Goal: Task Accomplishment & Management: Manage account settings

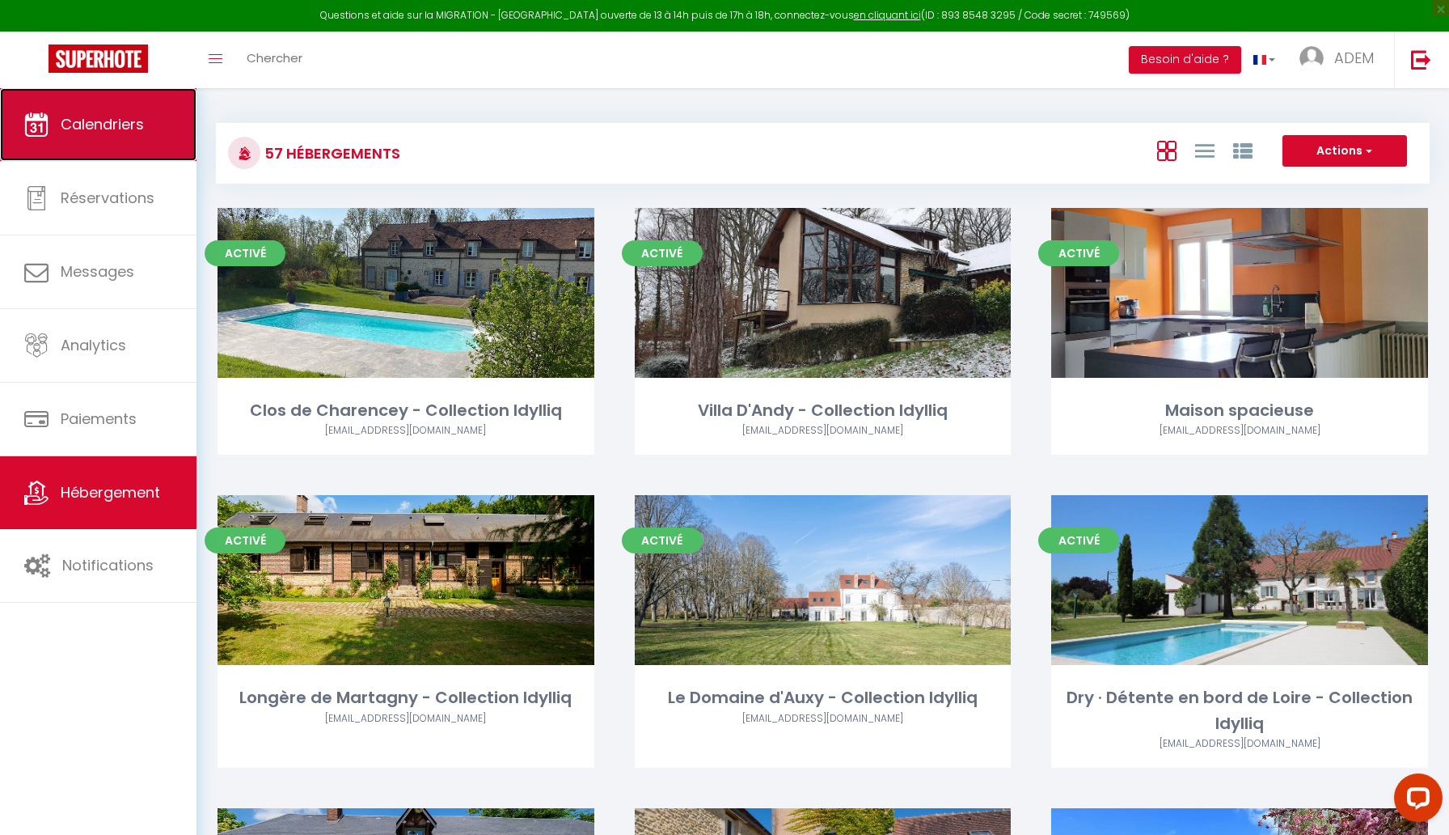
click at [141, 126] on span "Calendriers" at bounding box center [102, 124] width 83 height 20
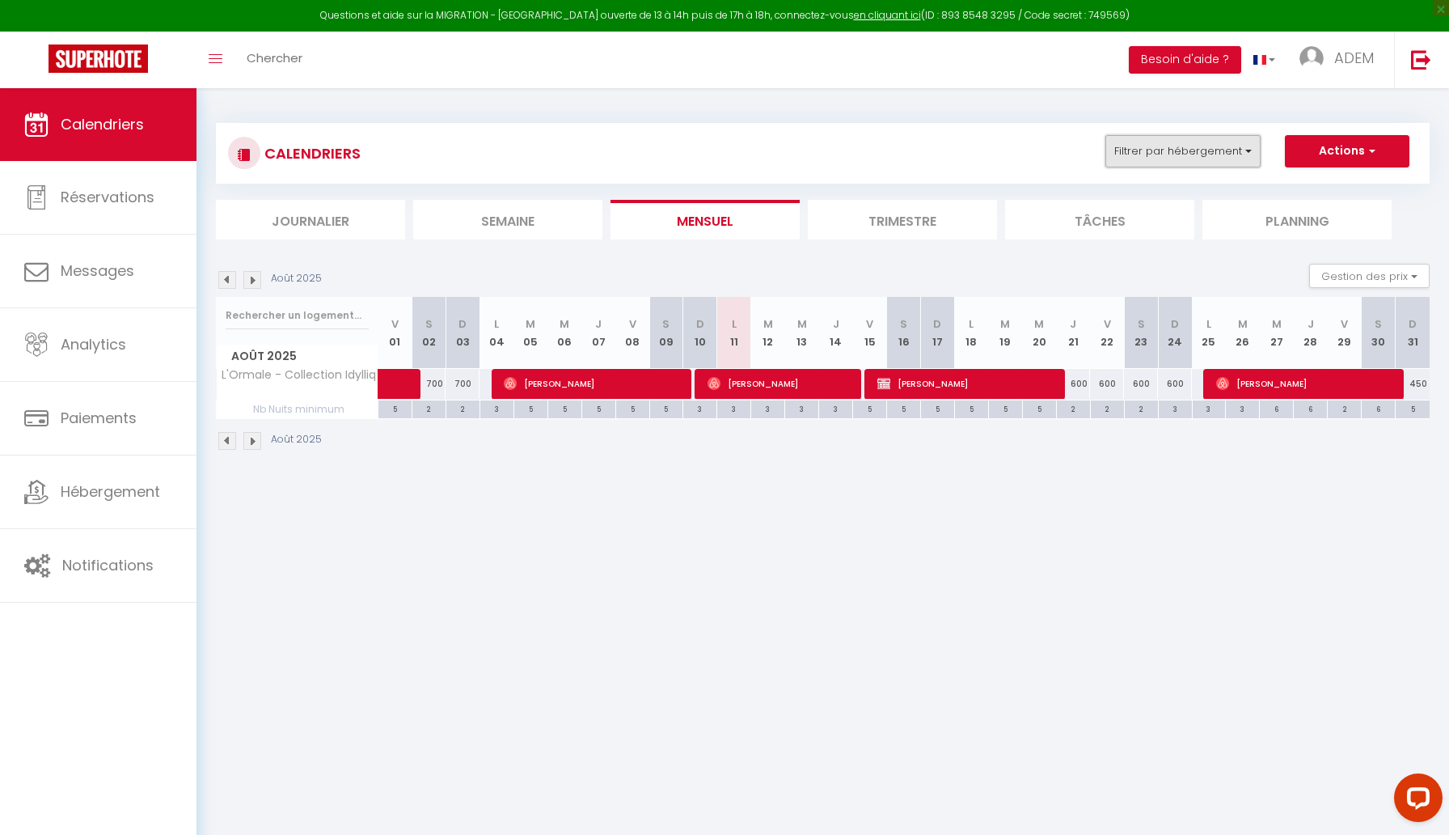
click at [1181, 158] on button "Filtrer par hébergement" at bounding box center [1183, 151] width 155 height 32
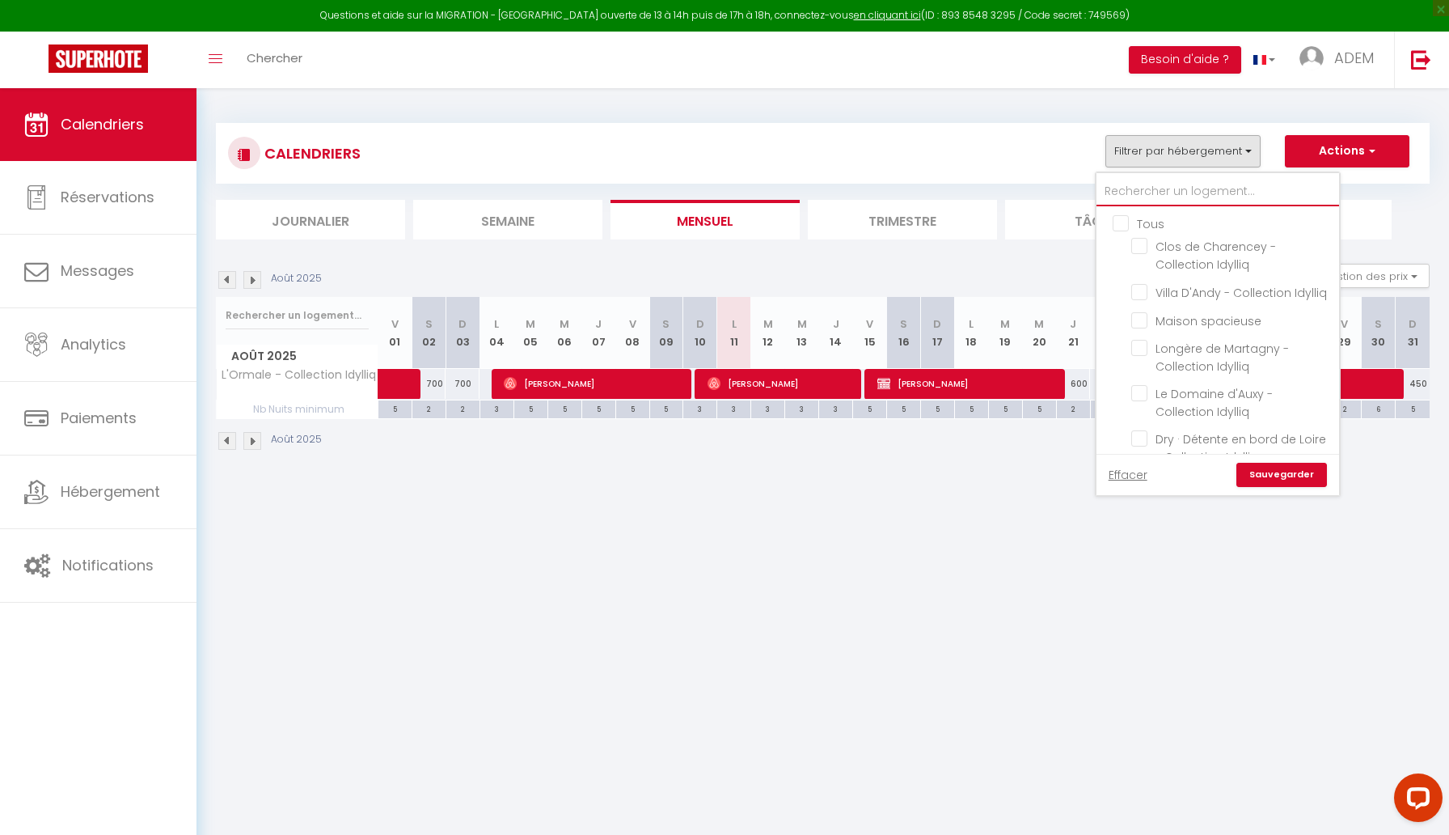
click at [1157, 197] on input "text" at bounding box center [1218, 191] width 243 height 29
type input "p"
checkbox input "false"
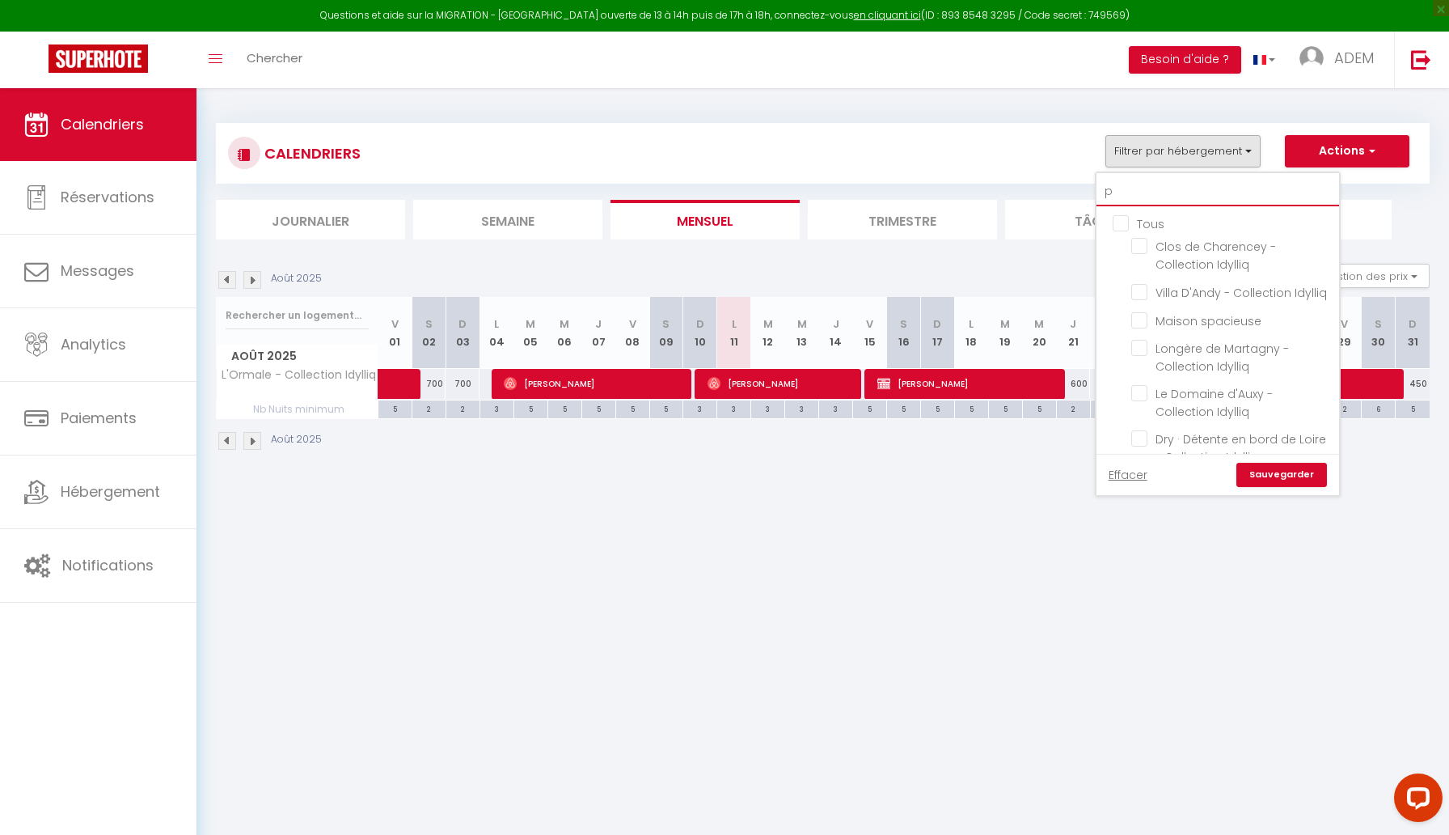
checkbox input "false"
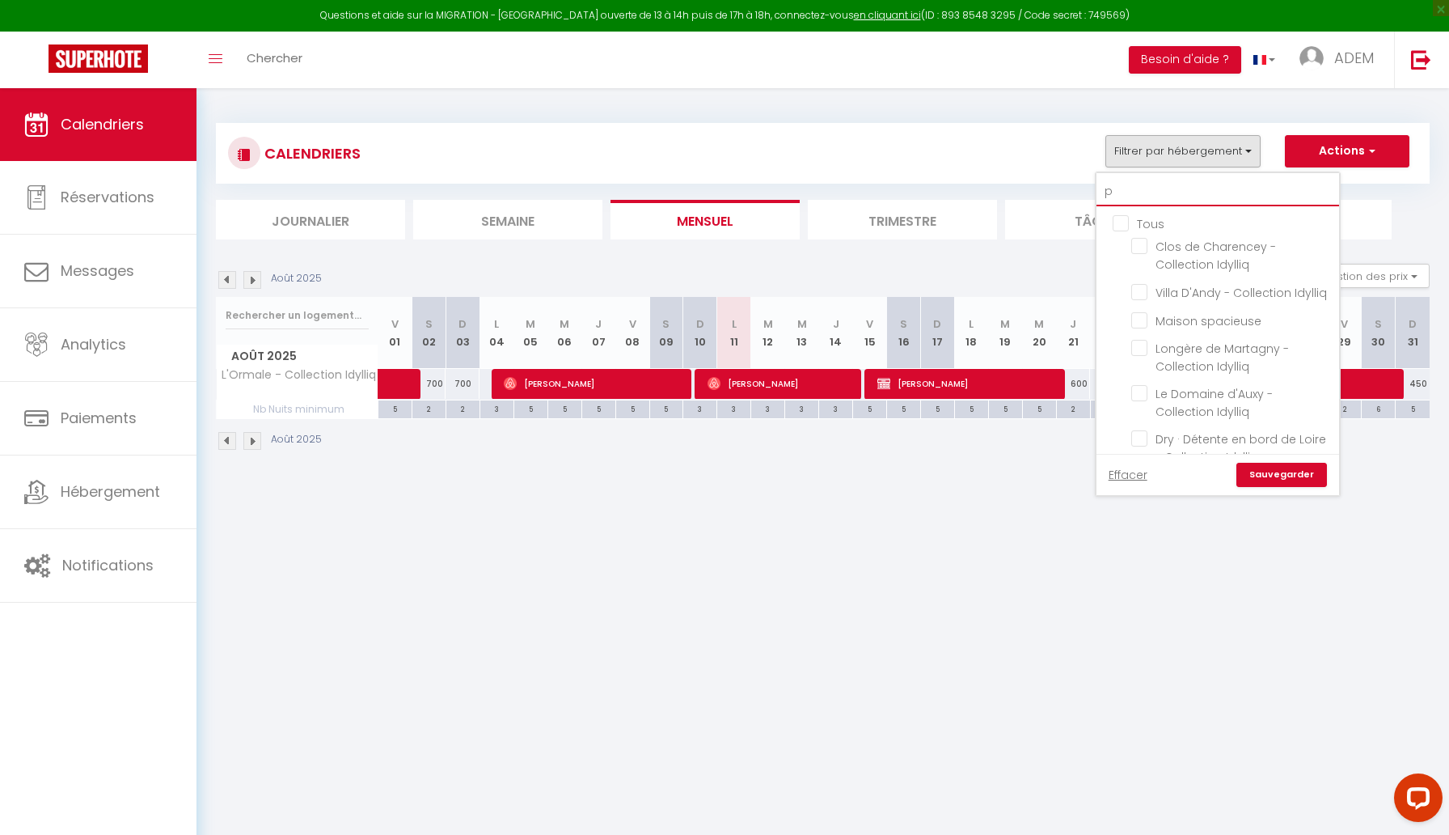
checkbox input "false"
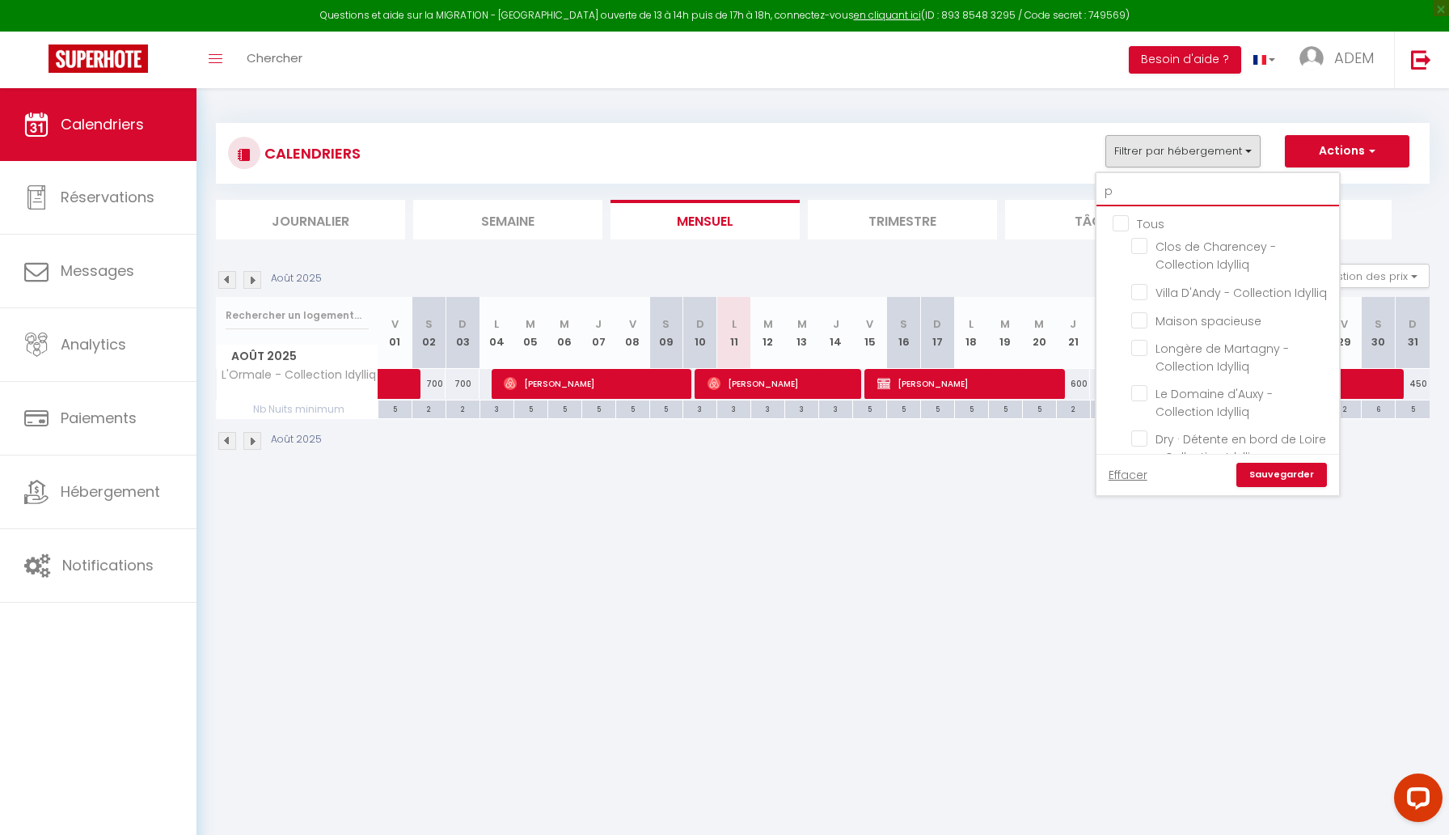
checkbox input "false"
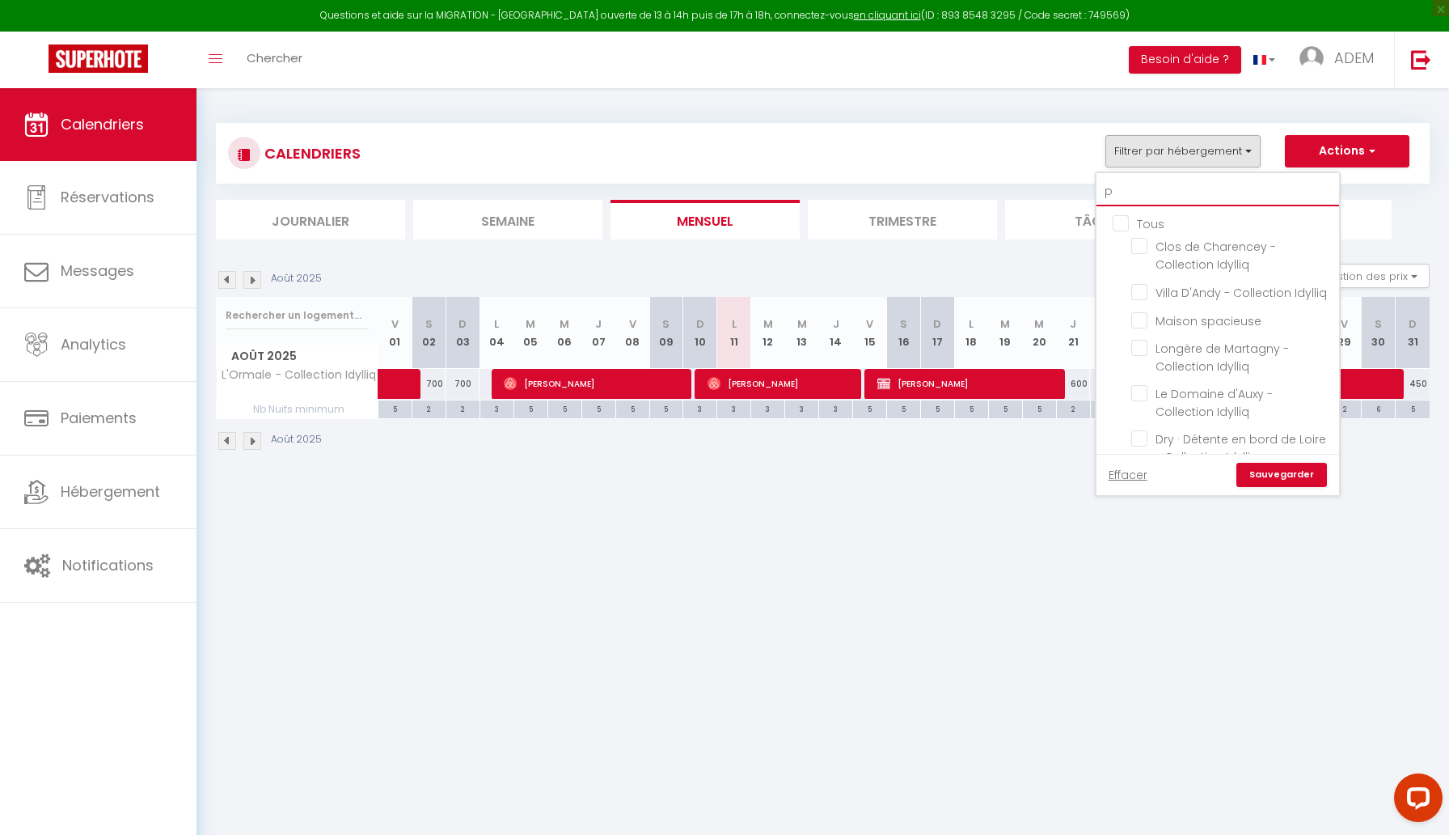
checkbox input "false"
type input "pr"
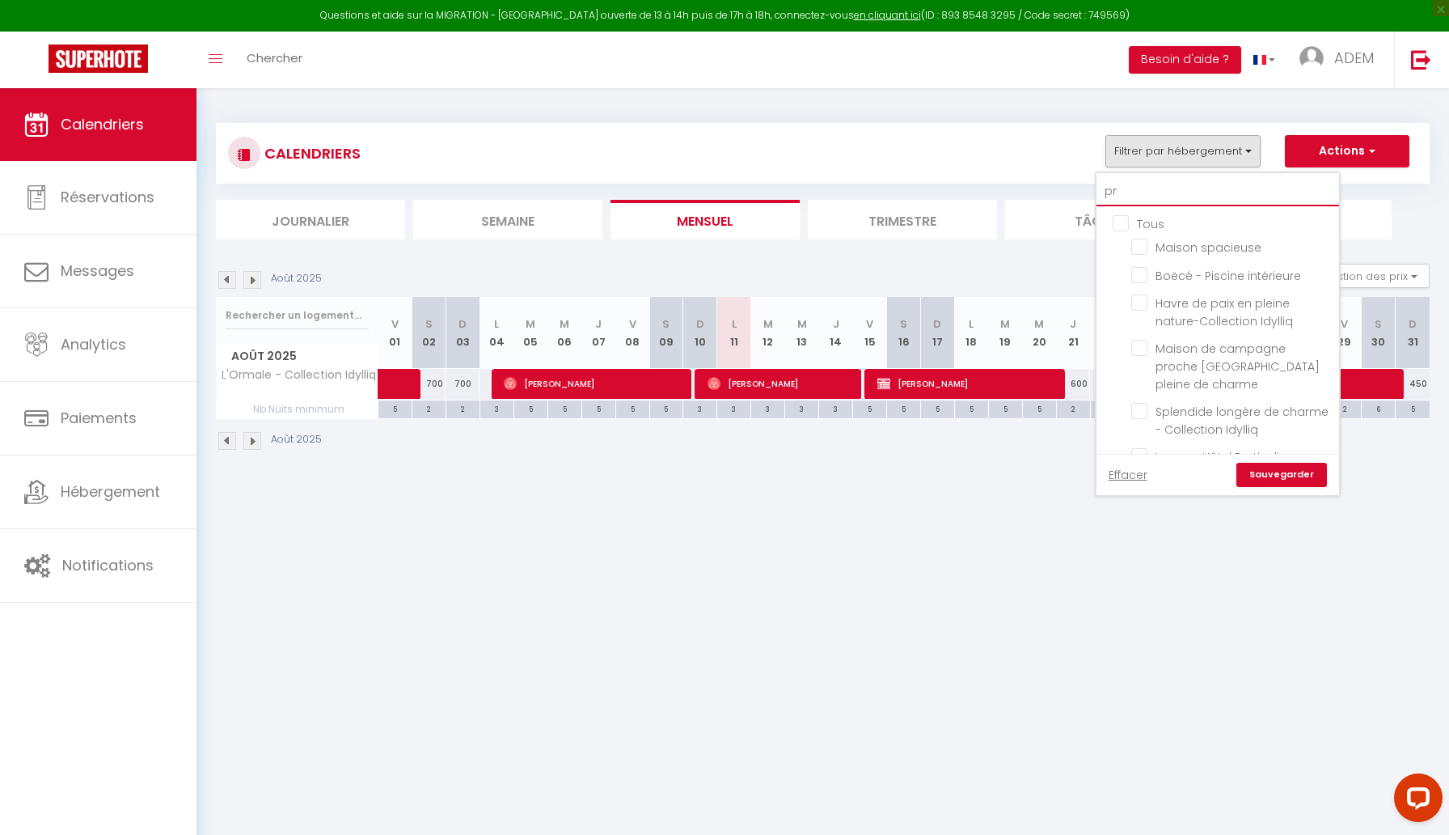
checkbox input "false"
type input "pro"
checkbox input "false"
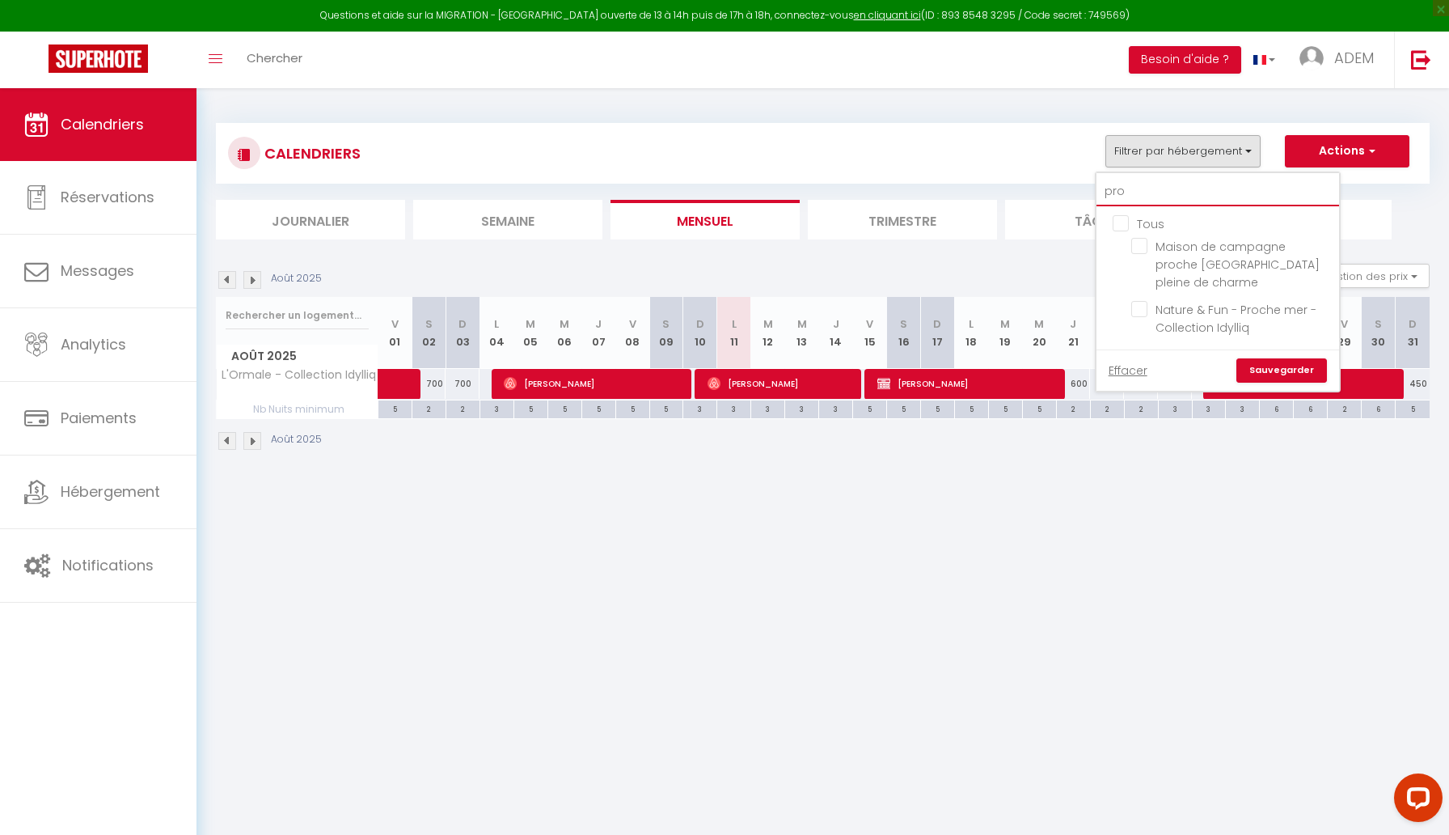
type input "proc"
checkbox input "false"
type input "proch"
checkbox input "false"
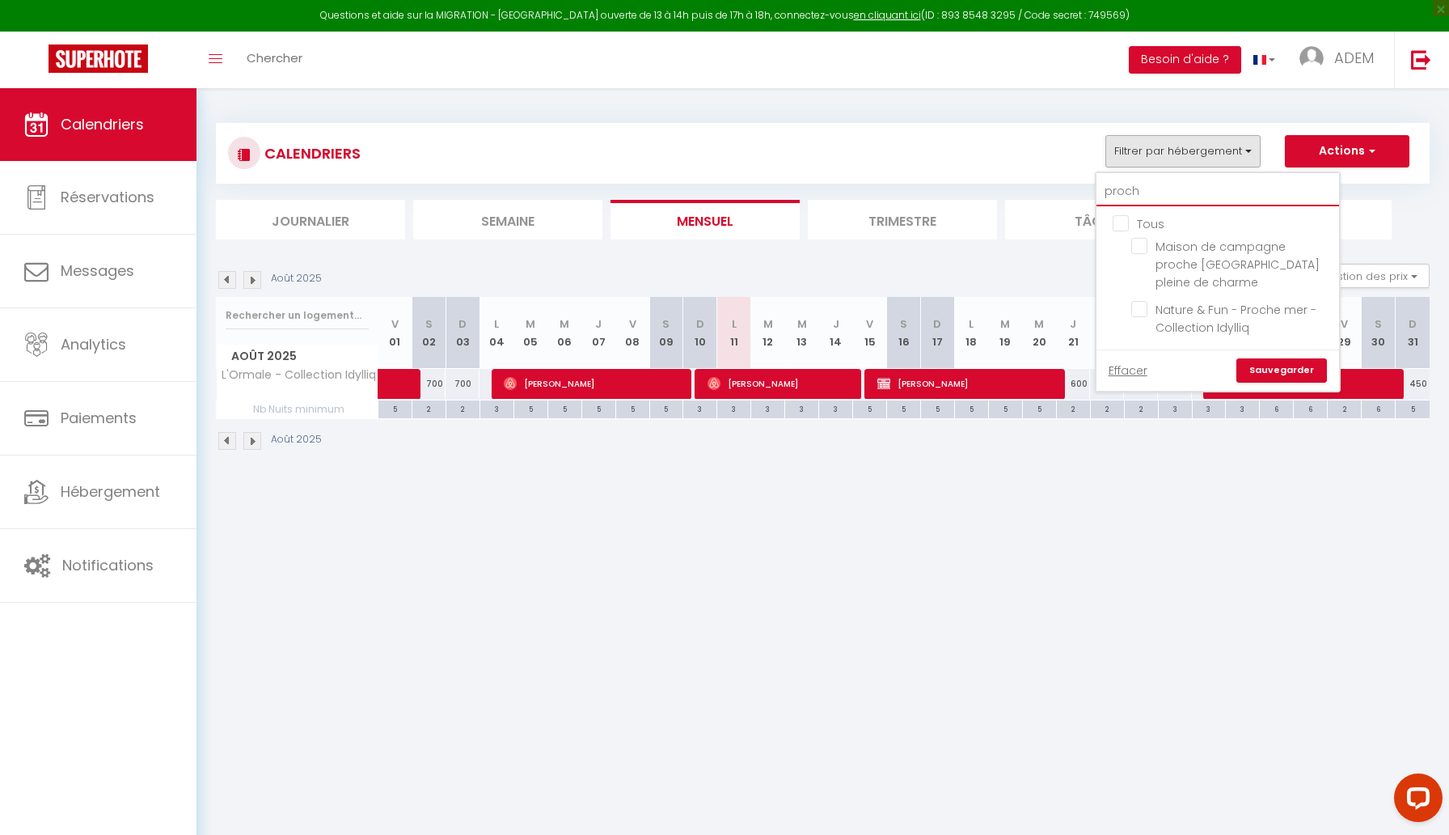
checkbox input "false"
type input "proche"
checkbox input "false"
type input "proche"
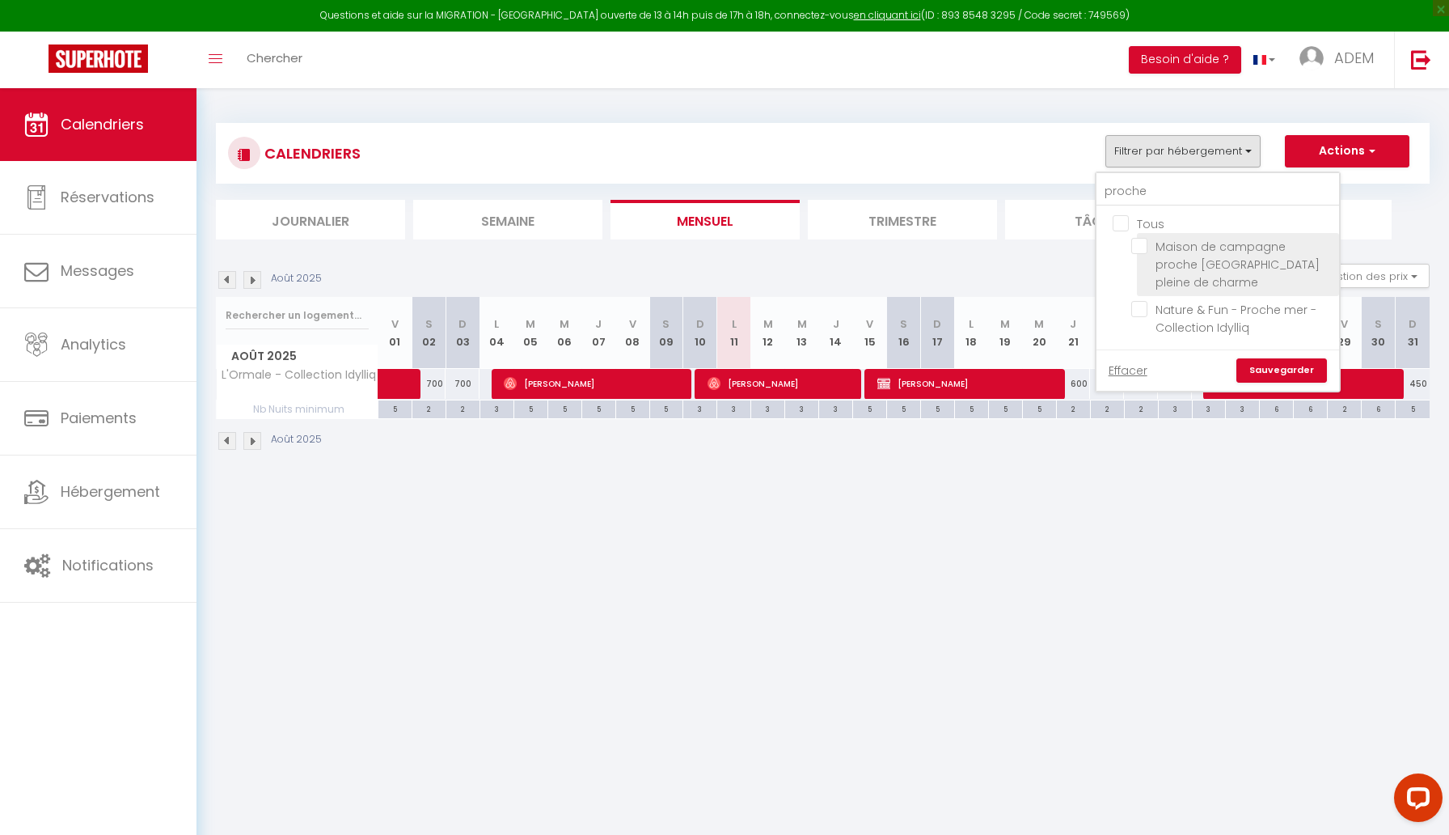
click at [1140, 248] on input "Maison de campagne proche [GEOGRAPHIC_DATA] pleine de charme" at bounding box center [1233, 246] width 202 height 16
checkbox input "true"
checkbox input "false"
click at [1283, 358] on link "Sauvegarder" at bounding box center [1282, 370] width 91 height 24
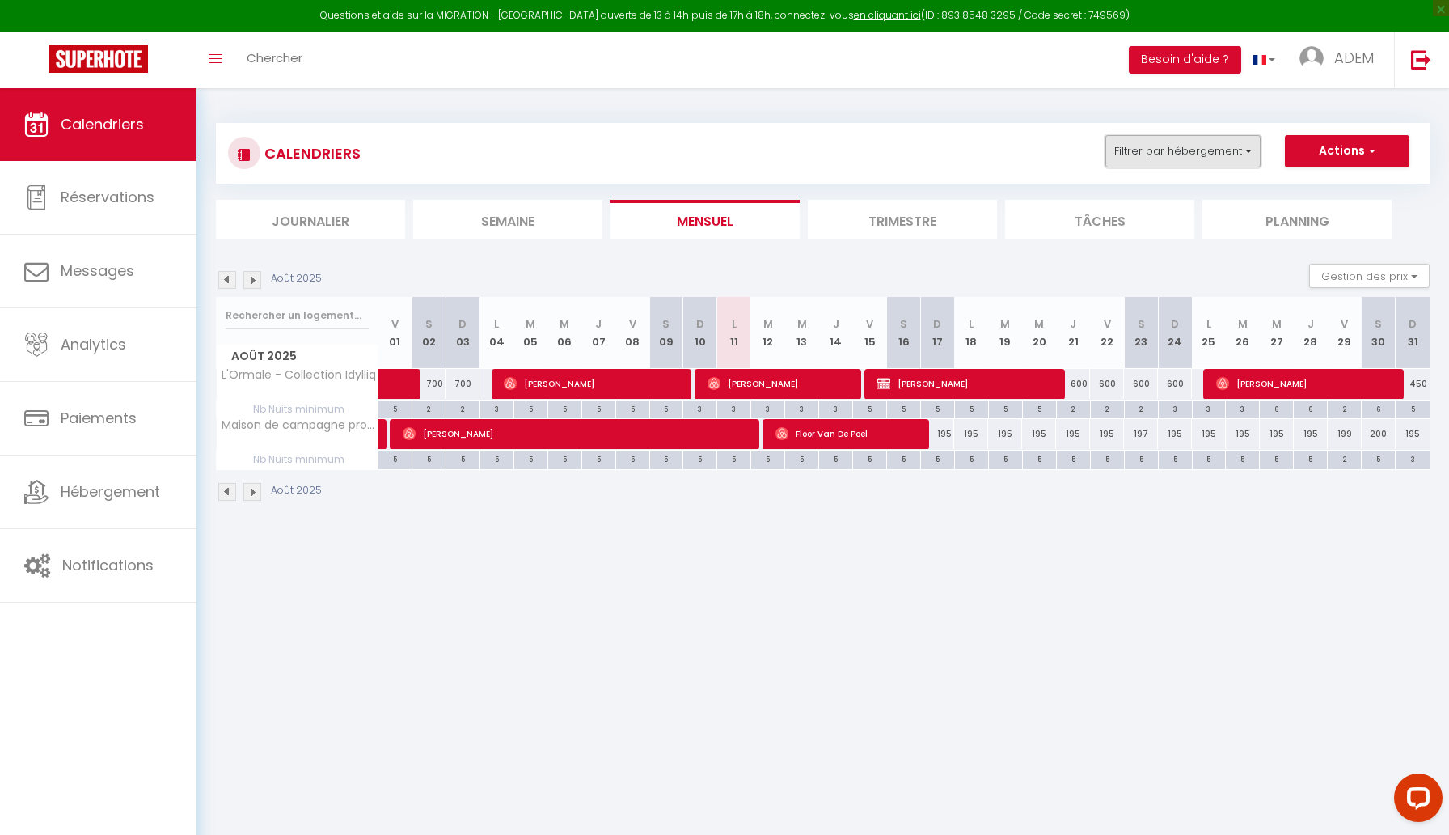
click at [1144, 150] on button "Filtrer par hébergement" at bounding box center [1183, 151] width 155 height 32
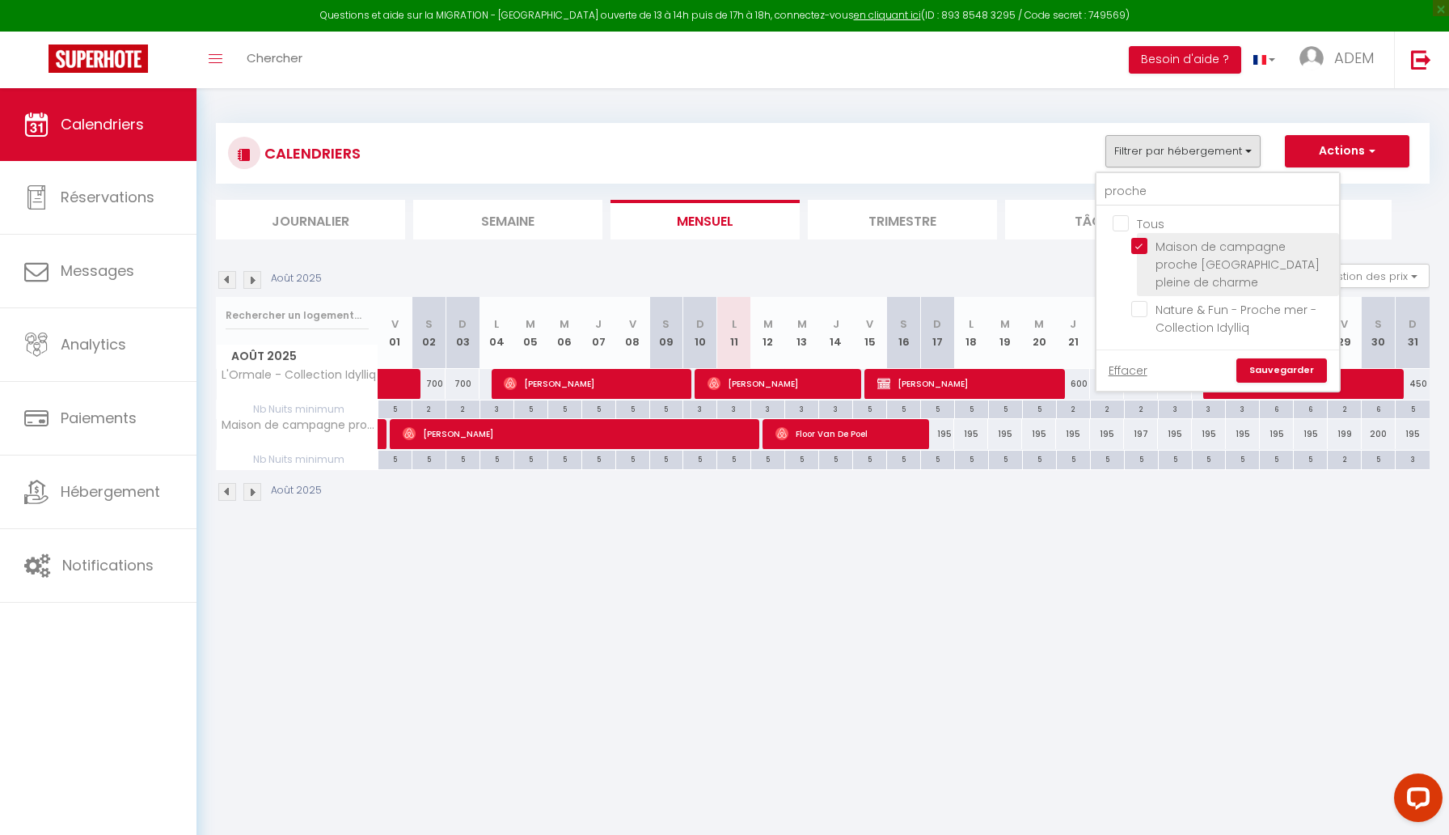
click at [1141, 239] on input "Maison de campagne proche [GEOGRAPHIC_DATA] pleine de charme" at bounding box center [1233, 246] width 202 height 16
checkbox input "false"
click at [1132, 187] on input "proche" at bounding box center [1218, 191] width 243 height 29
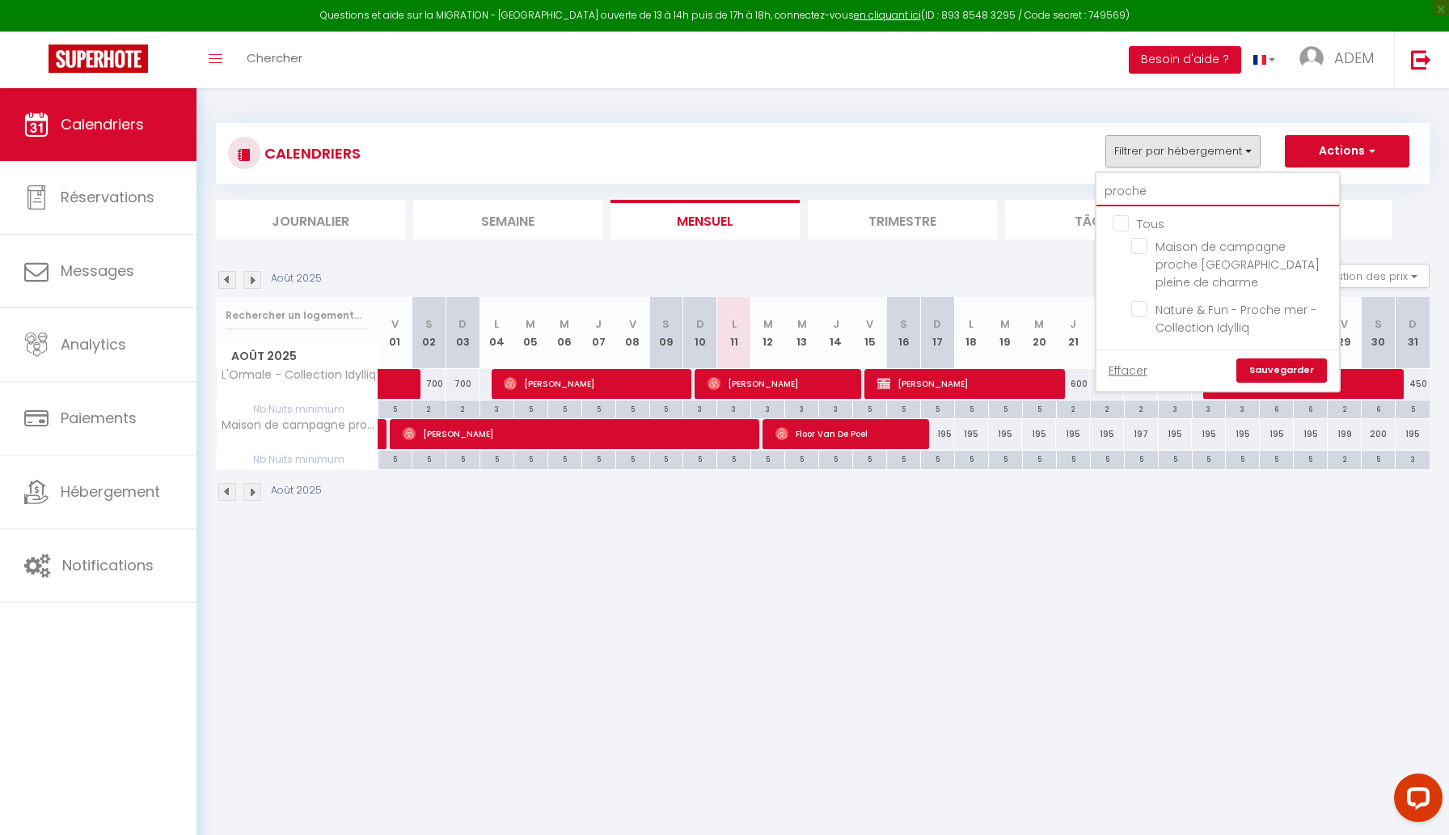
type input "b"
checkbox input "false"
type input "bl"
checkbox input "false"
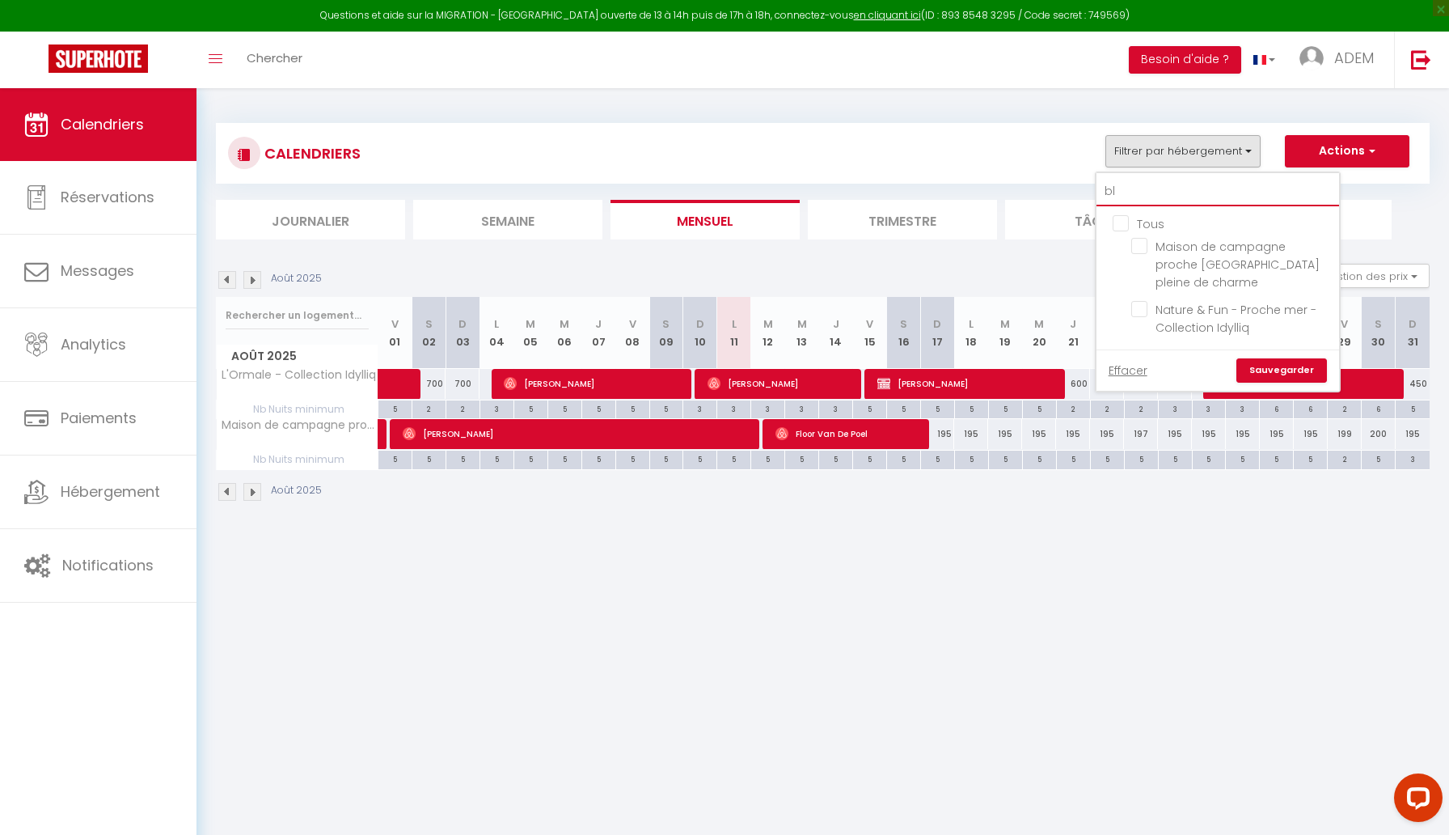
checkbox input "false"
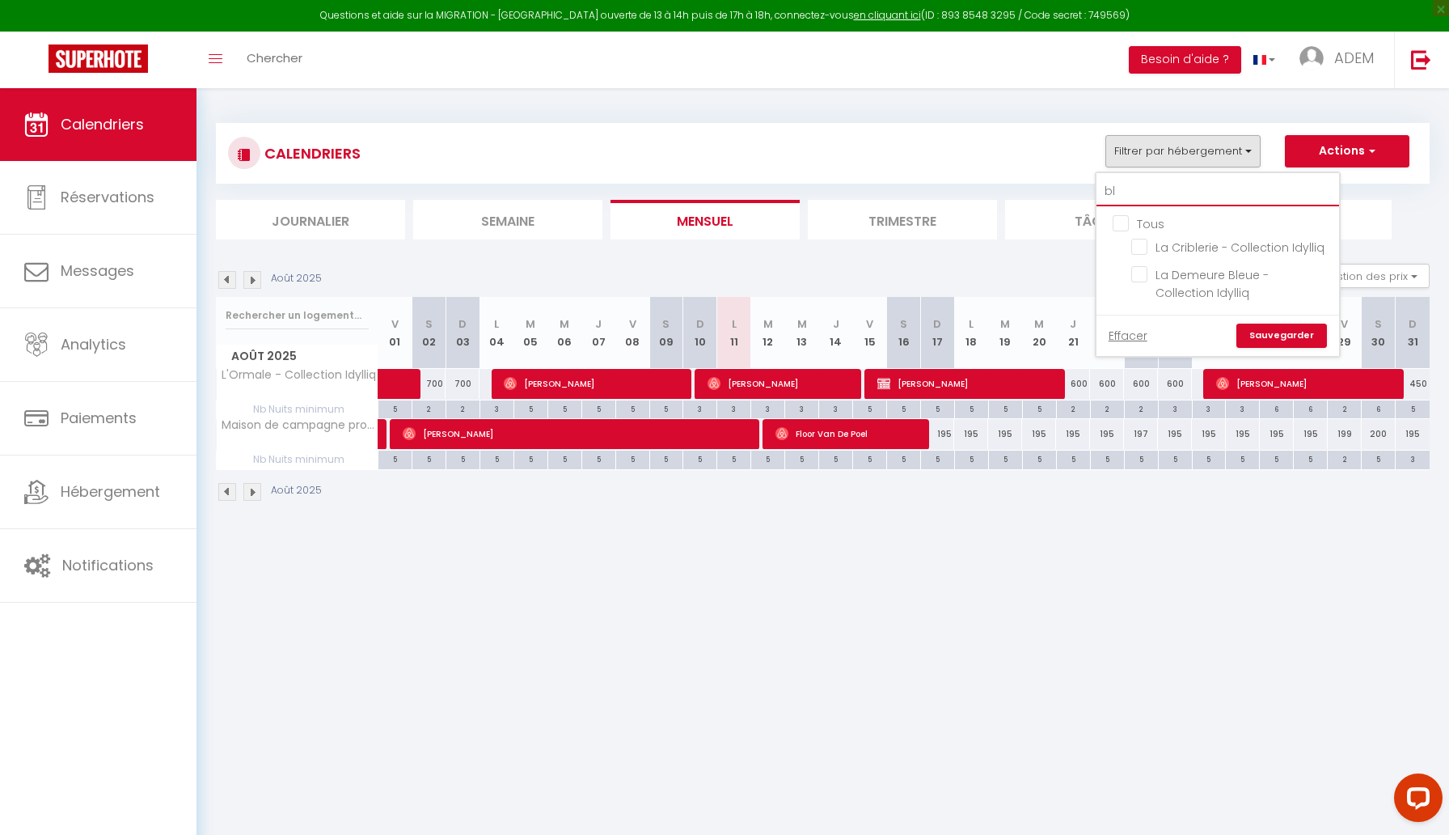
type input "ble"
checkbox input "false"
type input "bleu"
checkbox input "false"
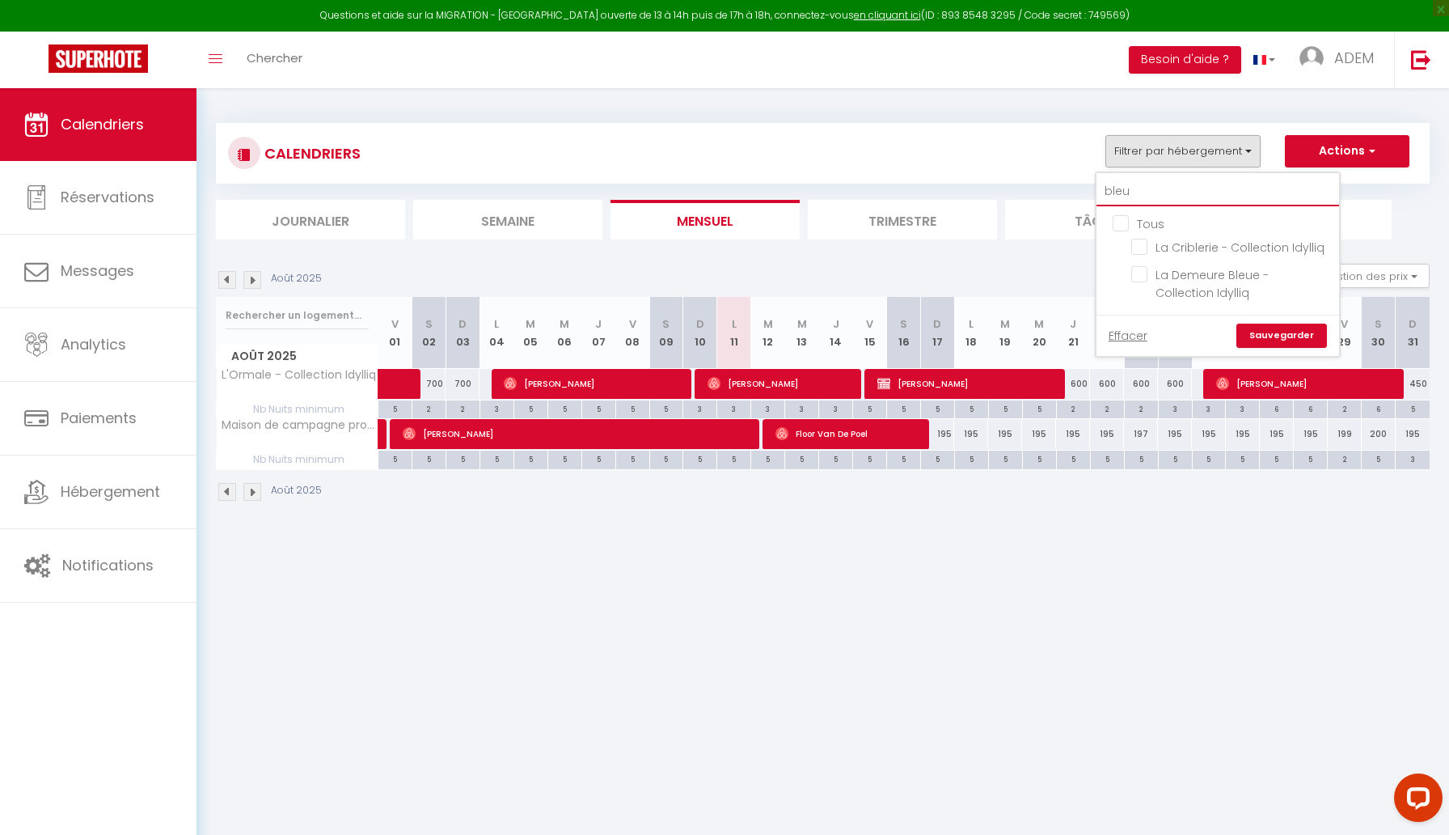
type input "bleue"
checkbox input "false"
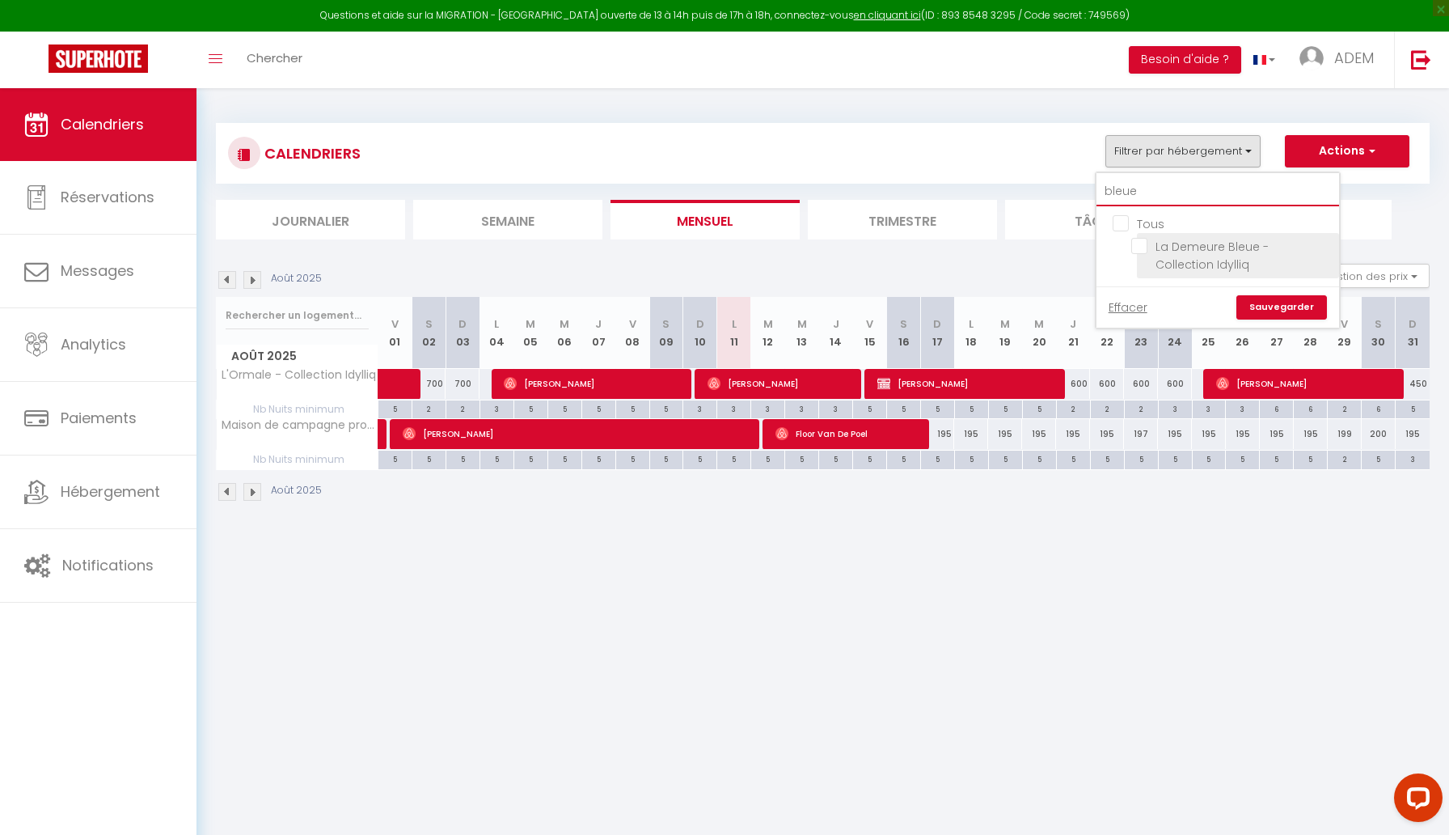
type input "bleue"
click at [1145, 248] on input "La Demeure Bleue - Collection Idylliq" at bounding box center [1233, 246] width 202 height 16
checkbox input "true"
click at [1259, 301] on link "Sauvegarder" at bounding box center [1282, 307] width 91 height 24
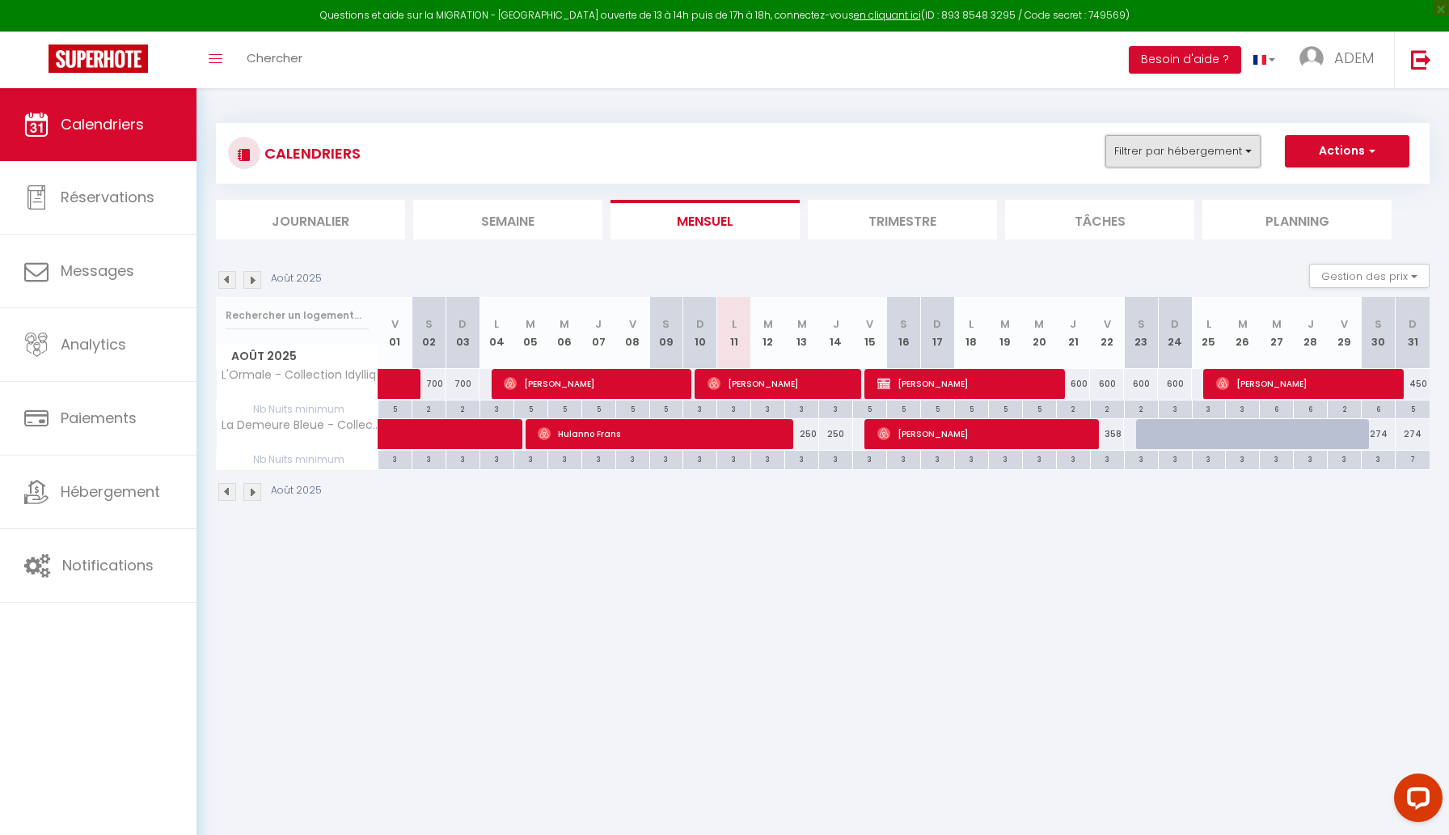
click at [1180, 146] on button "Filtrer par hébergement" at bounding box center [1183, 151] width 155 height 32
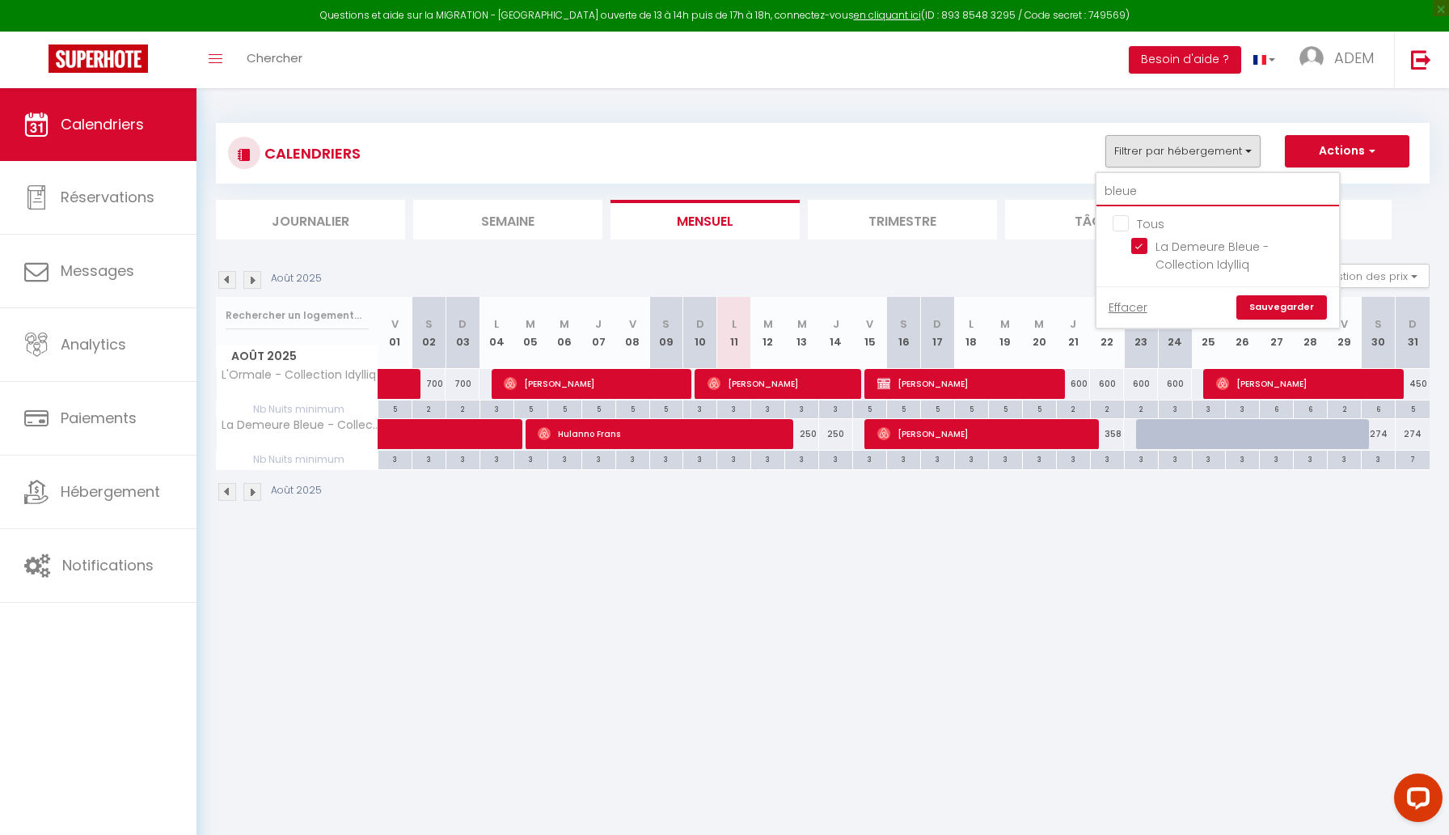
click at [1157, 187] on input "bleue" at bounding box center [1218, 191] width 243 height 29
type input "p"
checkbox input "false"
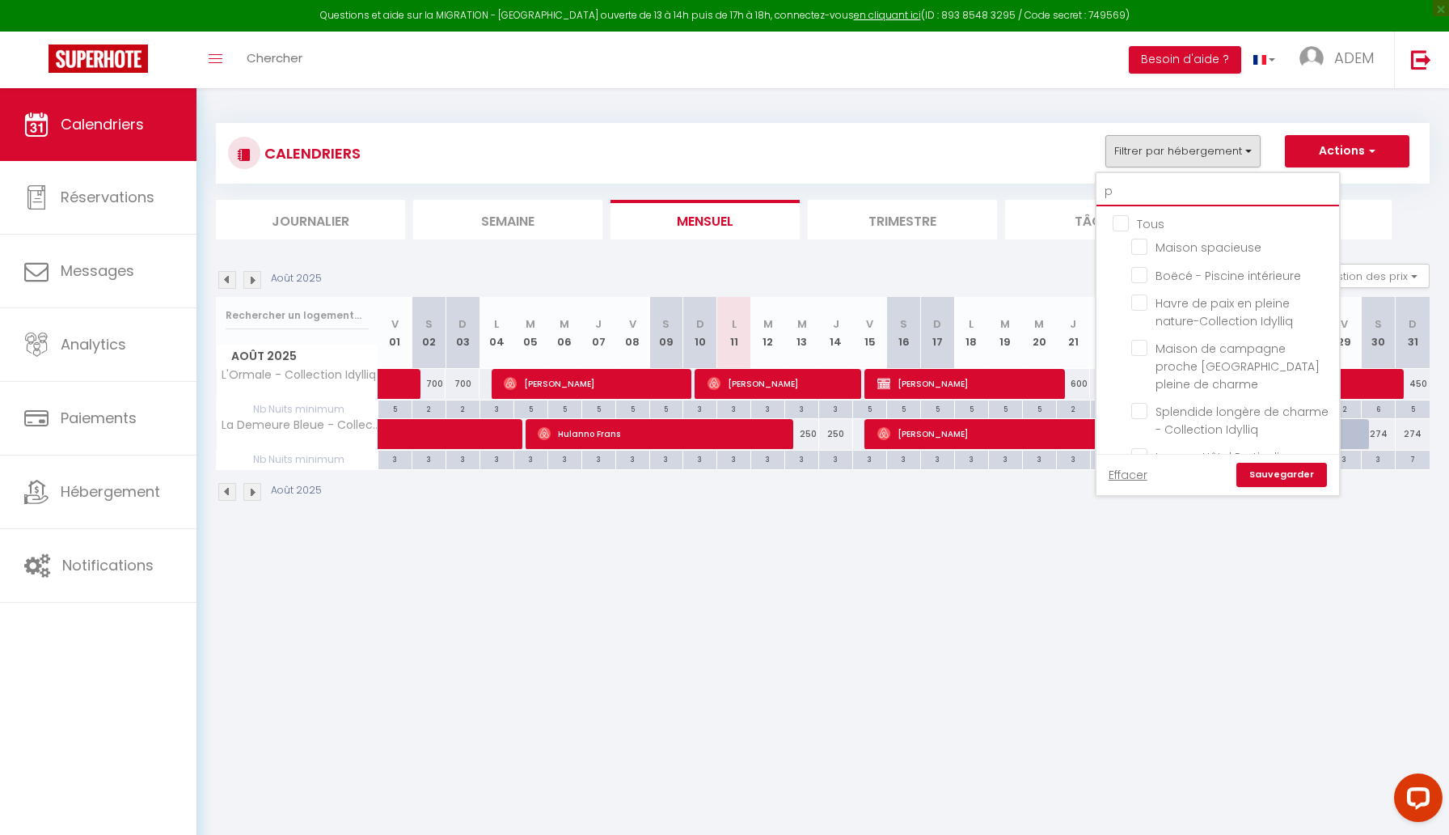
type input "pr"
checkbox input "false"
type input "pro"
checkbox input "false"
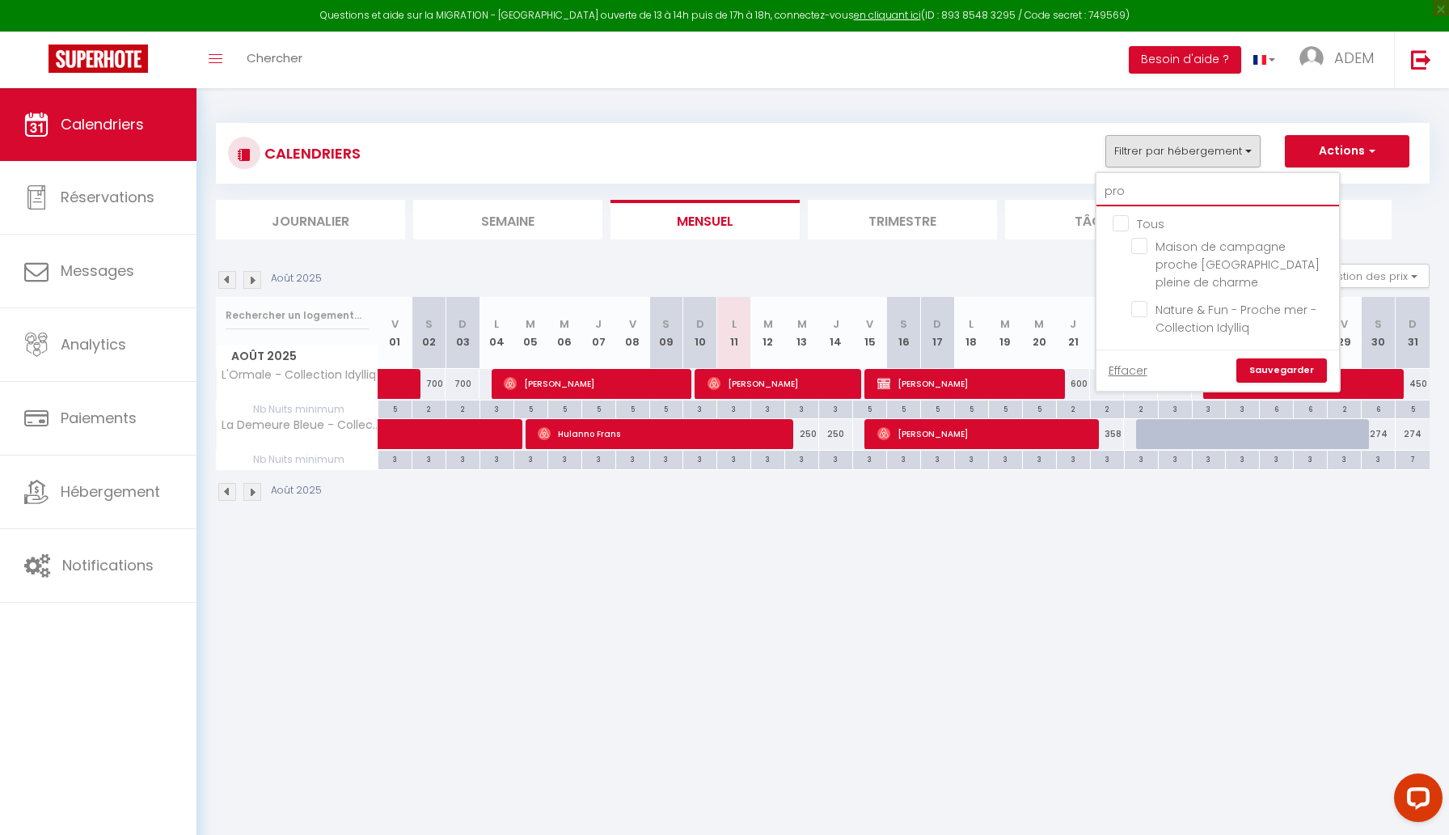
type input "proc"
checkbox input "false"
type input "proch"
checkbox input "false"
type input "proche"
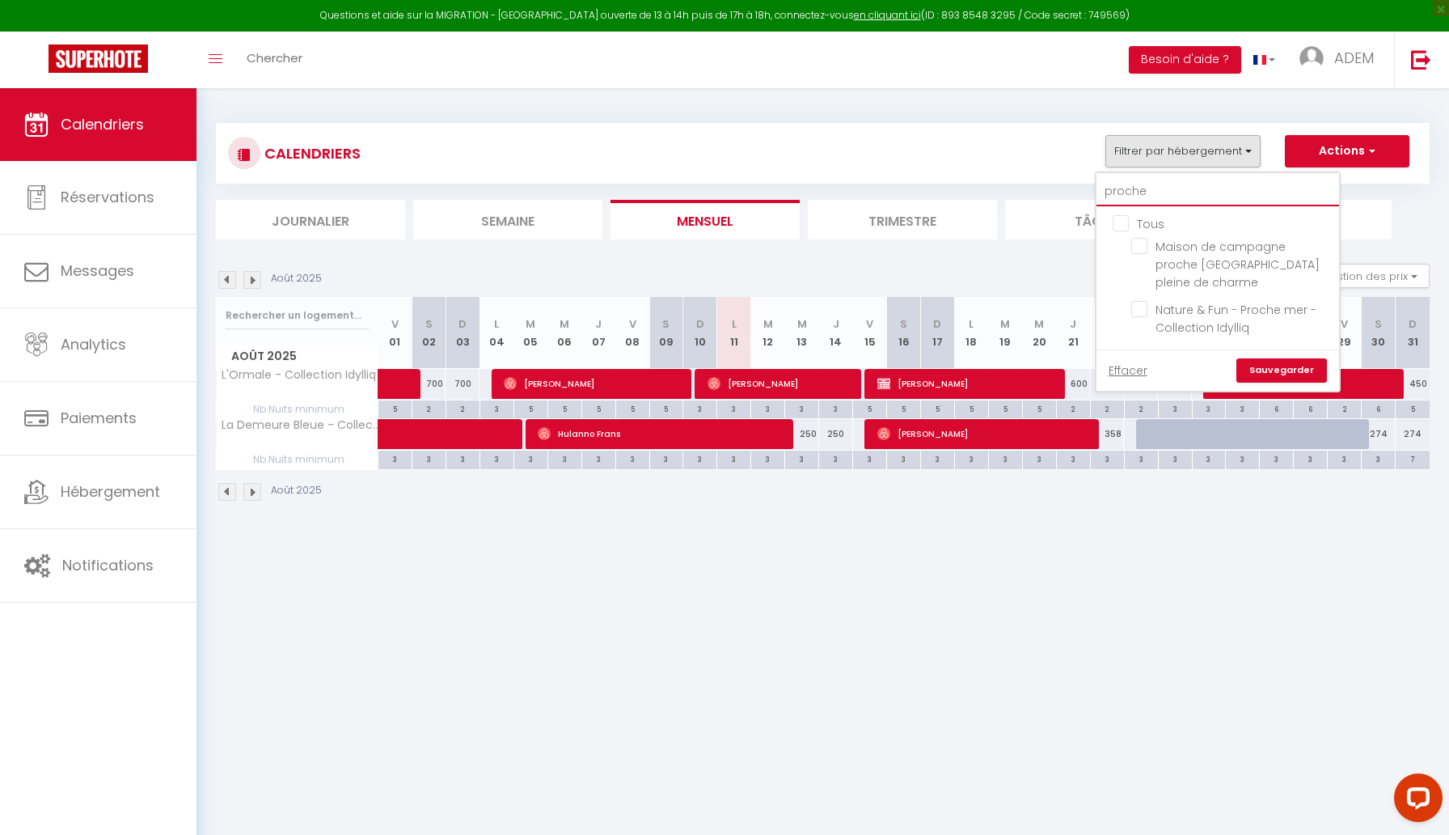
checkbox input "false"
type input "proche"
checkbox input "false"
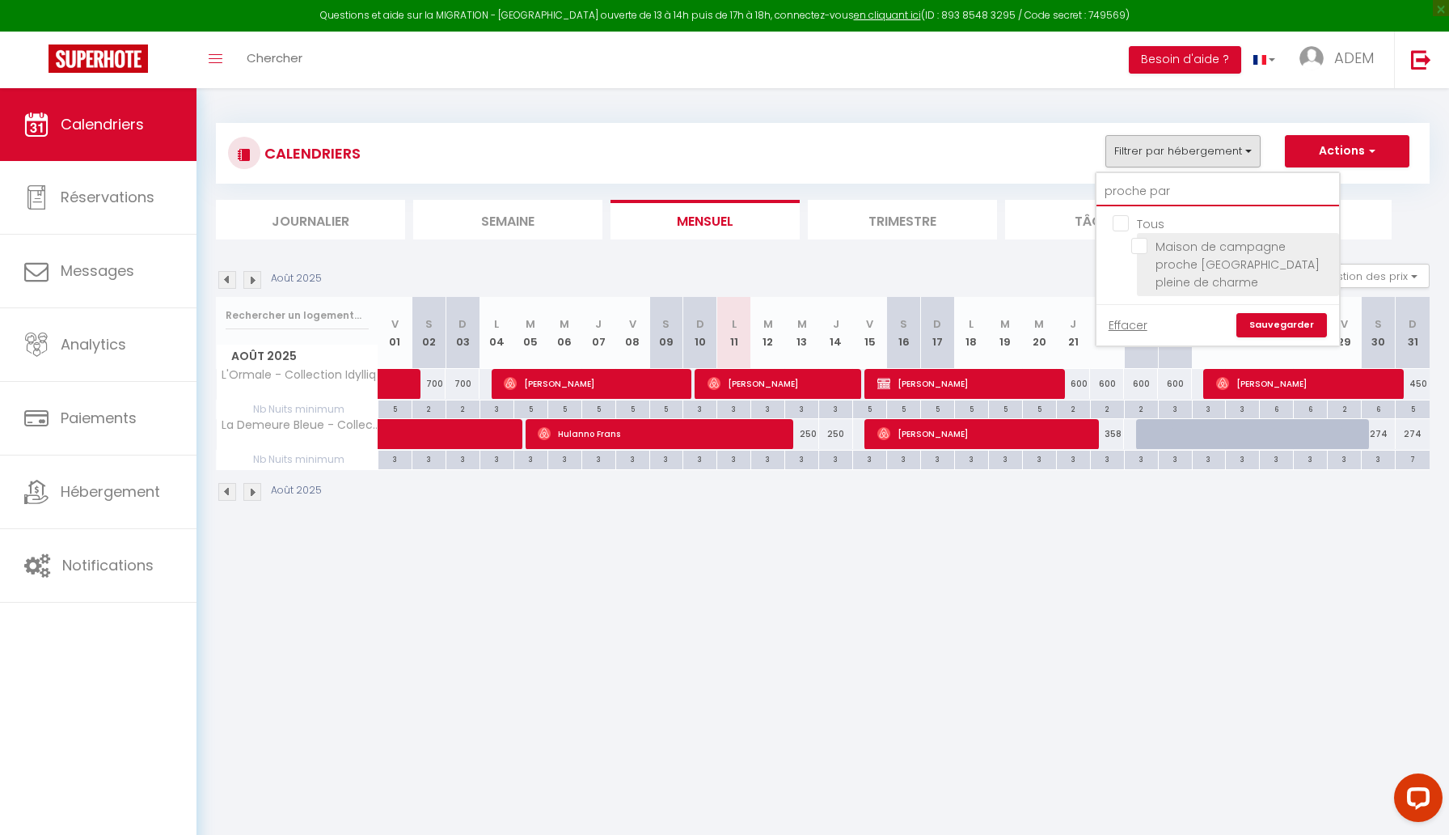
type input "proche par"
click at [1145, 246] on input "Maison de campagne proche [GEOGRAPHIC_DATA] pleine de charme" at bounding box center [1233, 246] width 202 height 16
checkbox input "true"
click at [1312, 313] on link "Sauvegarder" at bounding box center [1282, 325] width 91 height 24
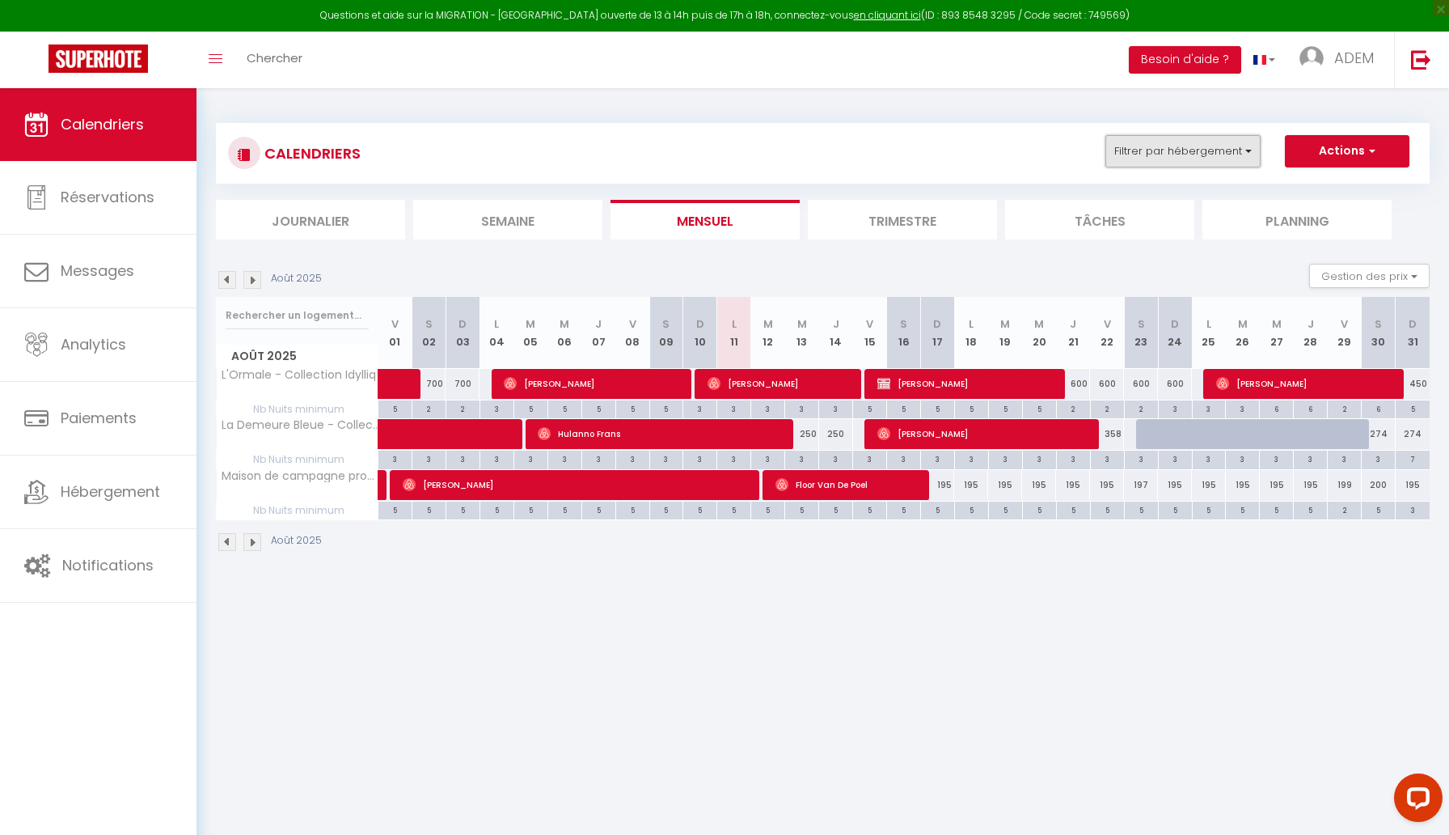
click at [1174, 149] on button "Filtrer par hébergement" at bounding box center [1183, 151] width 155 height 32
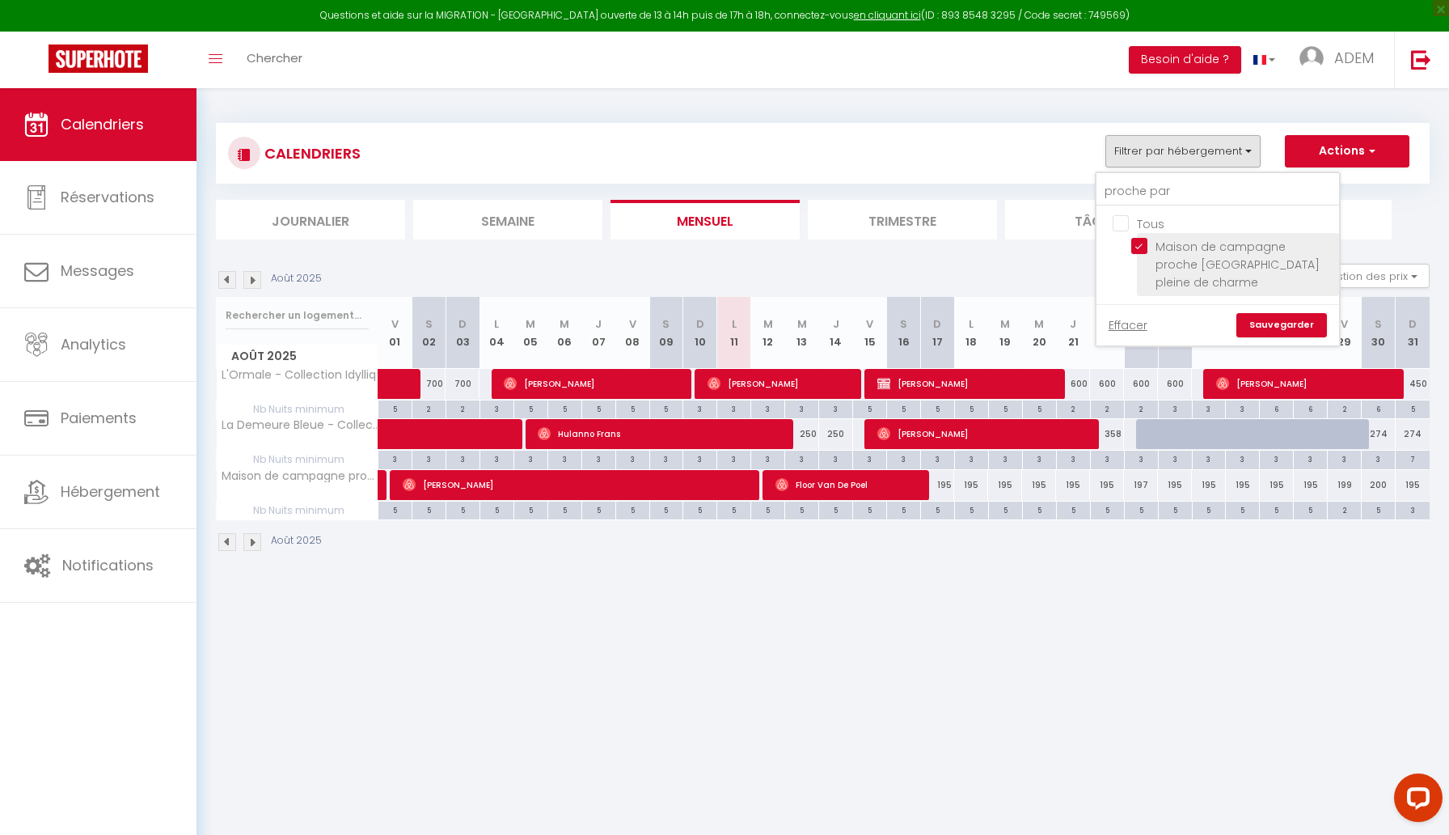
click at [1140, 247] on input "Maison de campagne proche [GEOGRAPHIC_DATA] pleine de charme" at bounding box center [1233, 246] width 202 height 16
checkbox input "false"
click at [1135, 191] on input "proche par" at bounding box center [1218, 191] width 243 height 29
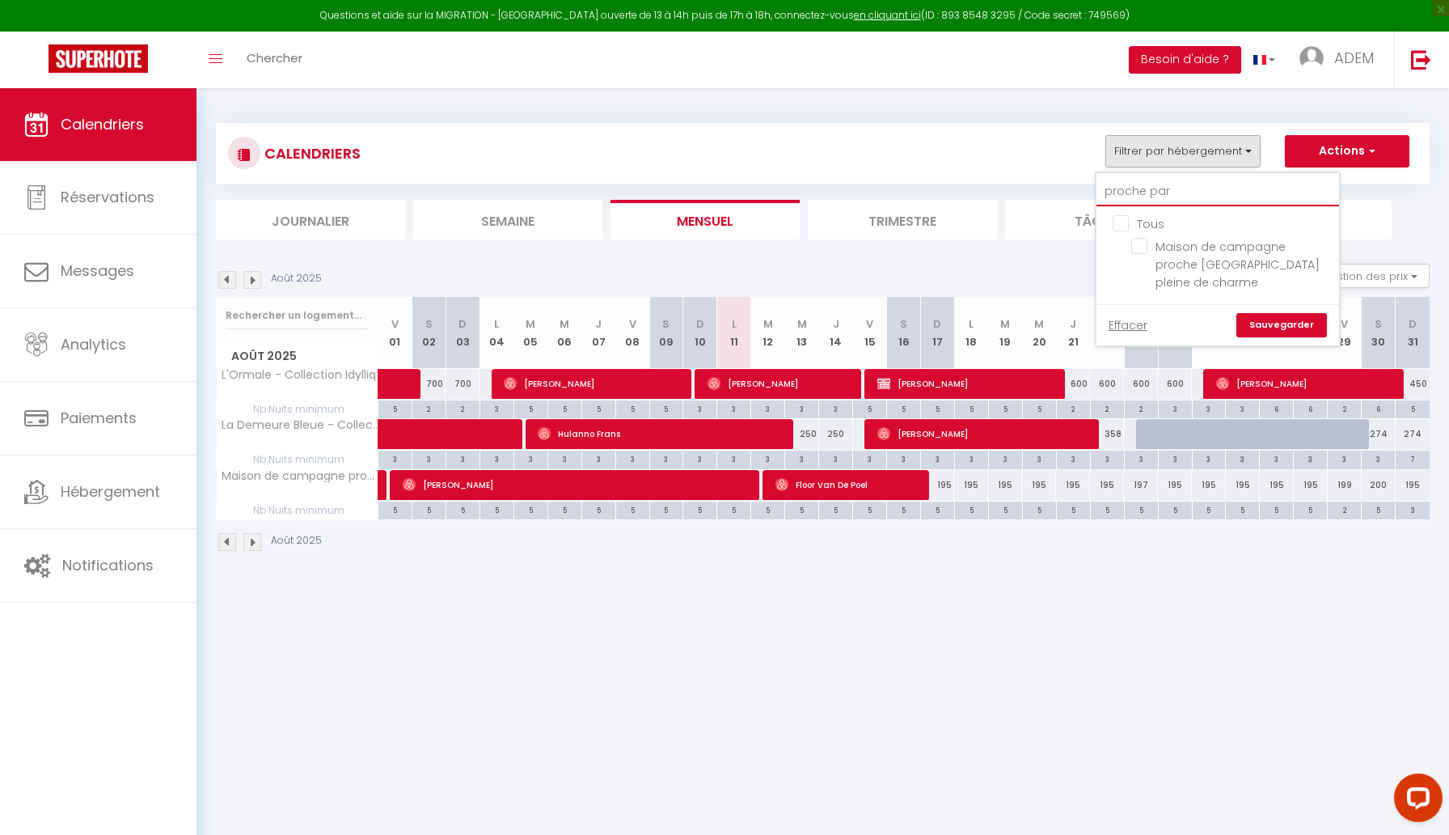
type input "l"
checkbox input "false"
type input "lo"
checkbox input "false"
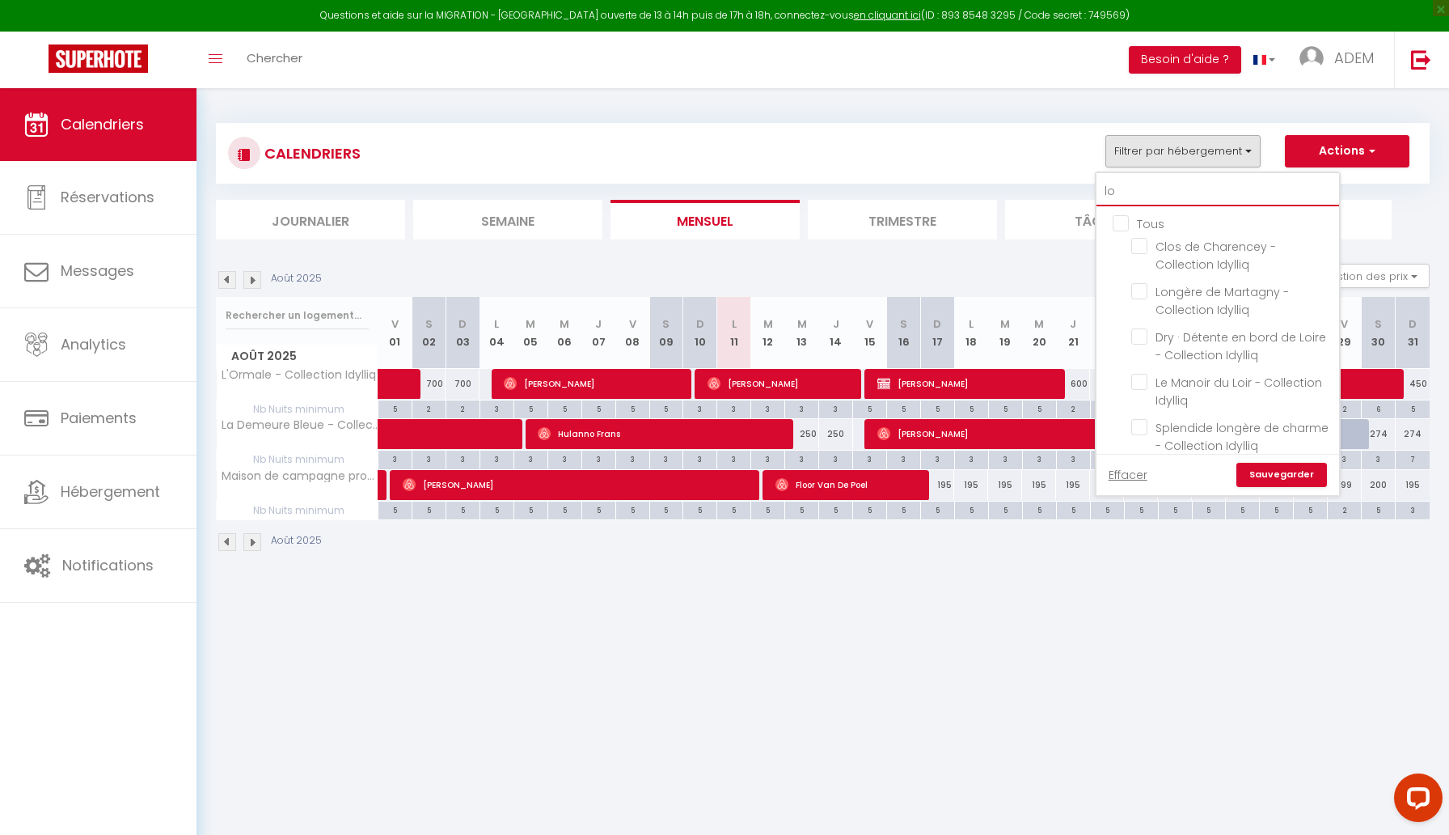
type input "loi"
checkbox input "false"
type input "loir"
checkbox input "false"
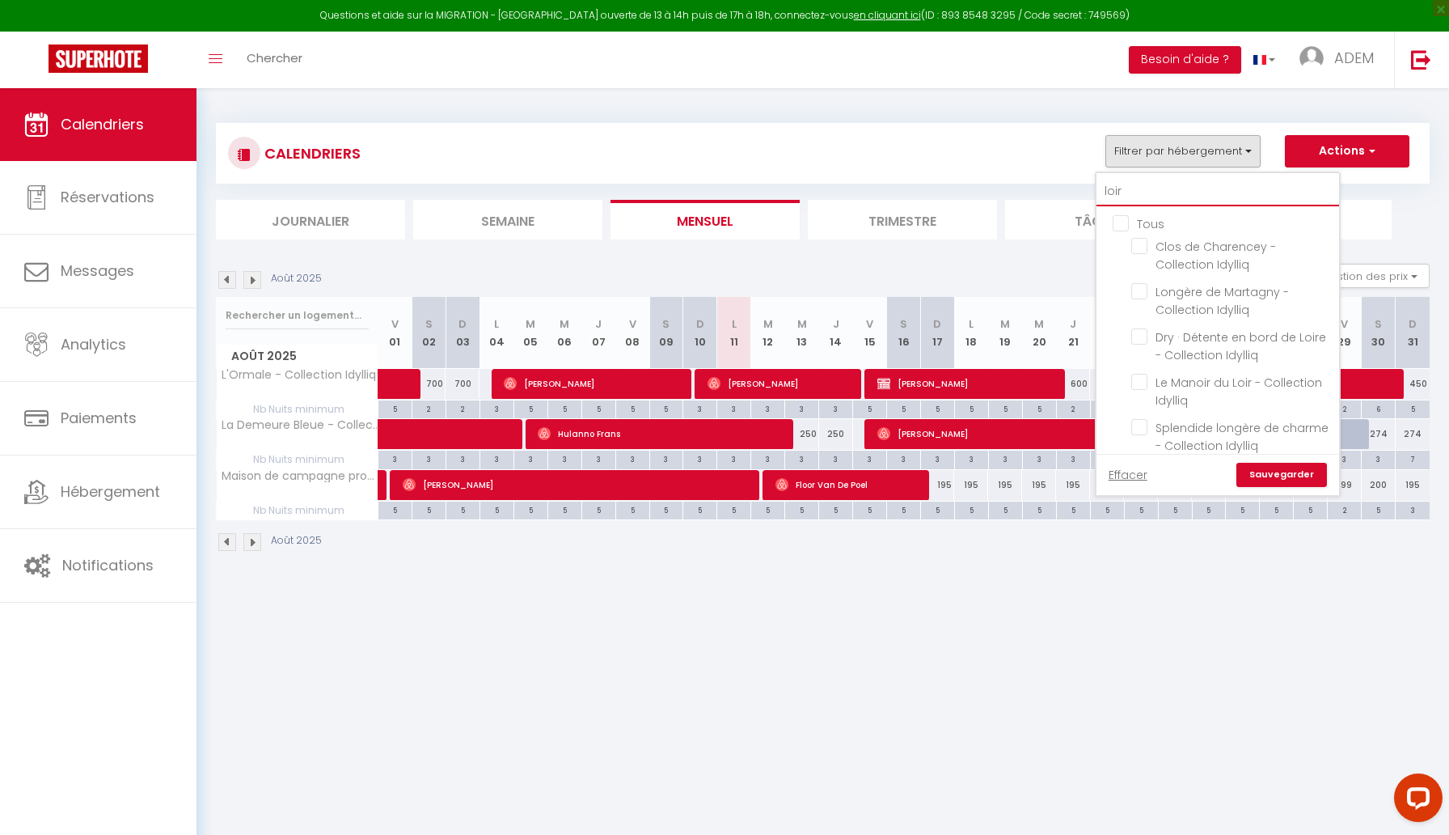
checkbox input "false"
type input "loire"
checkbox input "false"
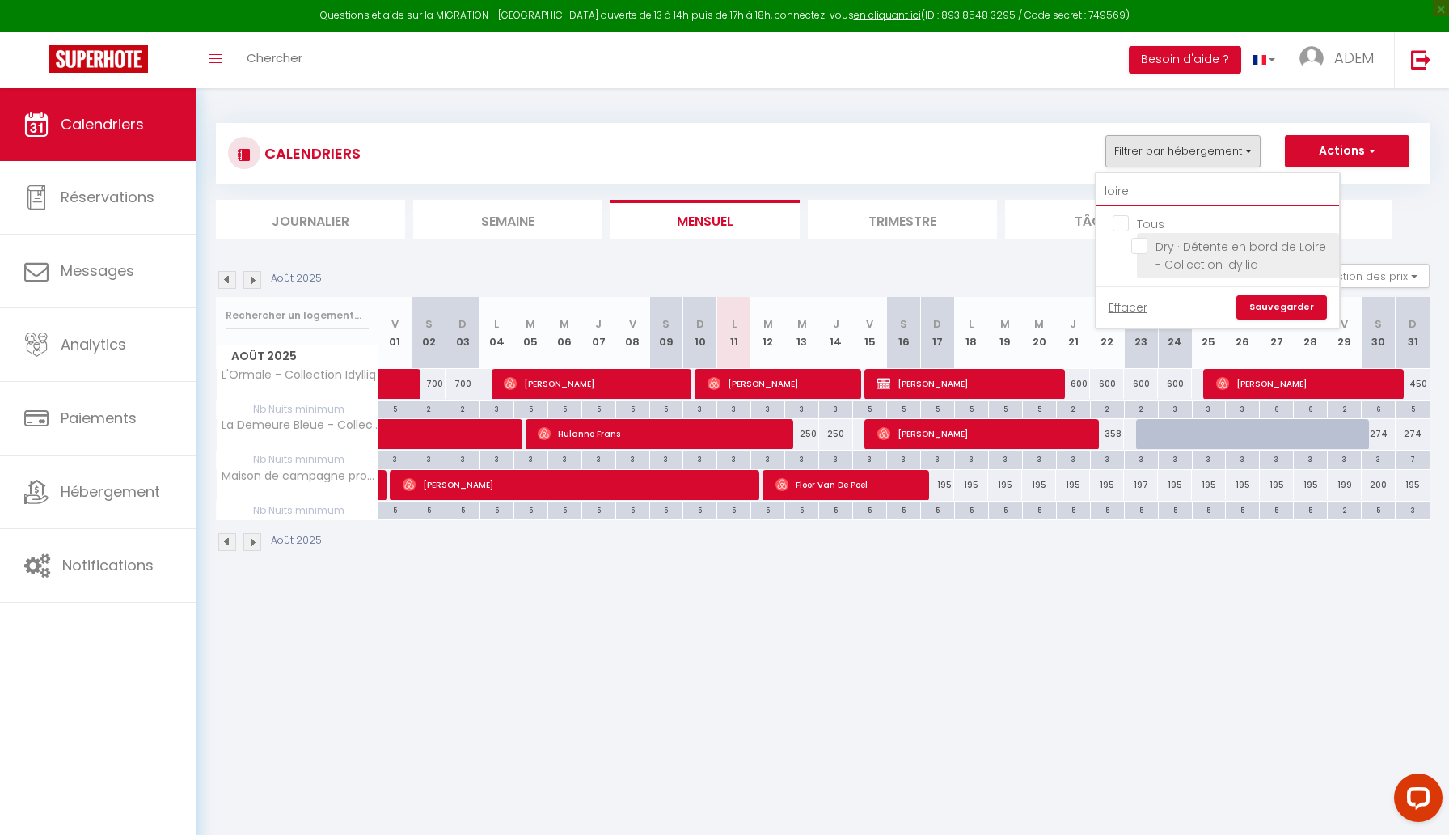
type input "loire"
click at [1146, 245] on input "Dry · Détente en bord de Loire - Collection Idylliq" at bounding box center [1233, 246] width 202 height 16
checkbox input "true"
click at [1287, 311] on link "Sauvegarder" at bounding box center [1282, 307] width 91 height 24
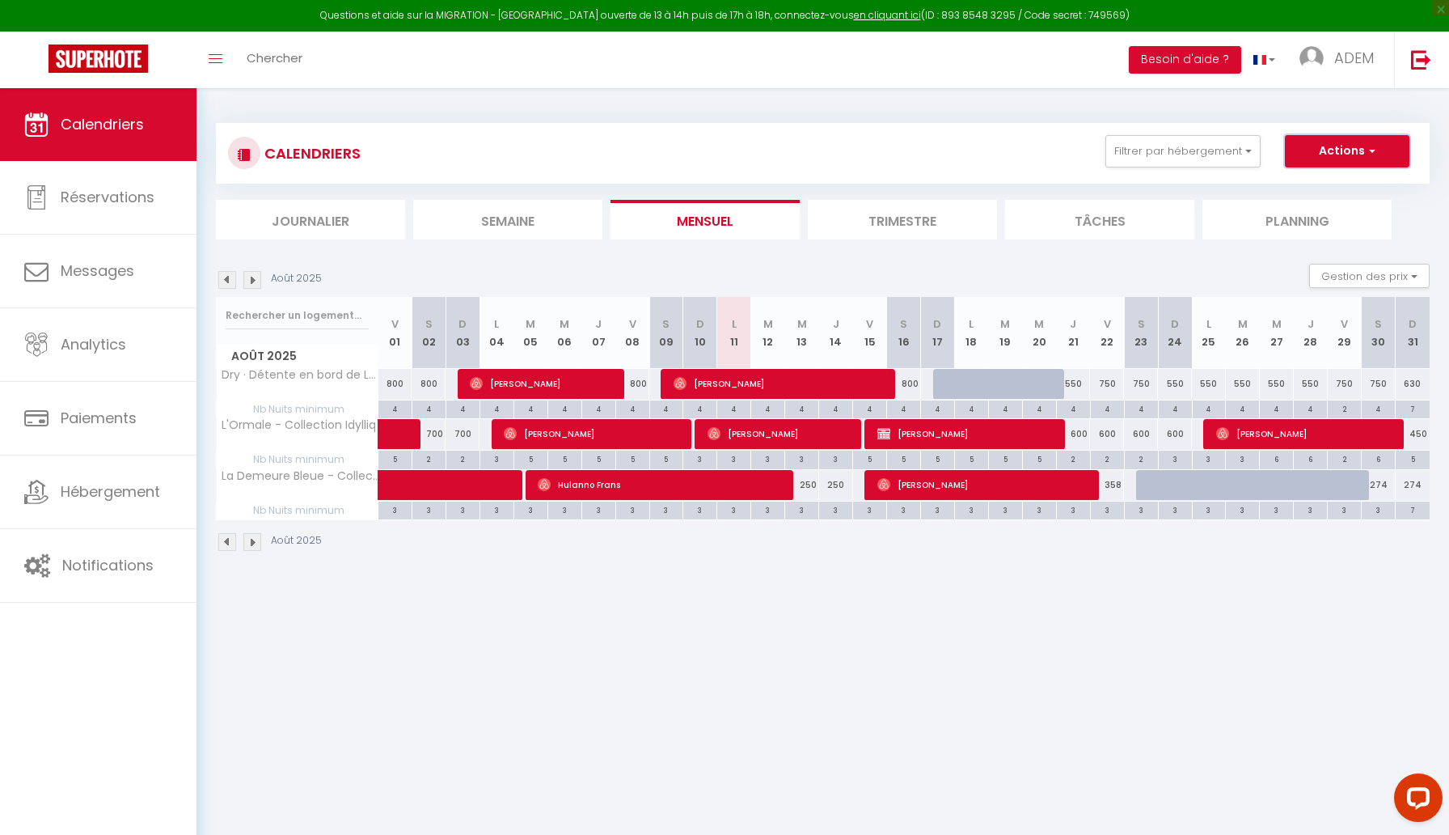
click at [1324, 156] on button "Actions" at bounding box center [1347, 151] width 125 height 32
click at [1231, 159] on button "Filtrer par hébergement" at bounding box center [1183, 151] width 155 height 32
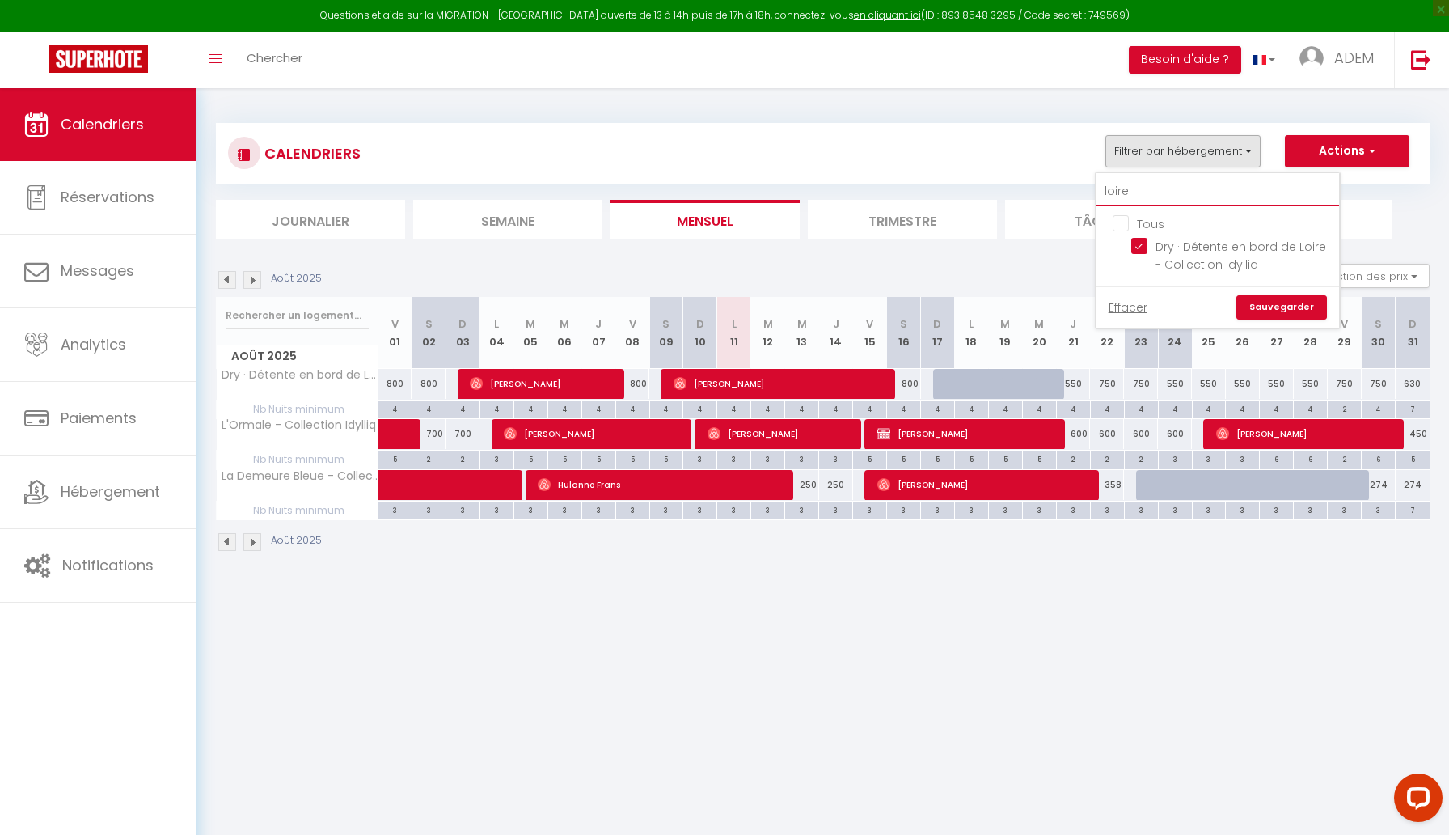
click at [1210, 189] on input "loire" at bounding box center [1218, 191] width 243 height 29
click at [1145, 247] on input "Dry · Détente en bord de Loire - Collection Idylliq" at bounding box center [1233, 246] width 202 height 16
checkbox input "false"
click at [1122, 197] on input "loire" at bounding box center [1218, 191] width 243 height 29
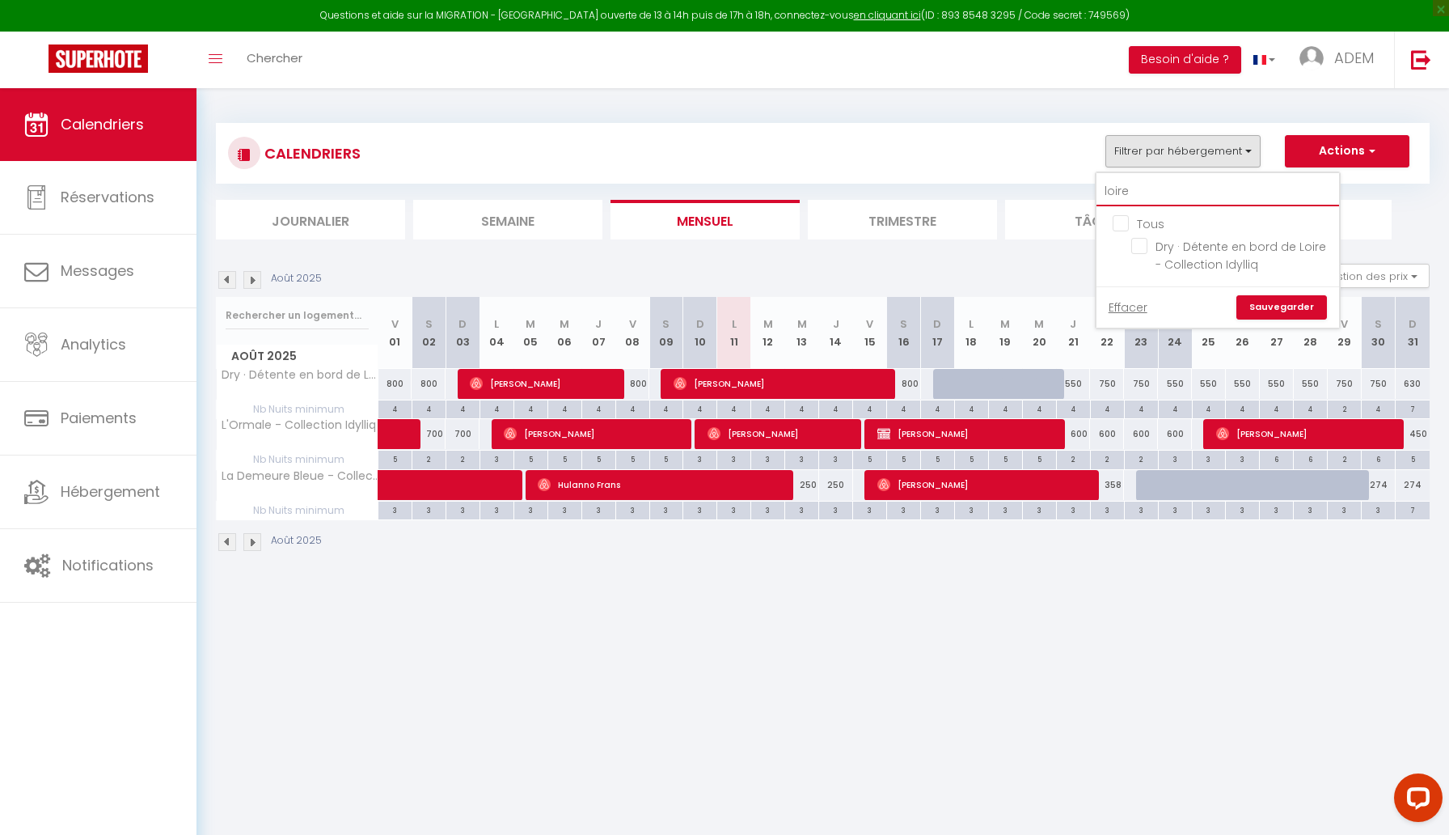
type input "m"
checkbox input "false"
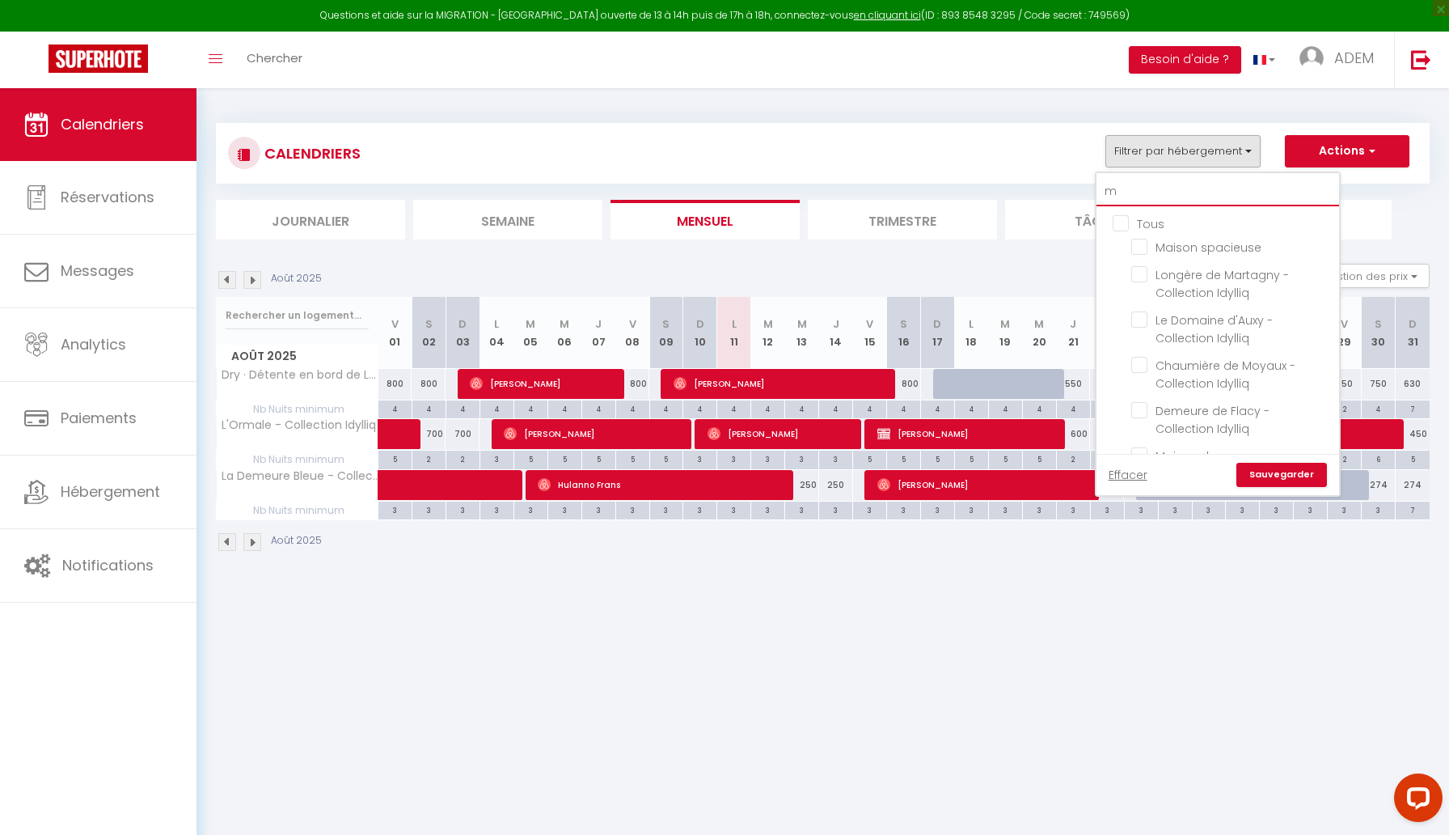
type input "mo"
checkbox input "false"
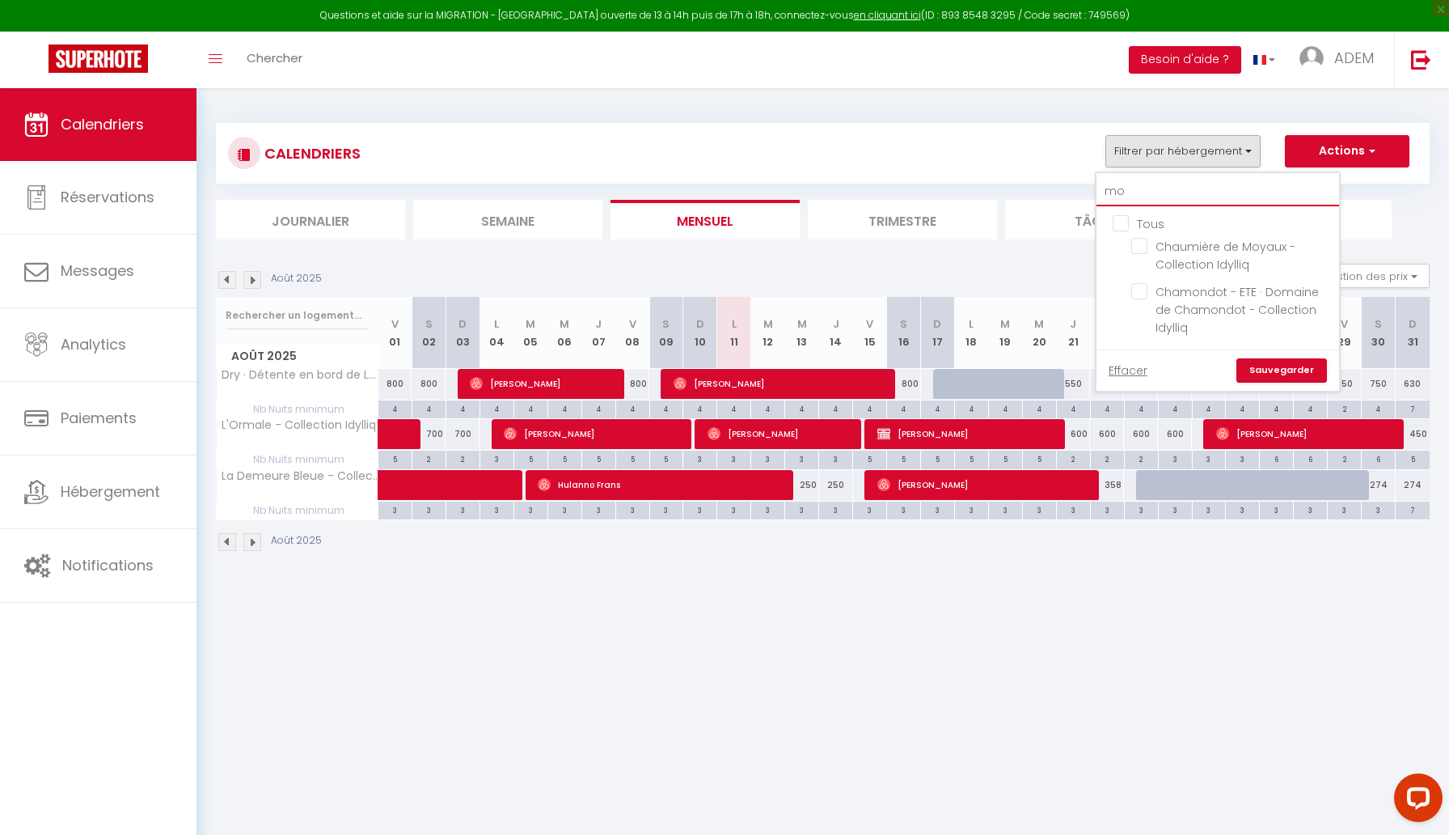
type input "moy"
checkbox input "false"
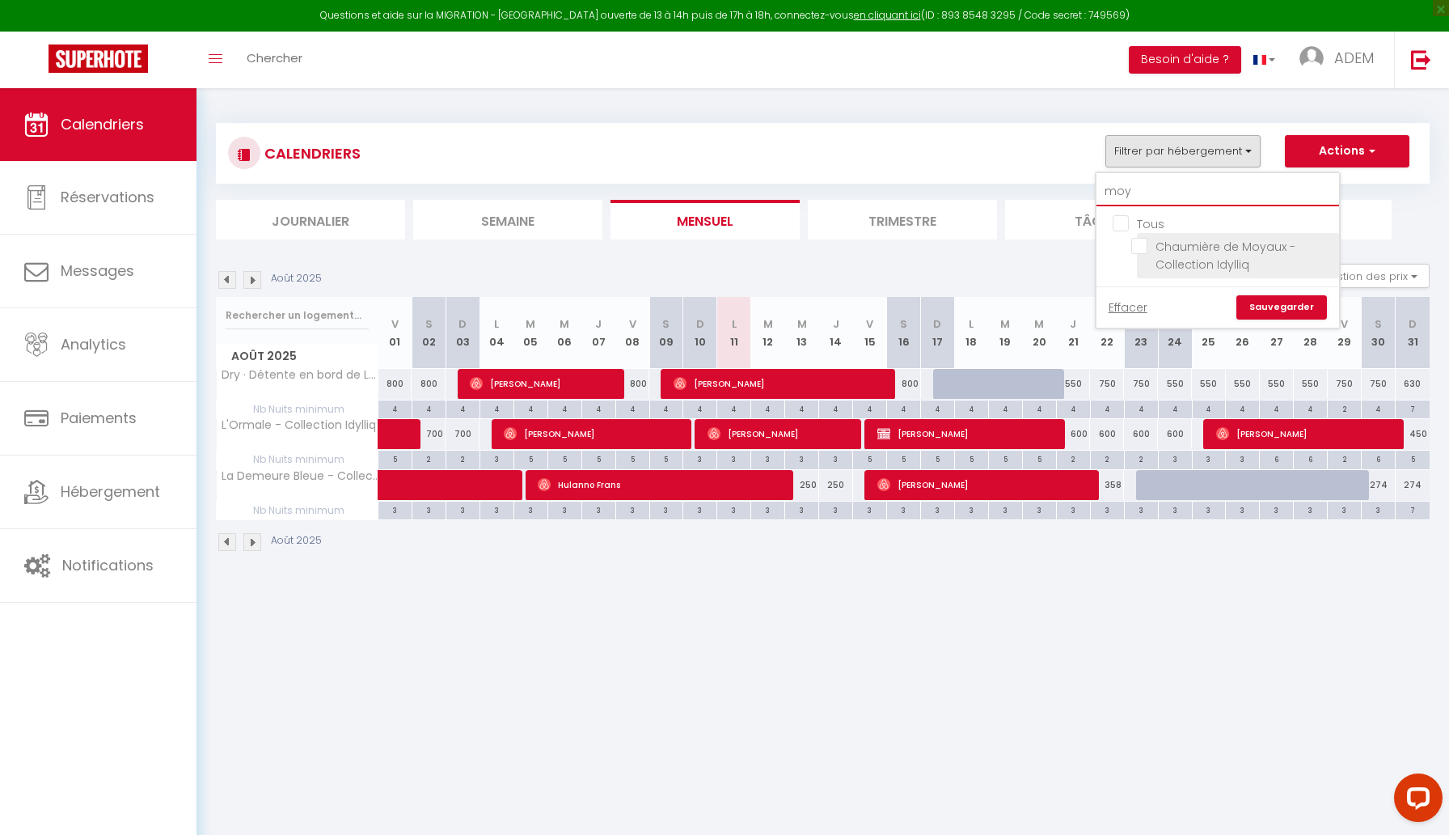
type input "moy"
click at [1139, 242] on input "Chaumière de Moyaux - Collection Idylliq" at bounding box center [1233, 246] width 202 height 16
checkbox input "true"
click at [1274, 309] on link "Sauvegarder" at bounding box center [1282, 307] width 91 height 24
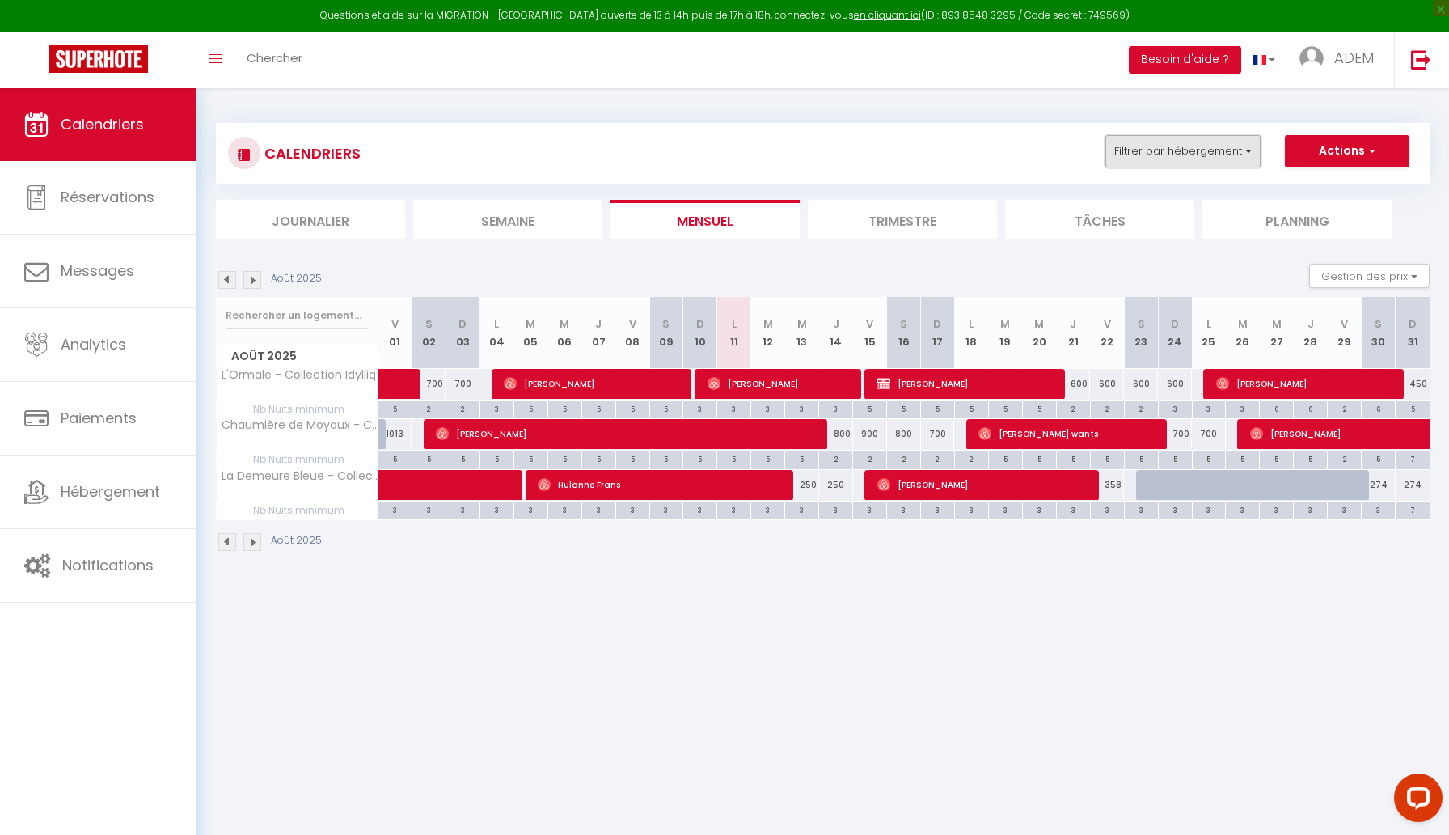
click at [1217, 143] on button "Filtrer par hébergement" at bounding box center [1183, 151] width 155 height 32
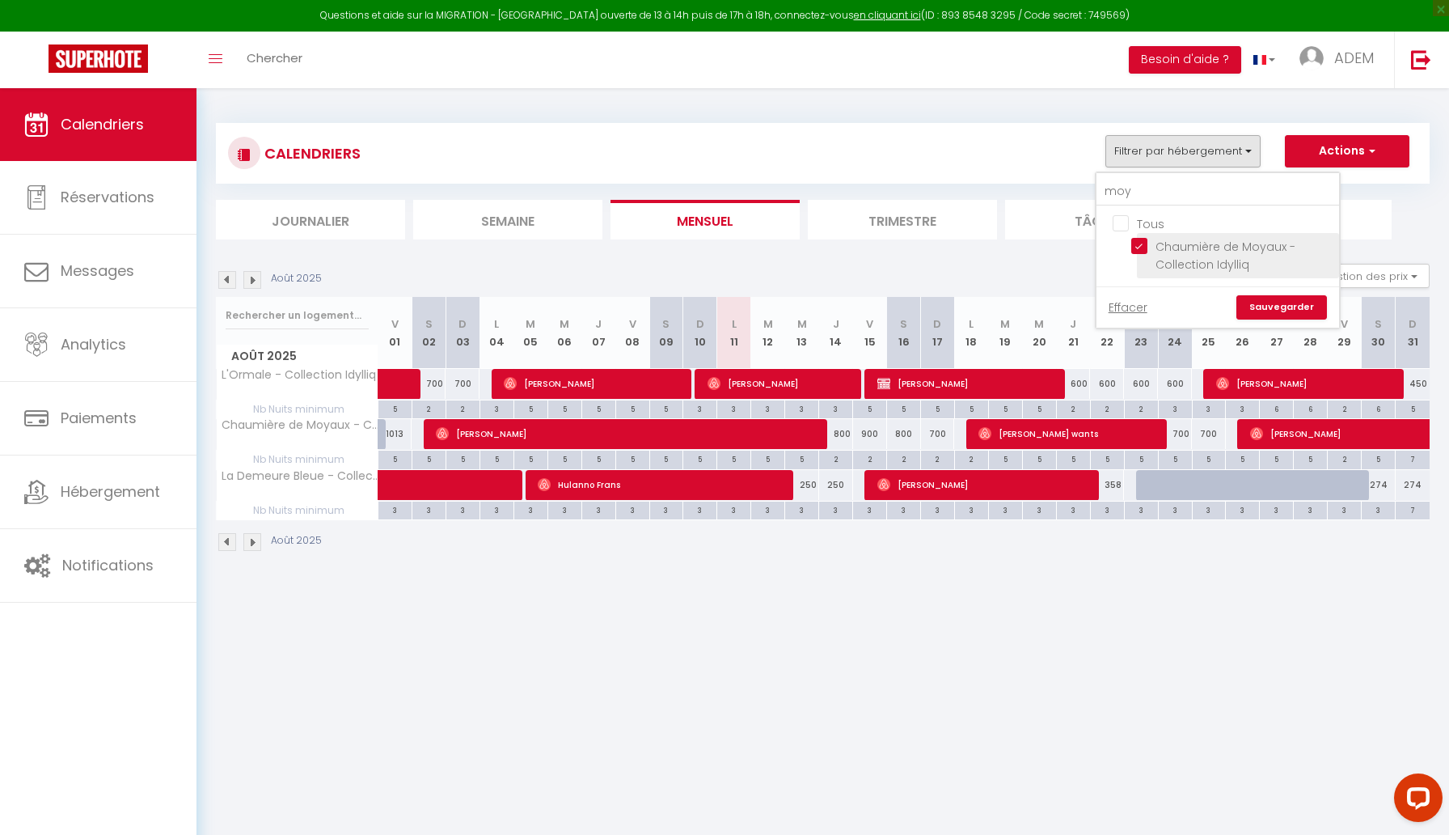
click at [1140, 249] on input "Chaumière de Moyaux - Collection Idylliq" at bounding box center [1233, 246] width 202 height 16
checkbox input "false"
click at [1122, 197] on input "moy" at bounding box center [1218, 191] width 243 height 29
type input "h"
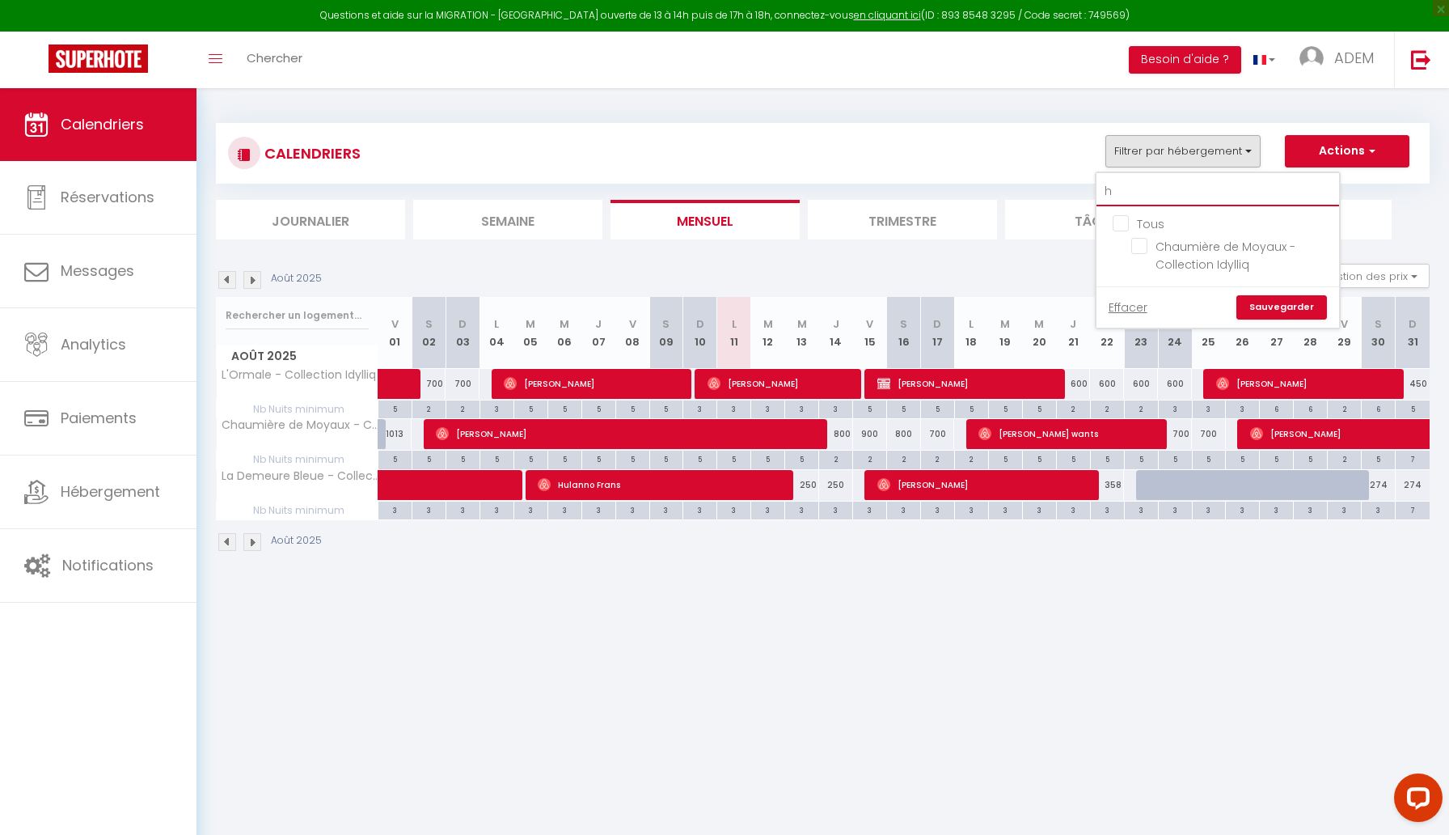
checkbox input "false"
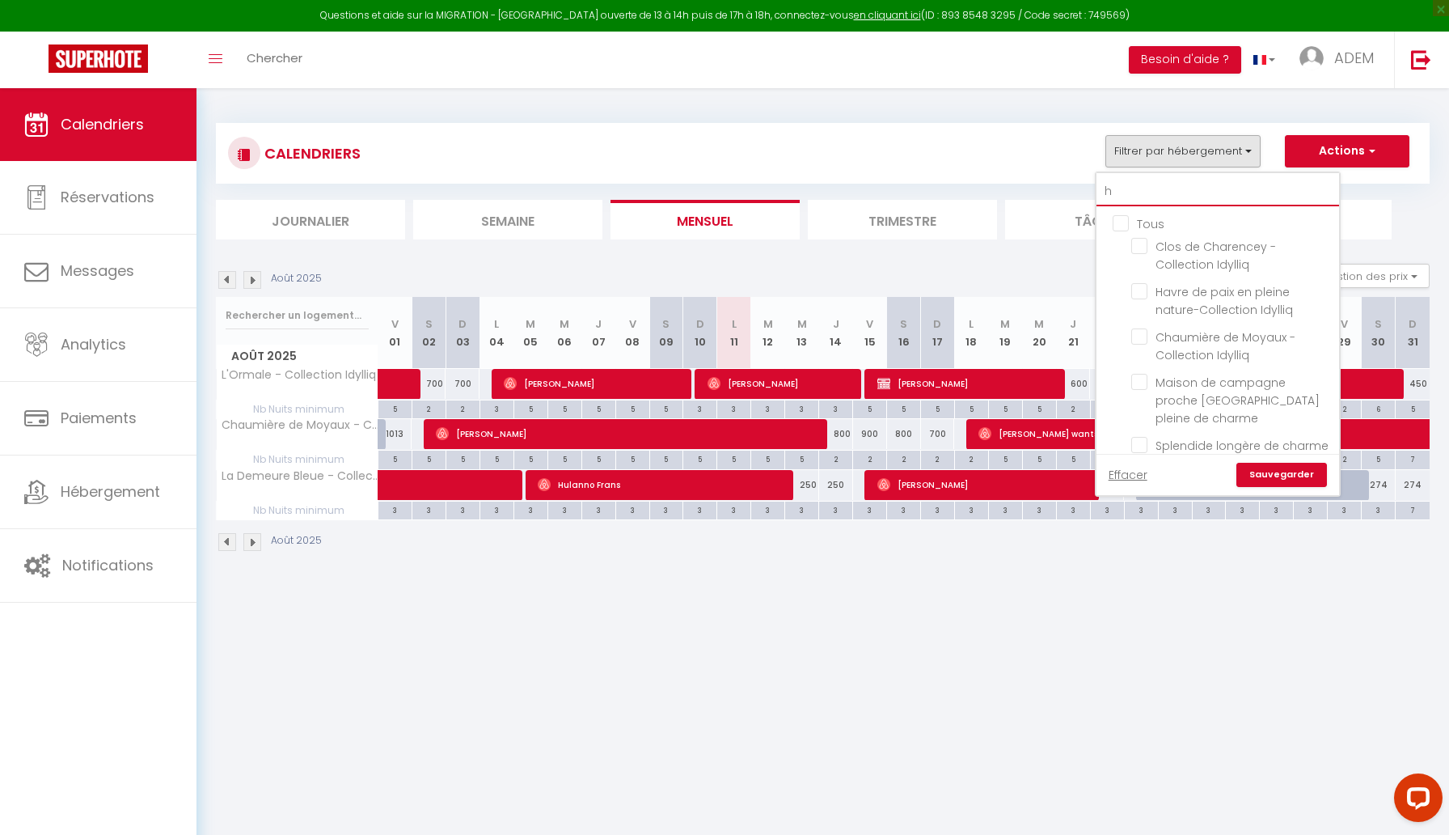
type input "ha"
checkbox input "false"
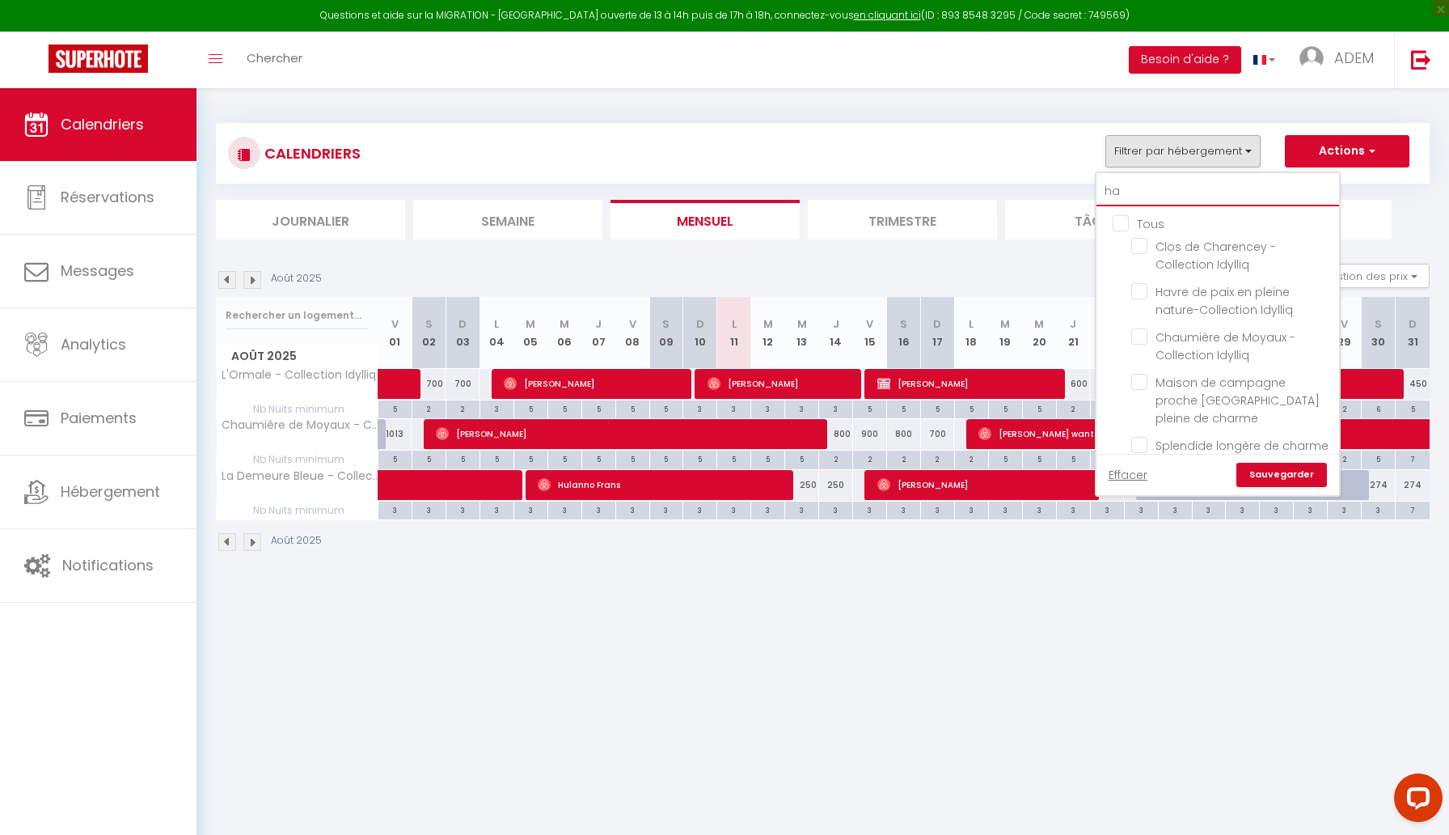
checkbox input "false"
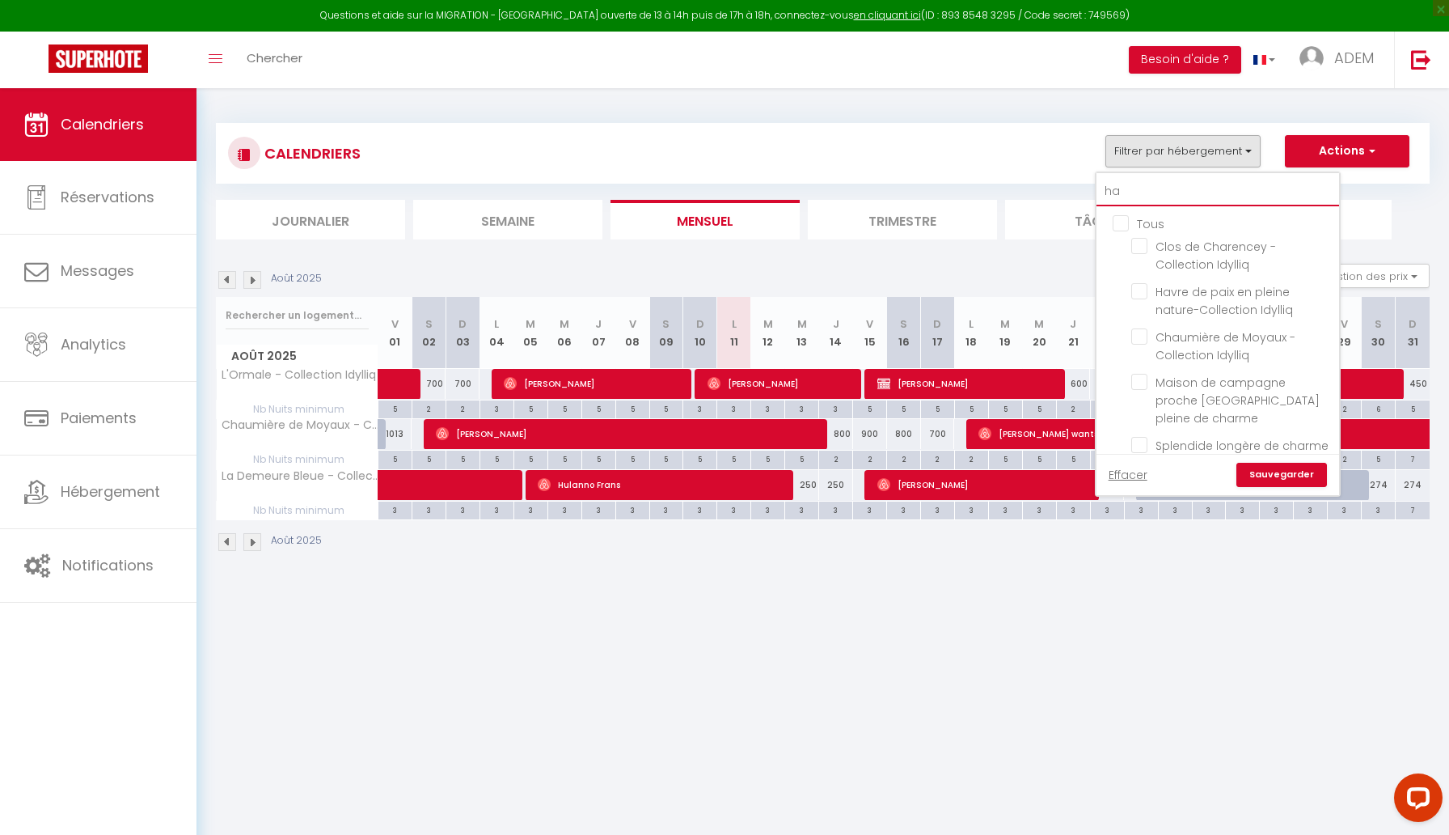
type input "hav"
checkbox input "false"
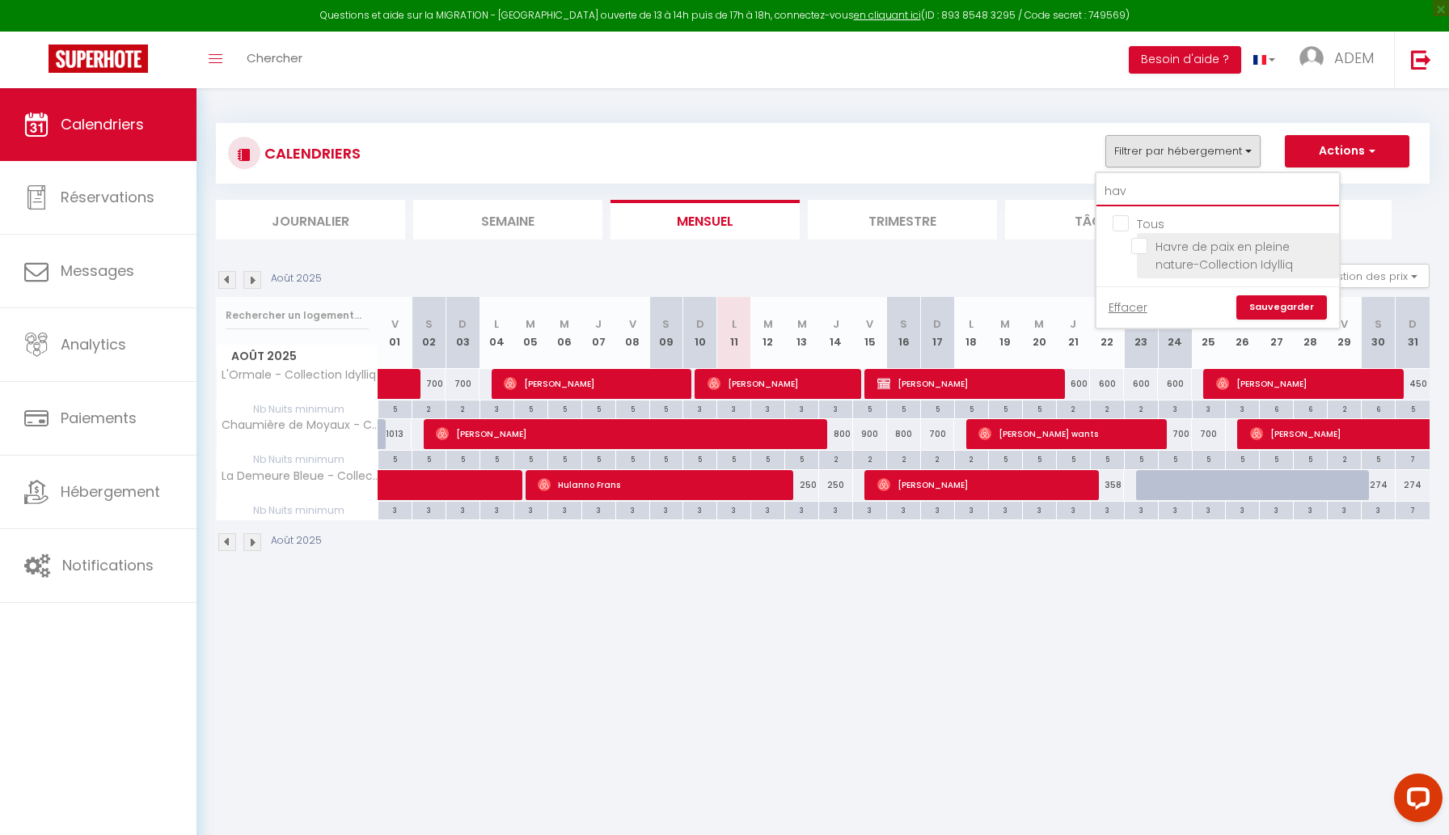
type input "hav"
click at [1141, 250] on input "Havre de paix en pleine nature-Collection Idylliq" at bounding box center [1233, 246] width 202 height 16
checkbox input "true"
click at [1268, 304] on link "Sauvegarder" at bounding box center [1282, 307] width 91 height 24
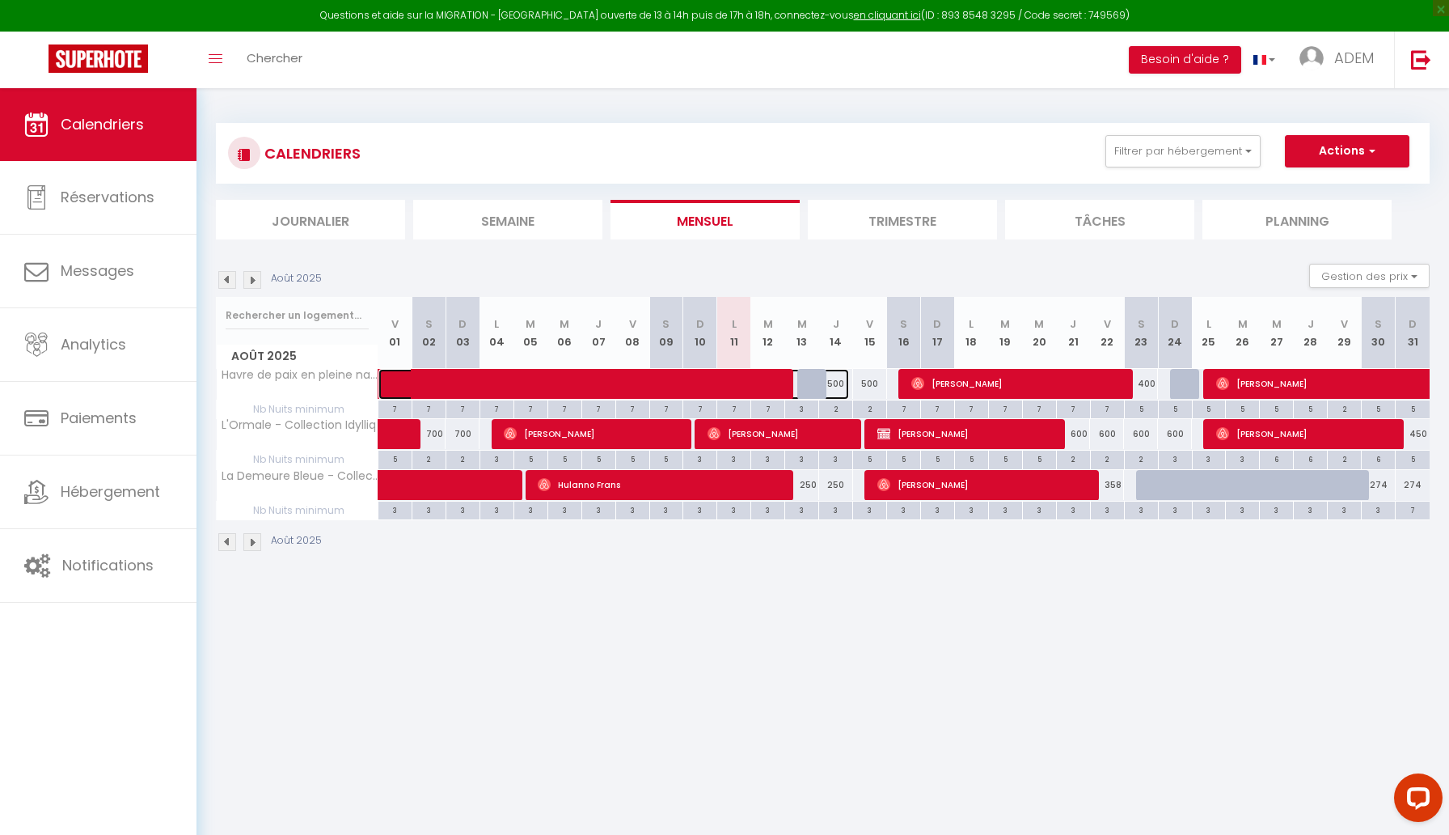
click at [612, 383] on span at bounding box center [626, 384] width 446 height 31
select select "OK"
select select "KO"
select select "0"
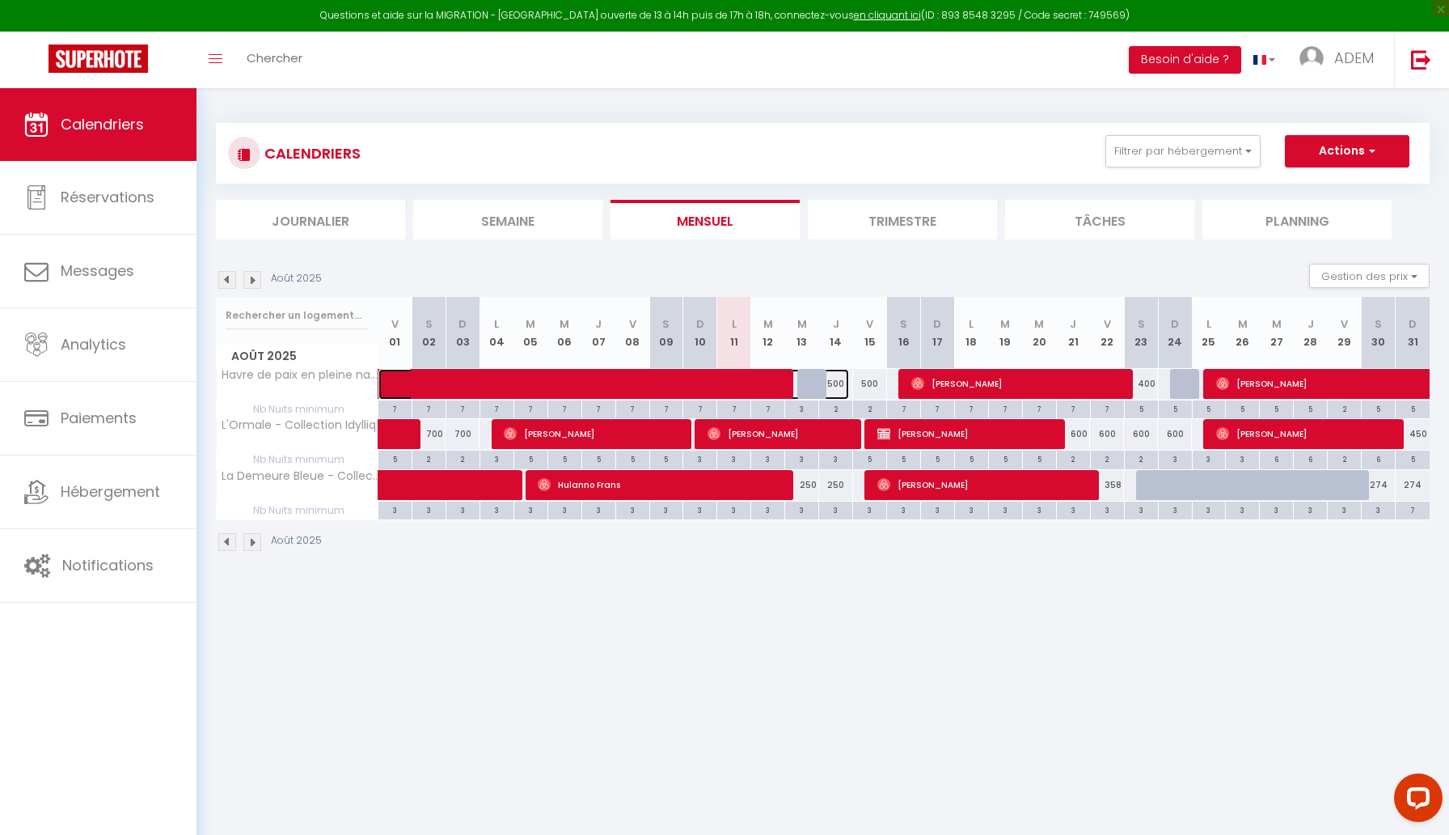
select select "1"
select select
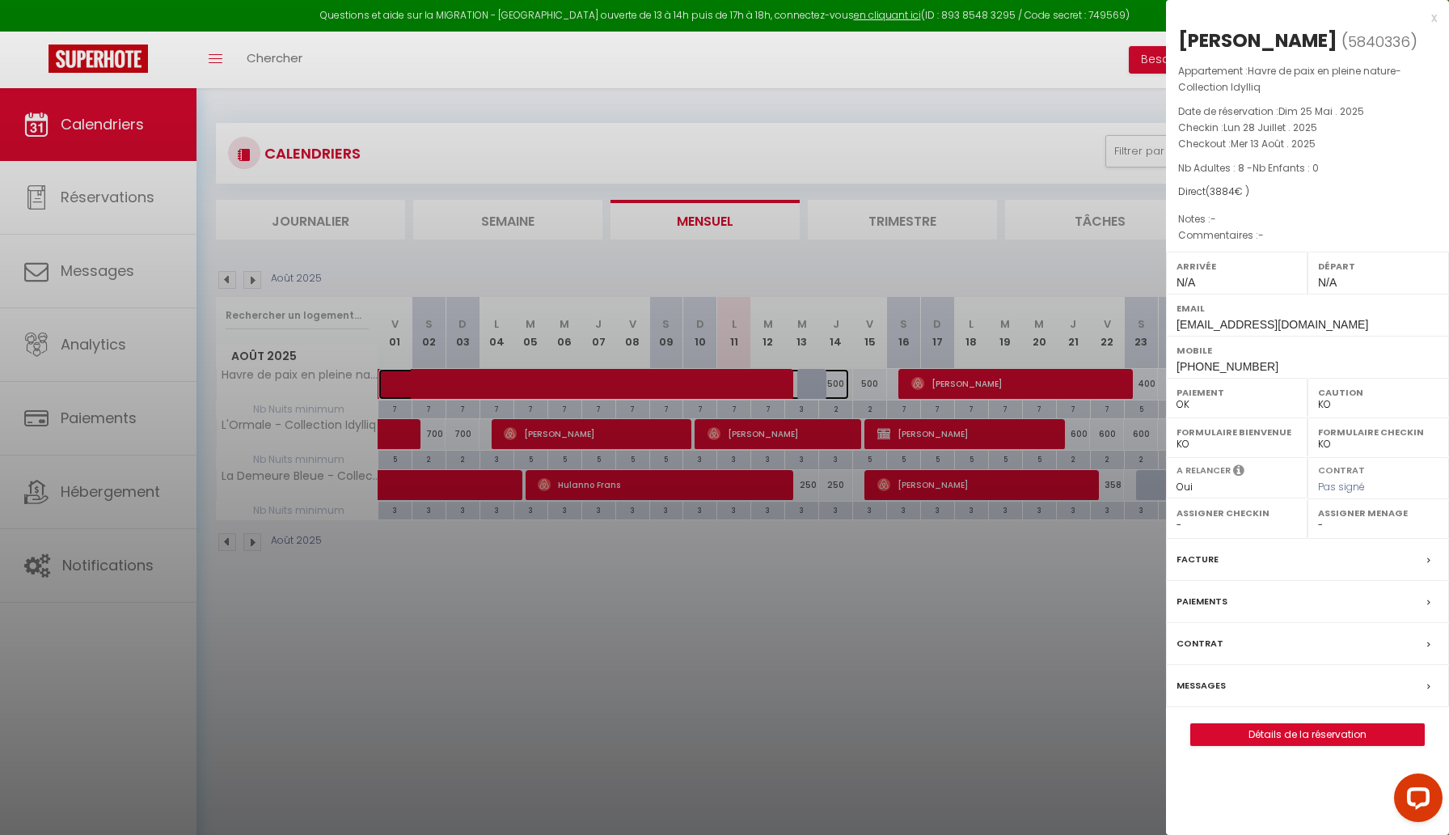
select select "31460"
click at [1045, 728] on div at bounding box center [724, 417] width 1449 height 835
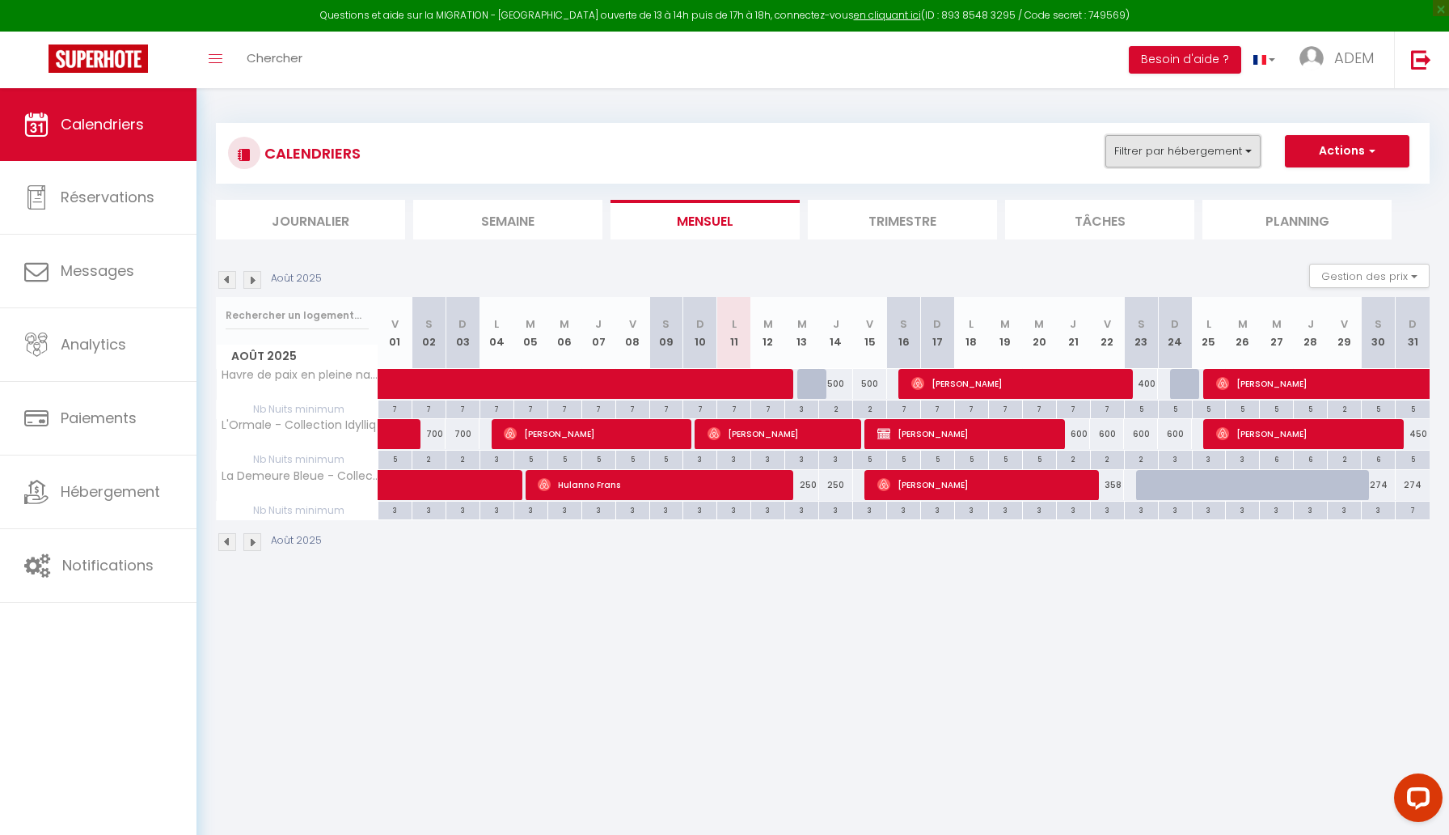
click at [1212, 148] on button "Filtrer par hébergement" at bounding box center [1183, 151] width 155 height 32
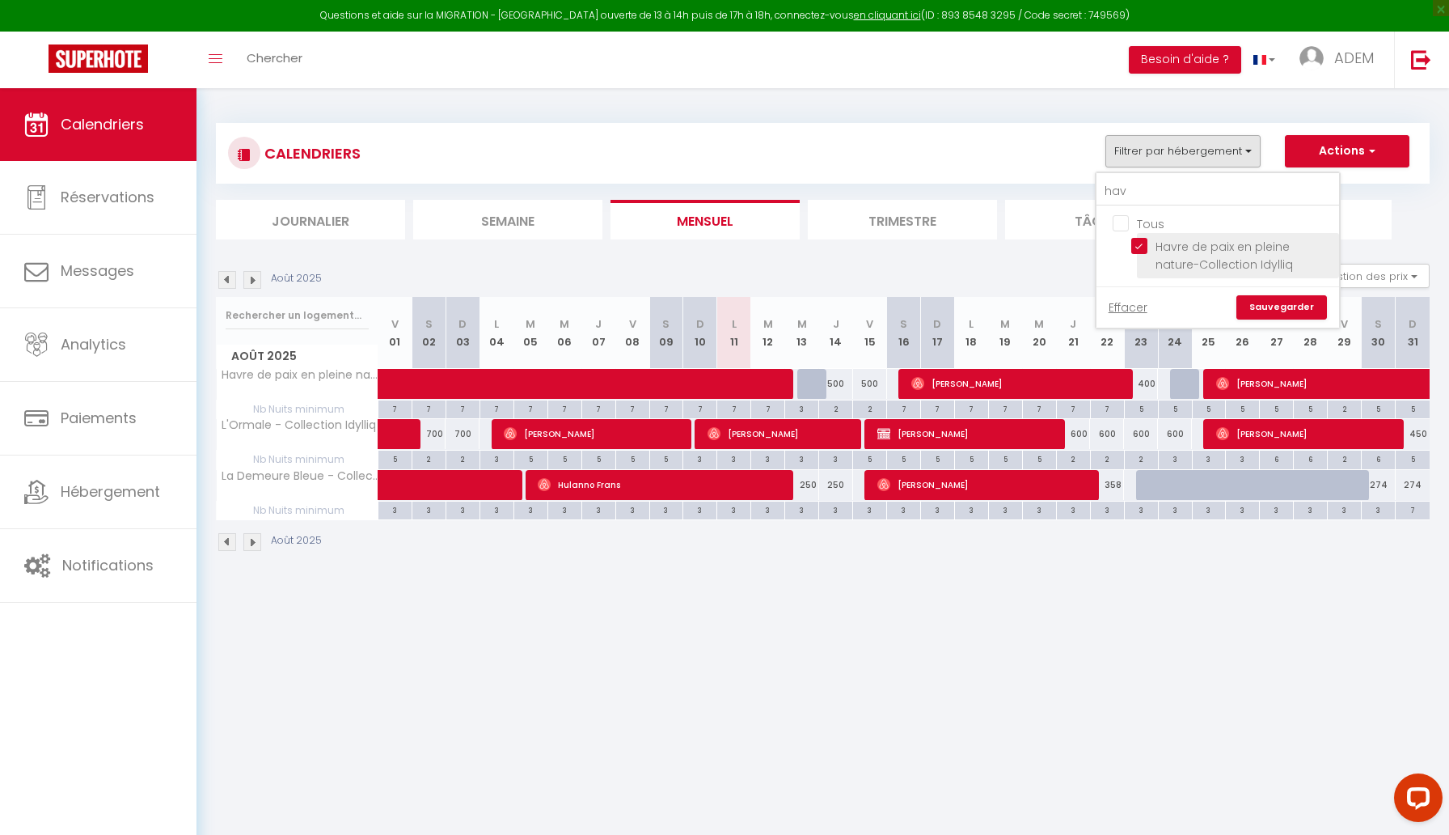
click at [1145, 243] on input "Havre de paix en pleine nature-Collection Idylliq" at bounding box center [1233, 246] width 202 height 16
checkbox input "false"
click at [1118, 196] on input "hav" at bounding box center [1218, 191] width 243 height 29
type input "t"
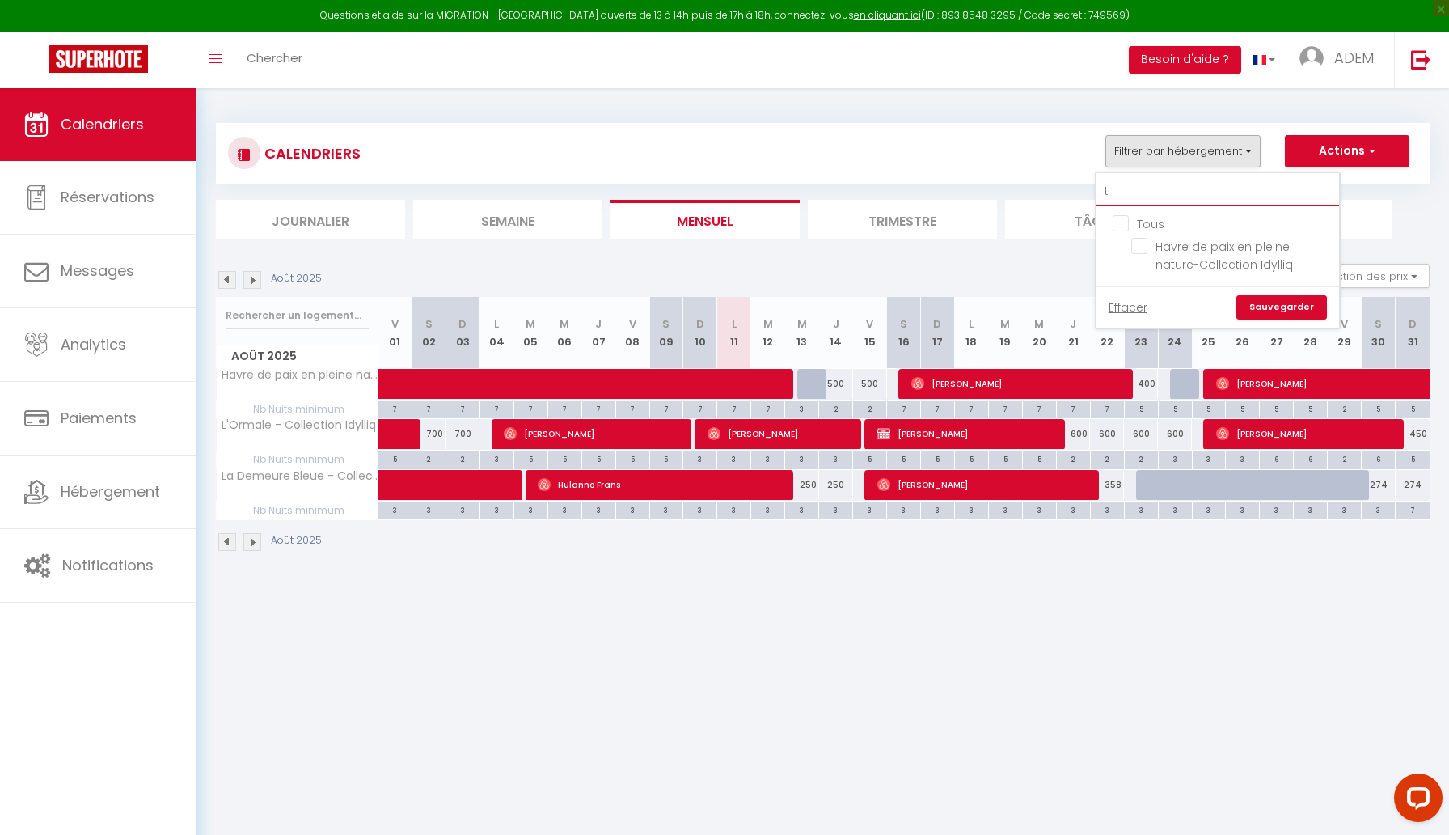
checkbox input "false"
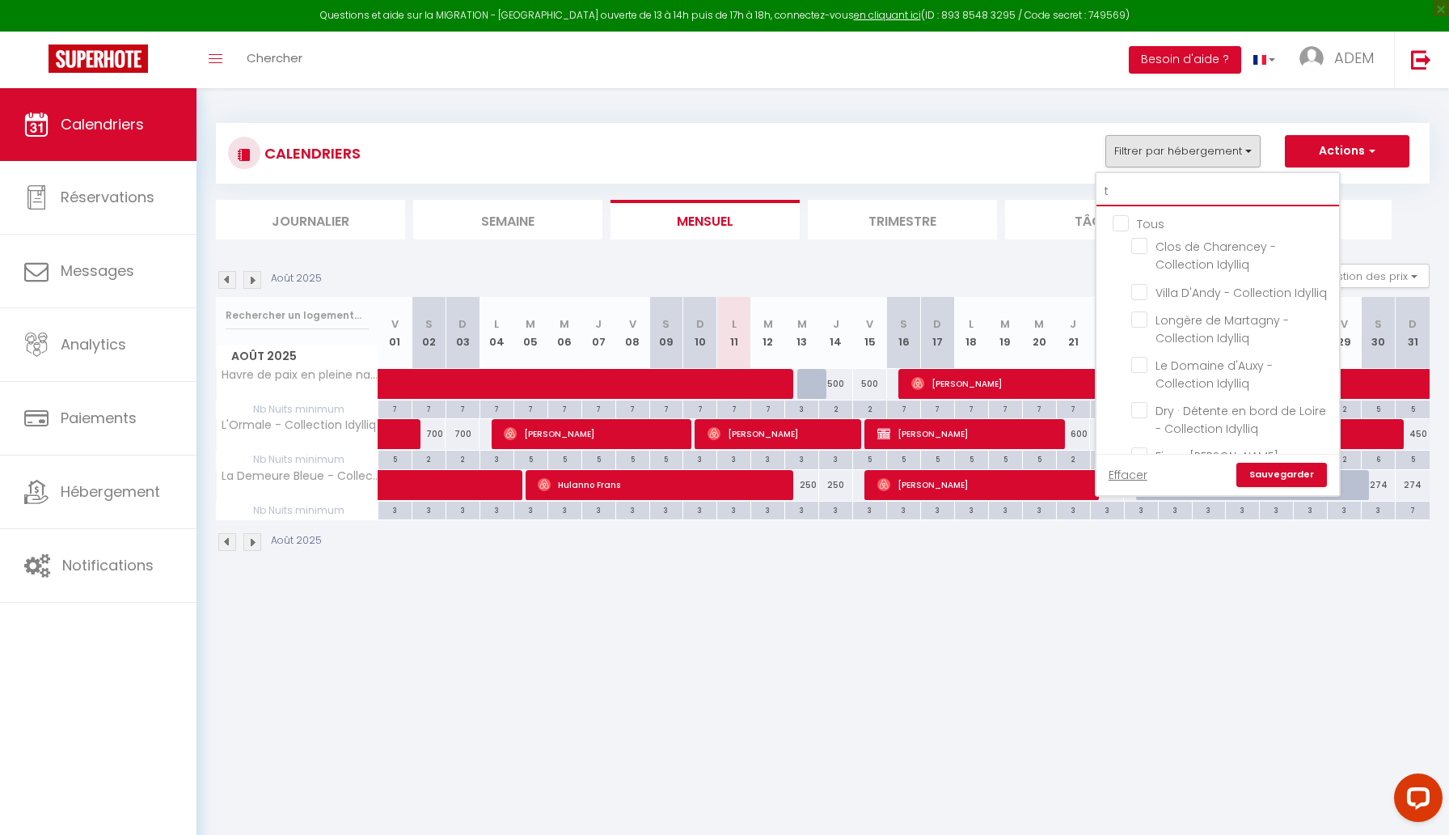
type input "te"
checkbox input "false"
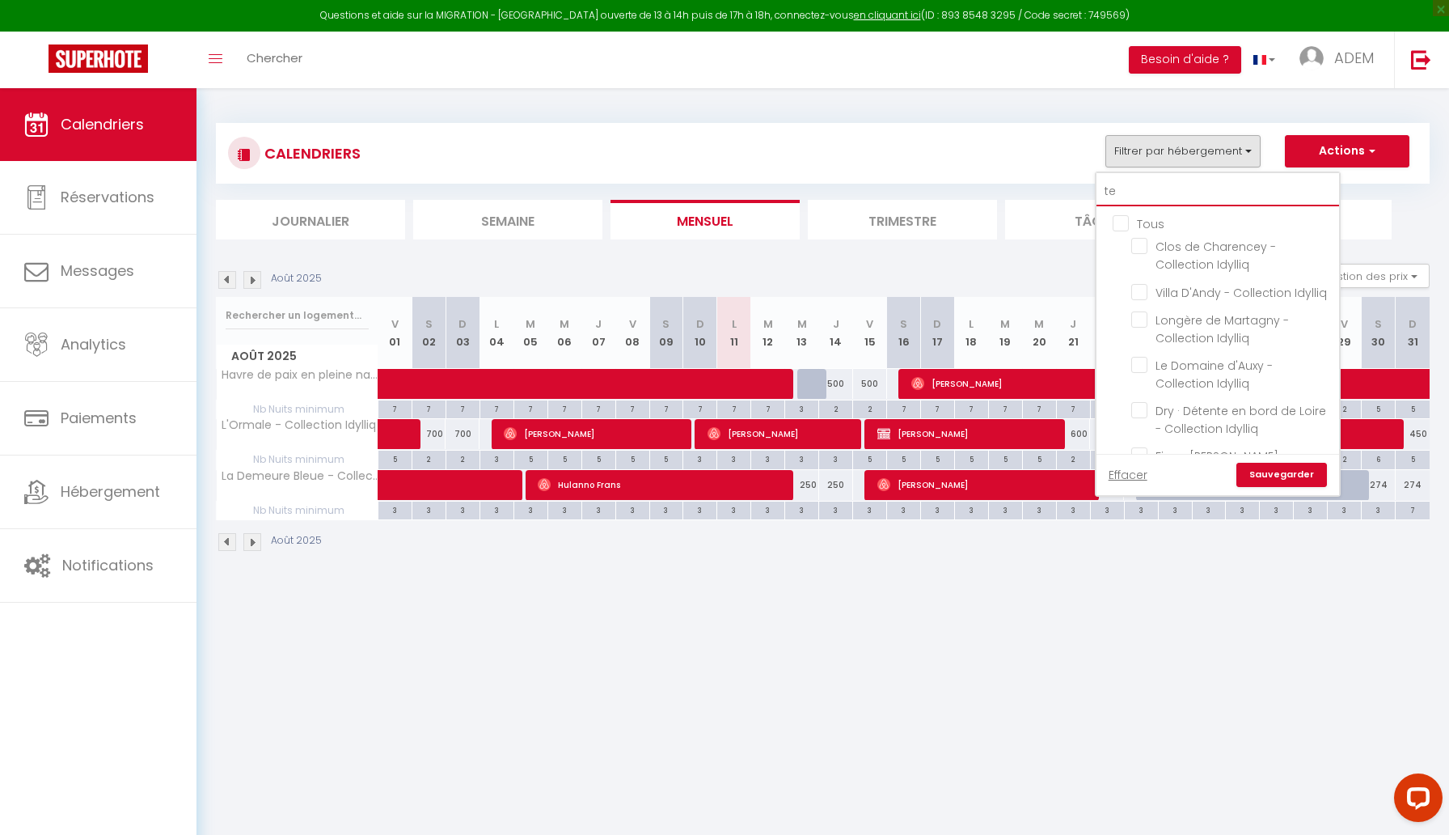
checkbox input "false"
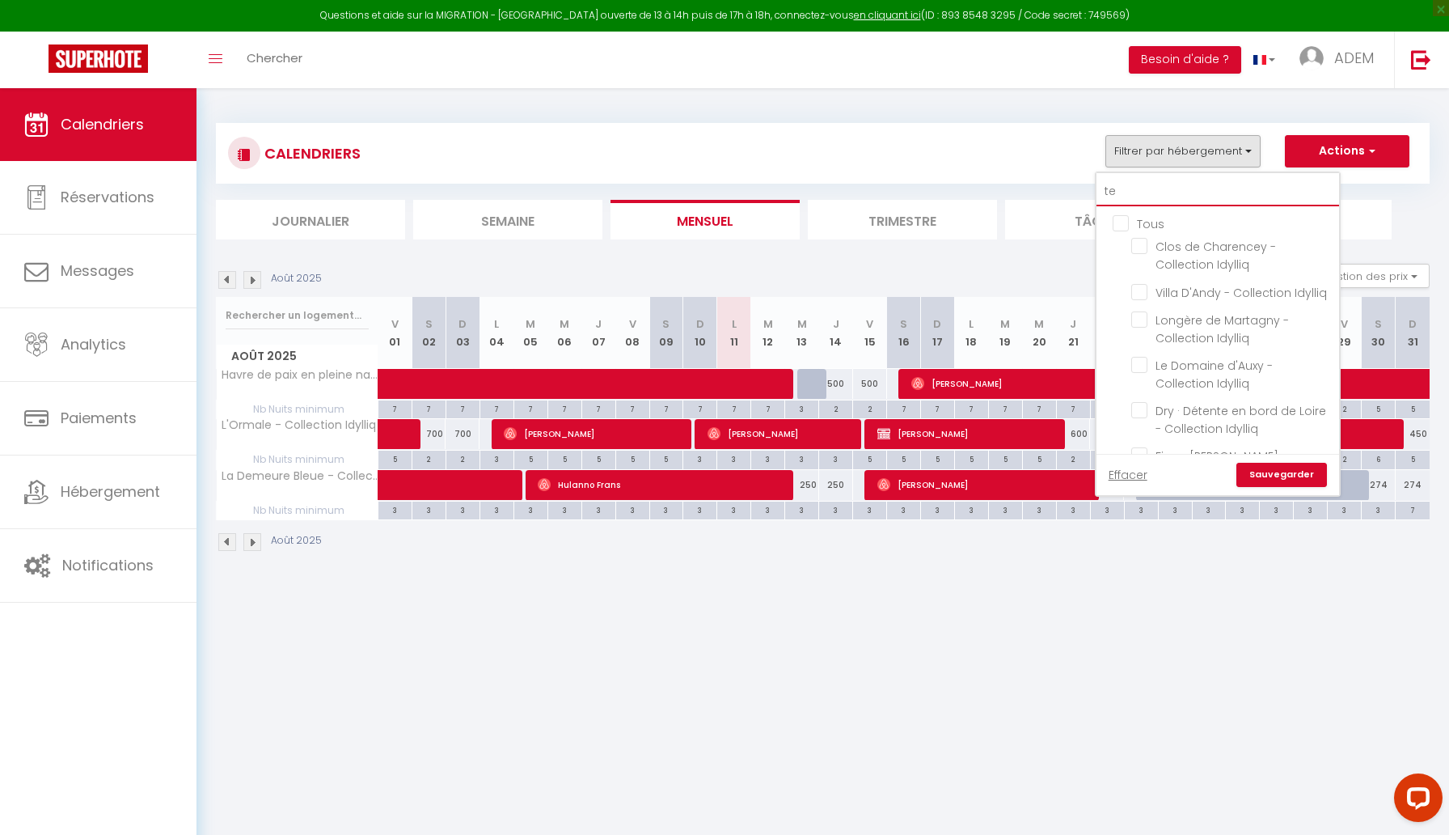
checkbox input "false"
type input "ten"
checkbox input "false"
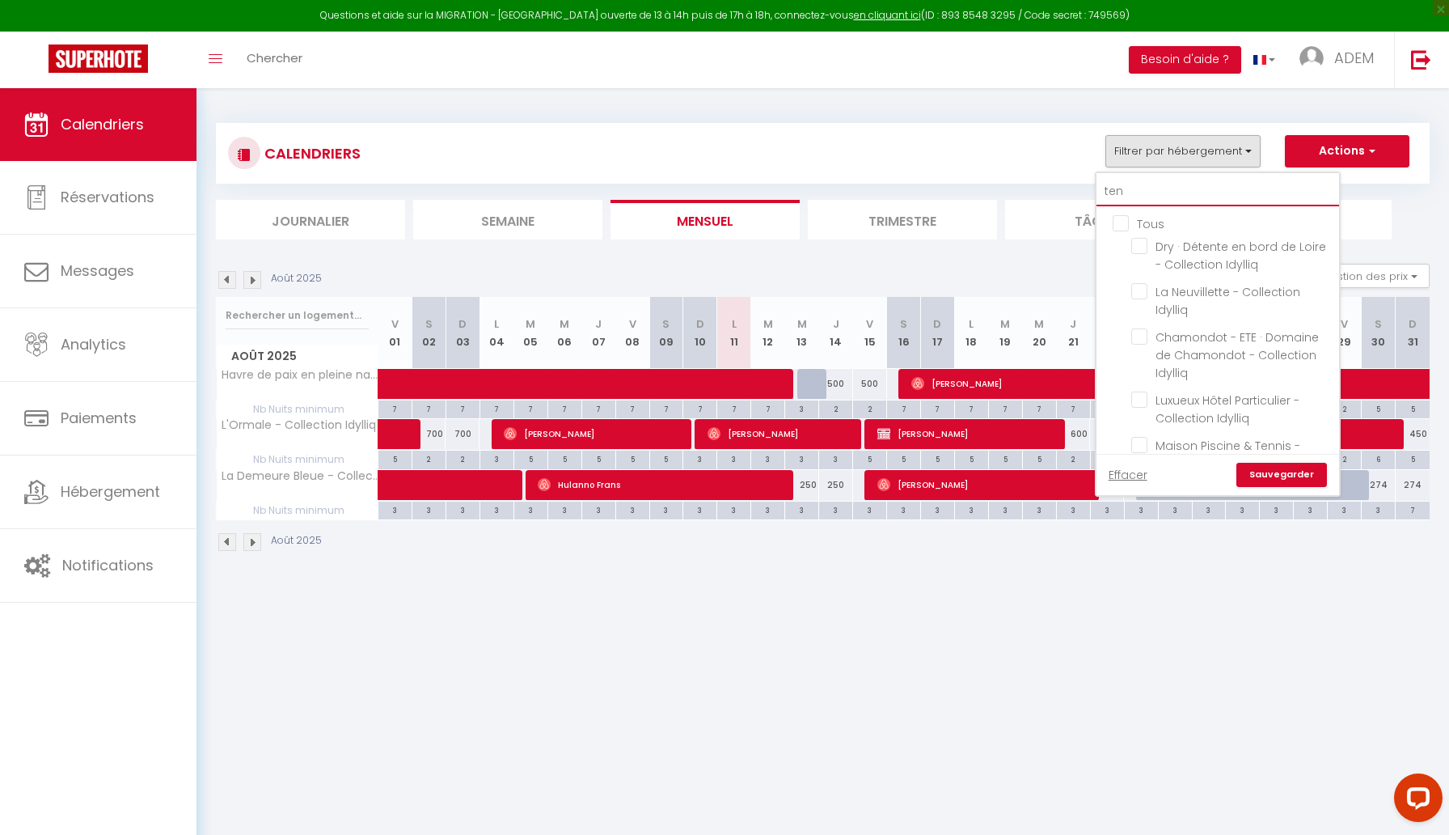
checkbox input "false"
type input "tenn"
checkbox input "false"
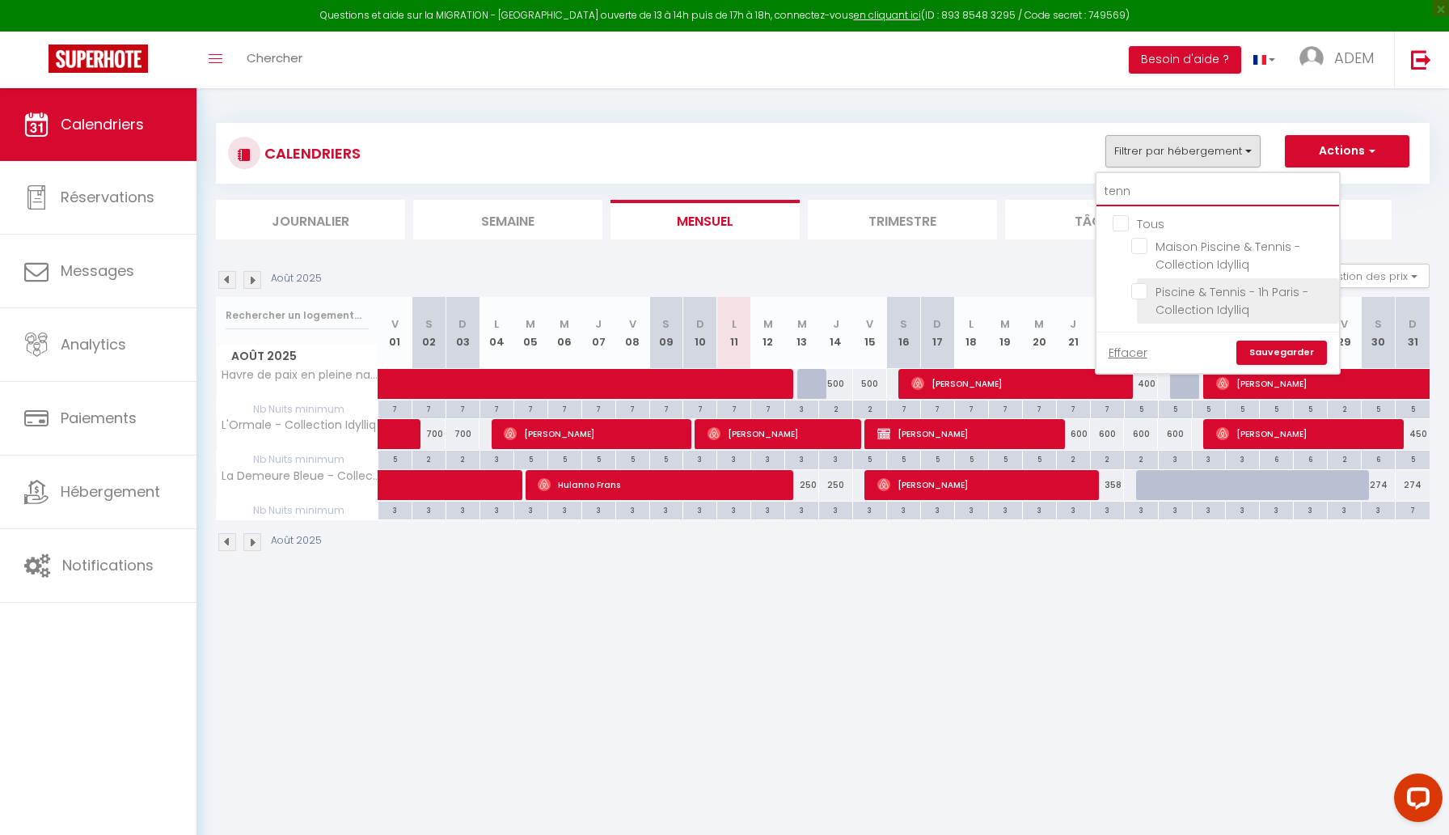
type input "tenn"
click at [1145, 290] on input "Piscine & Tennis - 1h Paris - Collection Idylliq" at bounding box center [1233, 291] width 202 height 16
checkbox input "true"
checkbox input "false"
click at [1286, 353] on link "Sauvegarder" at bounding box center [1282, 353] width 91 height 24
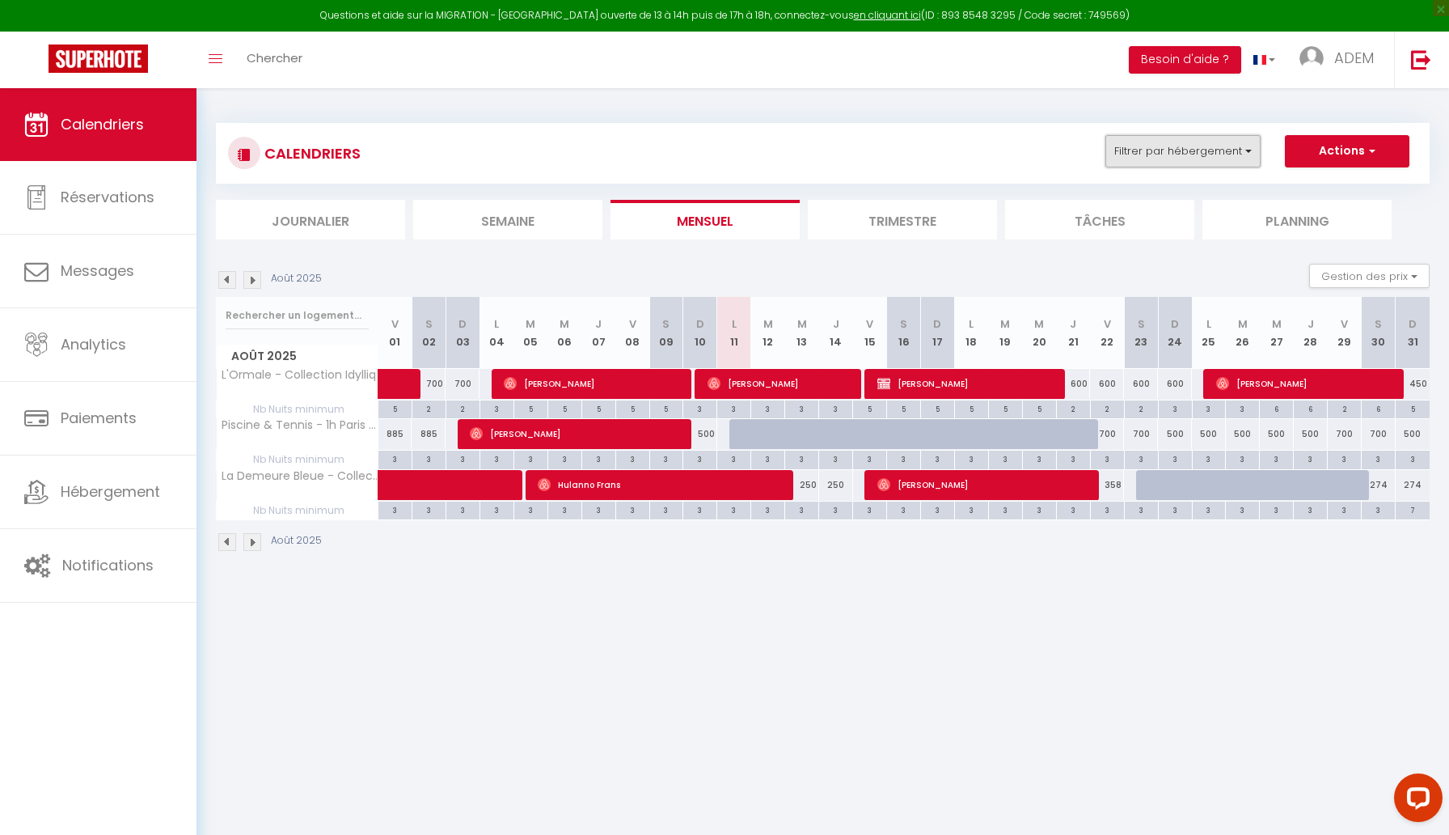
click at [1144, 154] on button "Filtrer par hébergement" at bounding box center [1183, 151] width 155 height 32
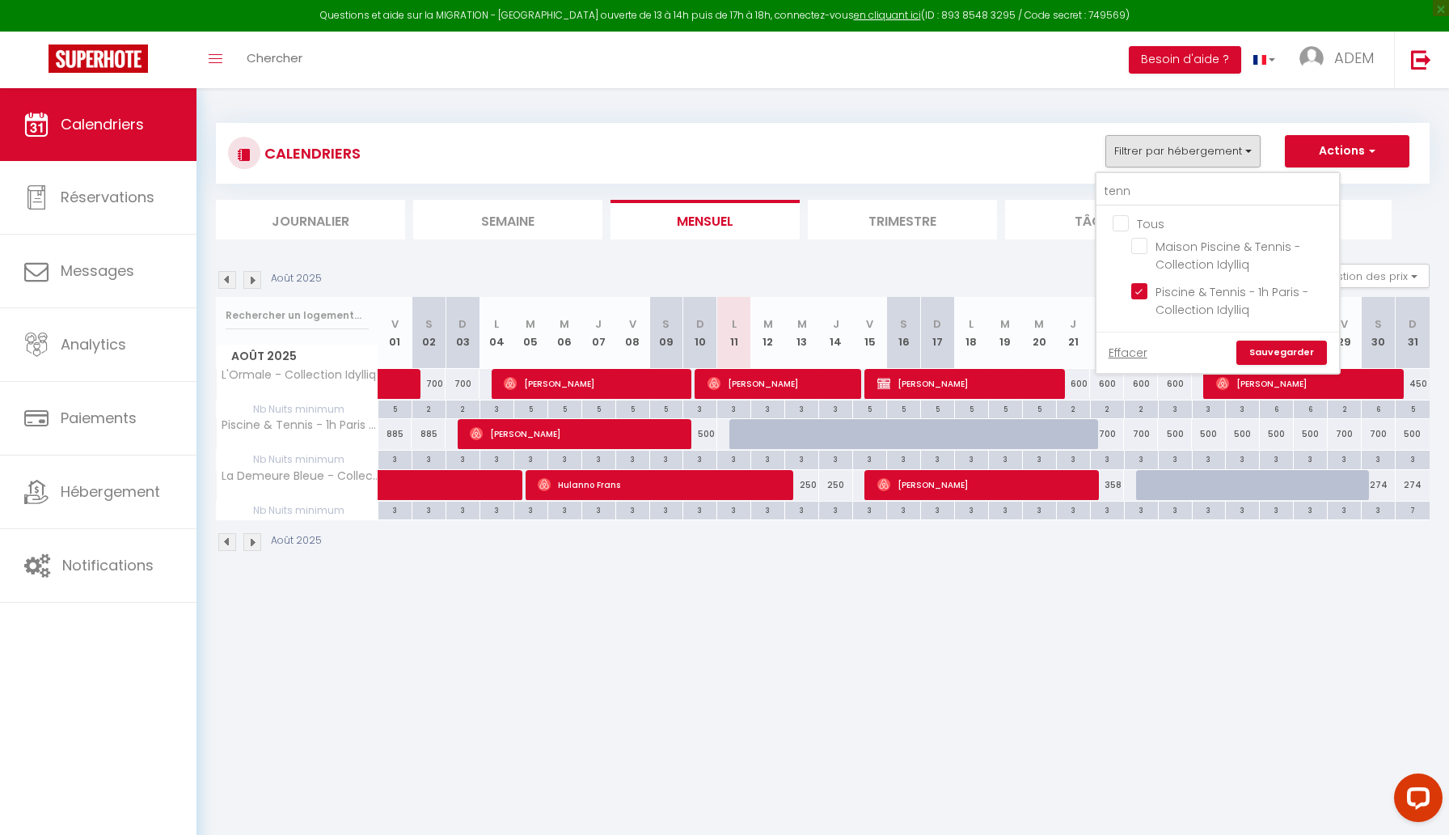
click at [1136, 280] on ul "Tous Maison Piscine & Tennis - Collection Idylliq Piscine & Tennis - 1h Paris -…" at bounding box center [1218, 268] width 243 height 125
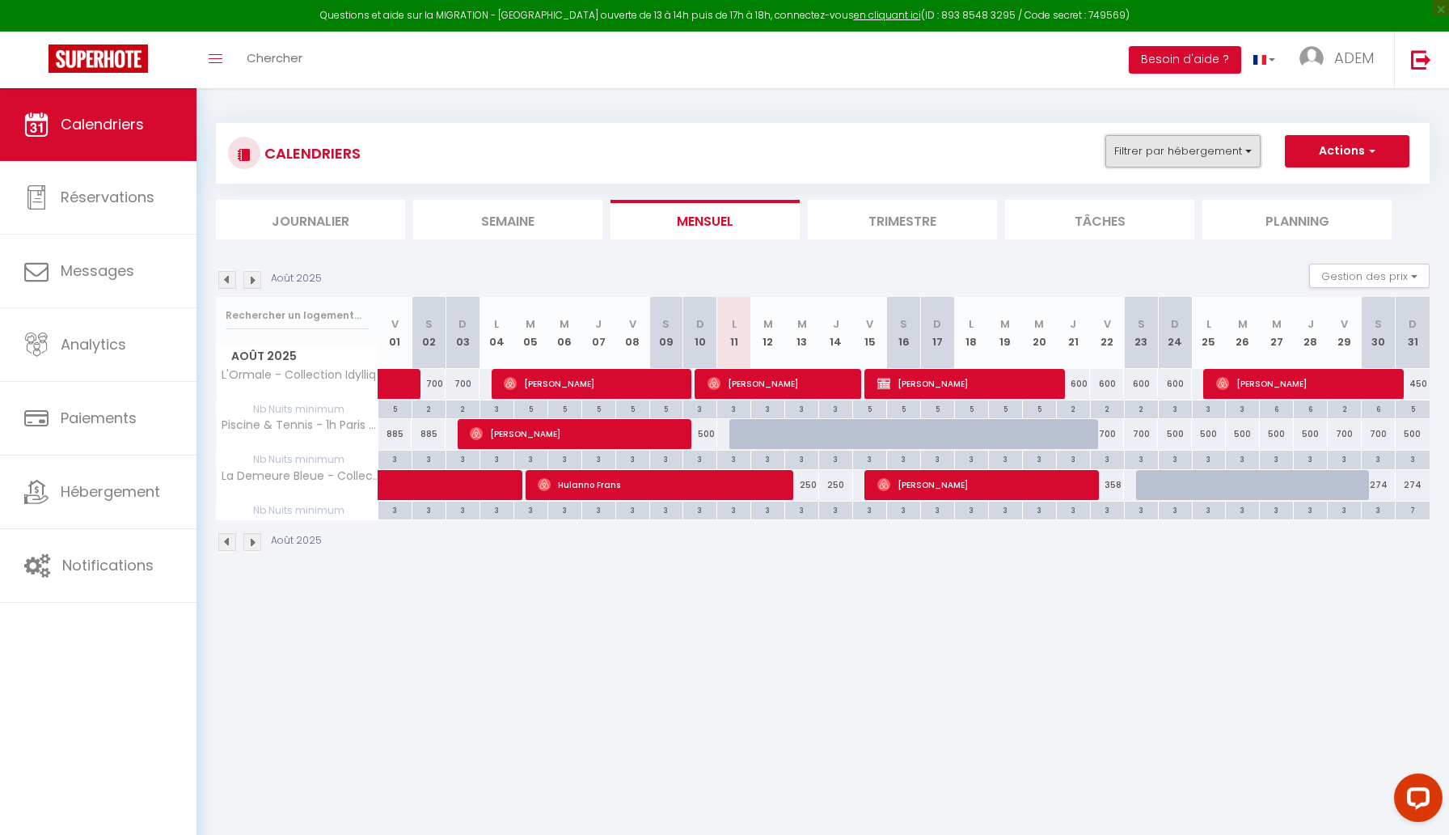
click at [1183, 154] on button "Filtrer par hébergement" at bounding box center [1183, 151] width 155 height 32
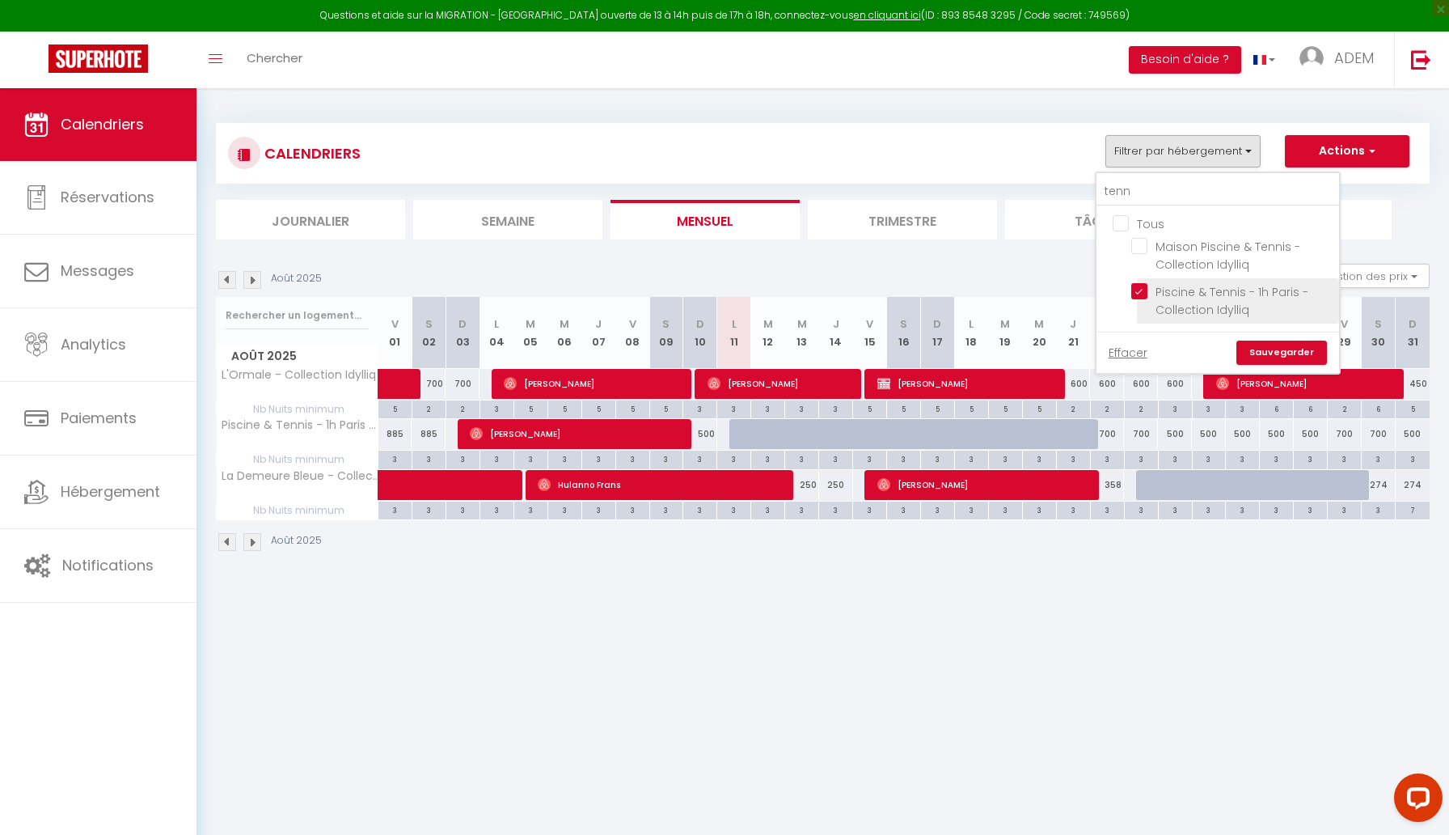
click at [1144, 293] on input "Piscine & Tennis - 1h Paris - Collection Idylliq" at bounding box center [1233, 291] width 202 height 16
checkbox input "false"
click at [1114, 187] on input "tenn" at bounding box center [1218, 191] width 243 height 29
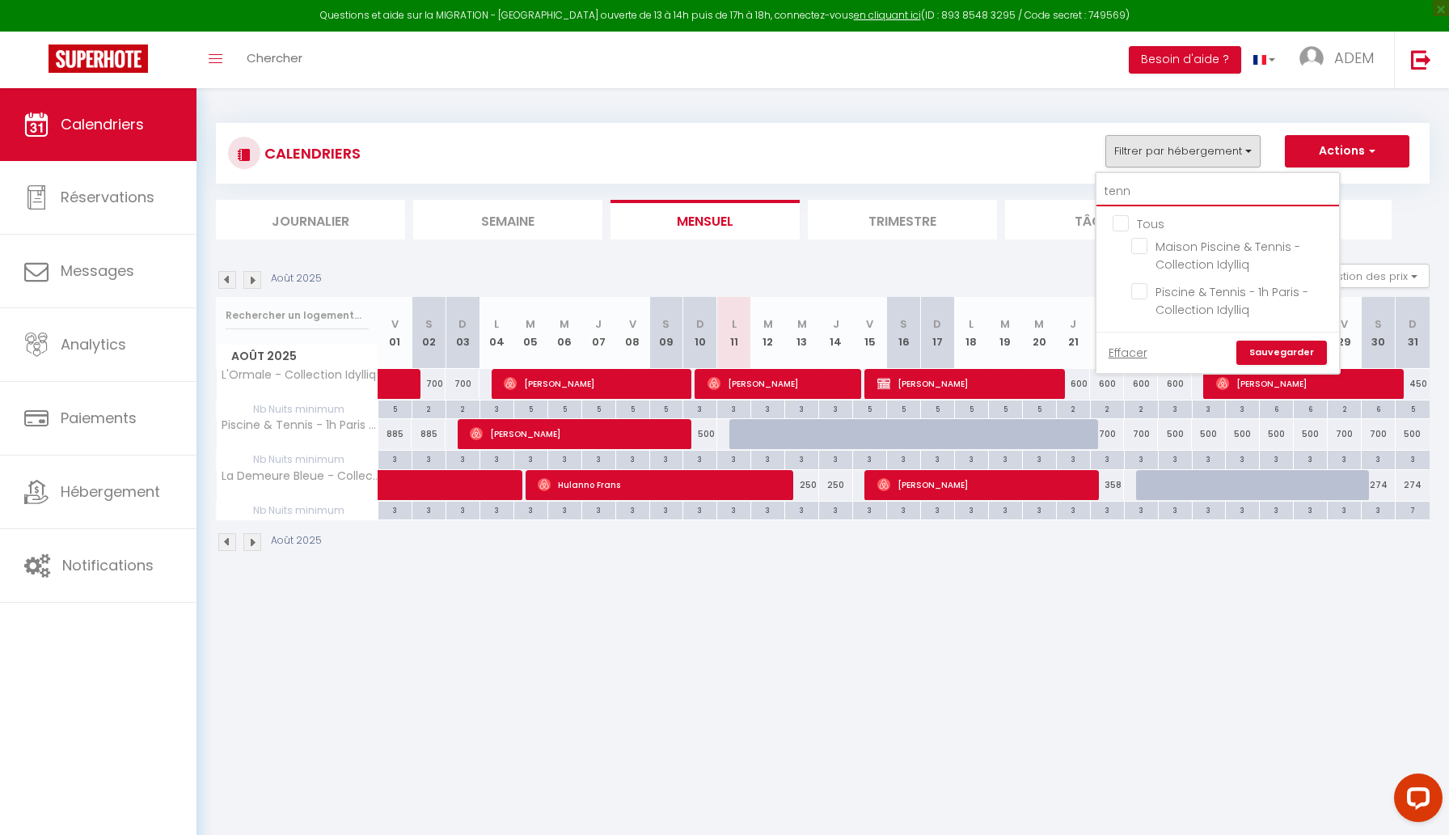
type input "c"
checkbox input "false"
type input "ch"
checkbox input "false"
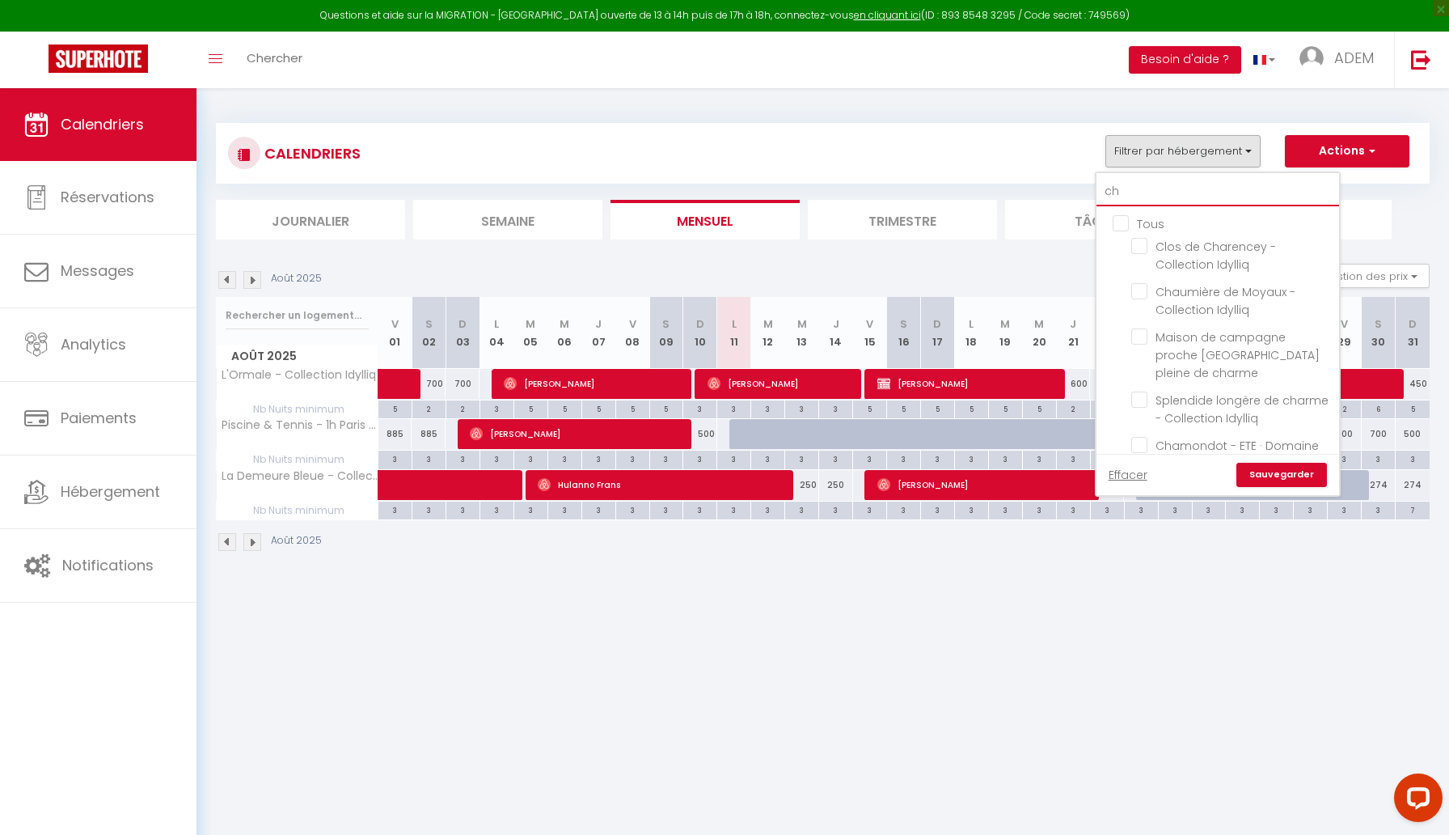
type input "cha"
checkbox input "false"
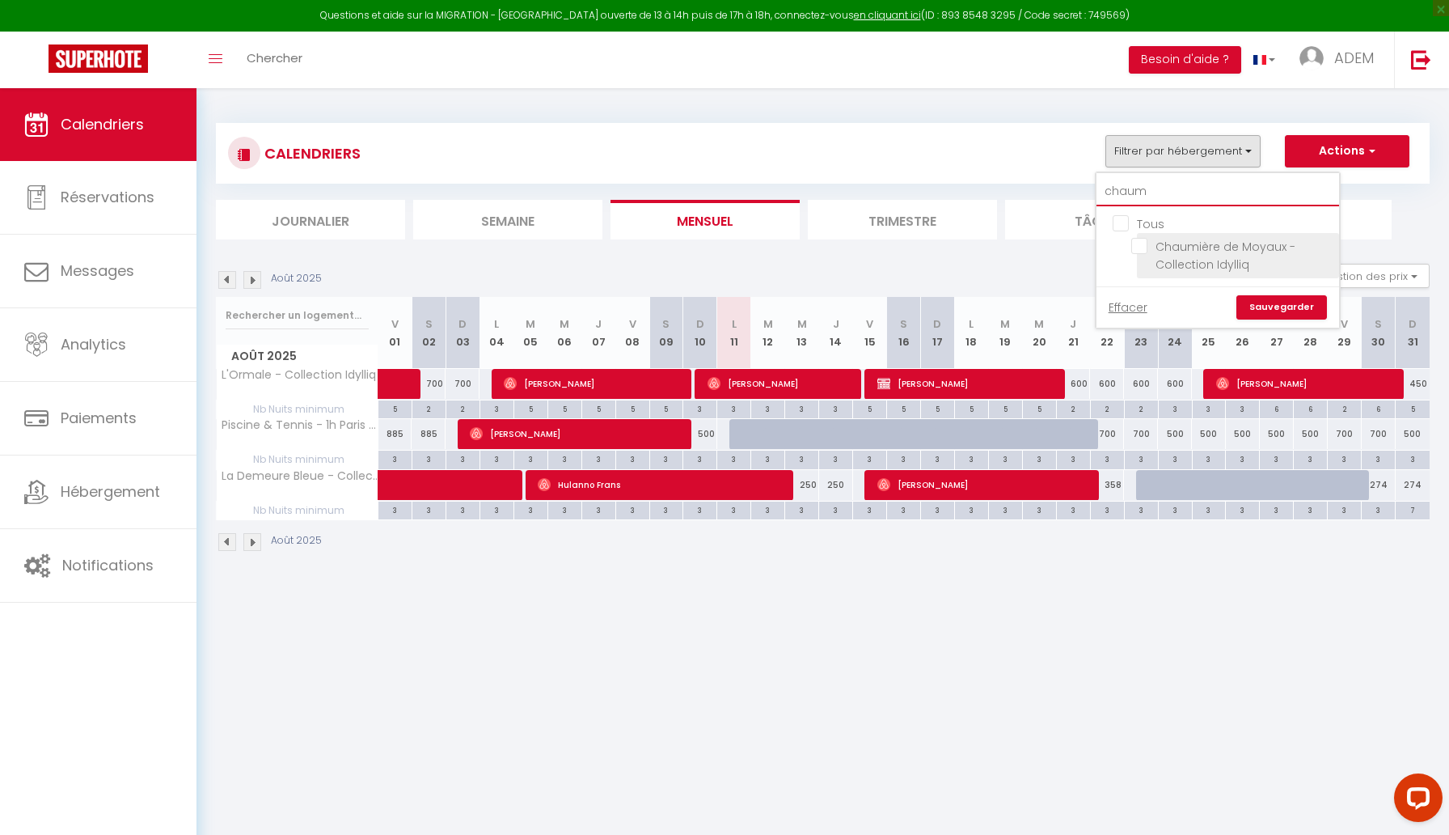
type input "chaum"
click at [1140, 248] on input "Chaumière de Moyaux - Collection Idylliq" at bounding box center [1233, 246] width 202 height 16
checkbox input "true"
click at [1286, 306] on link "Sauvegarder" at bounding box center [1282, 307] width 91 height 24
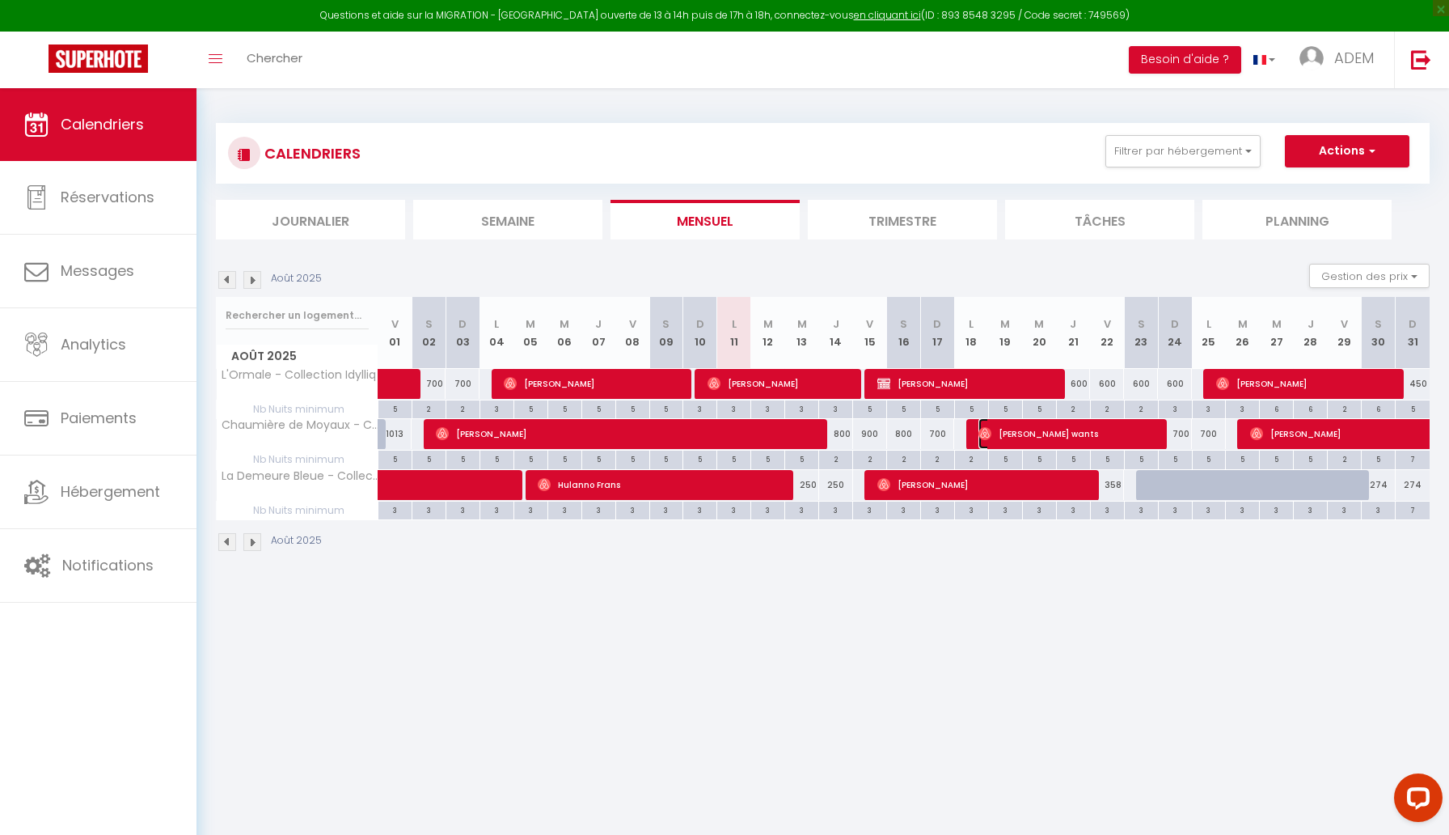
click at [1016, 438] on span "[PERSON_NAME] wants" at bounding box center [1069, 433] width 181 height 31
select select "OK"
select select "37532"
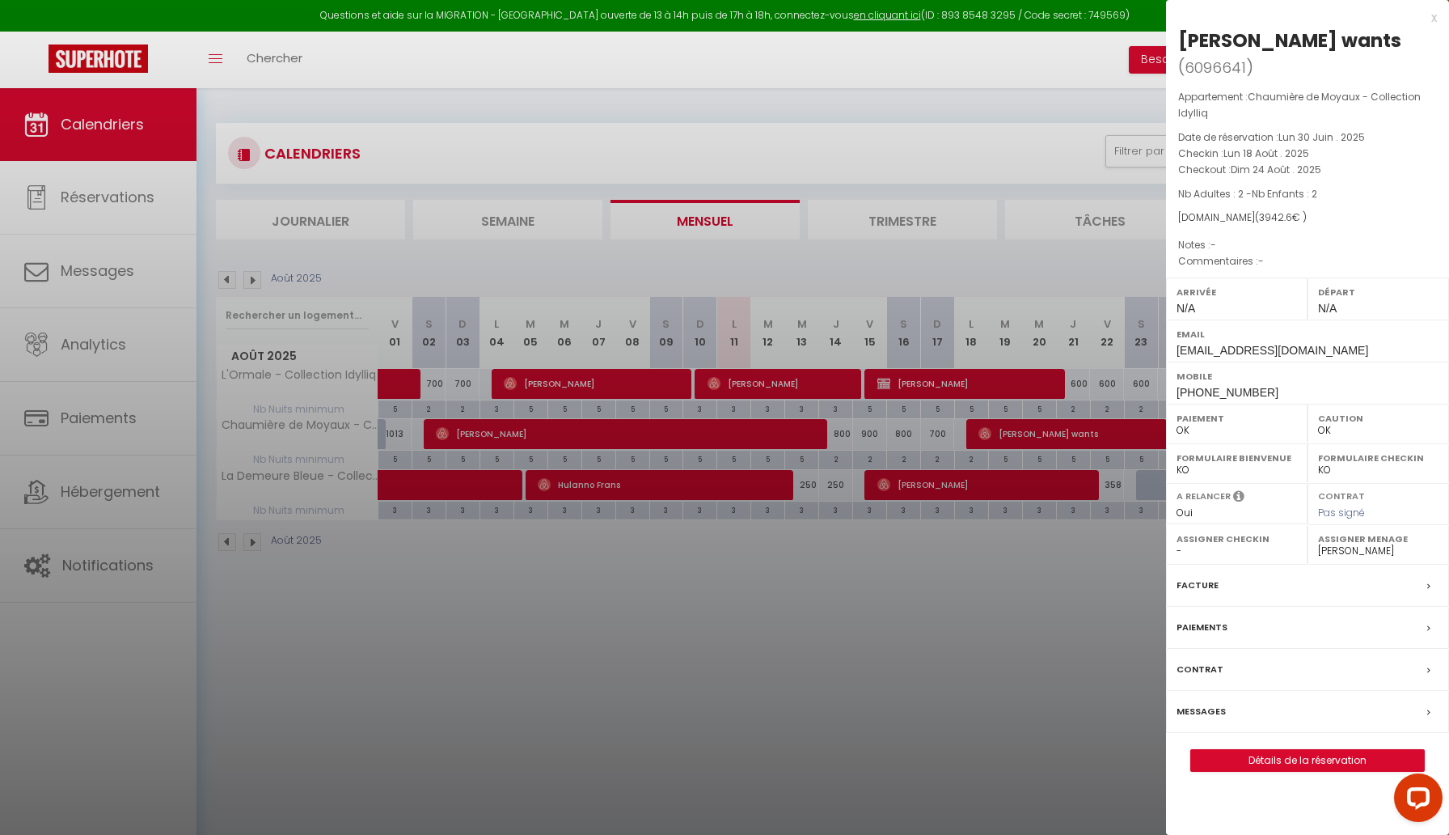
click at [0, 459] on div at bounding box center [724, 417] width 1449 height 835
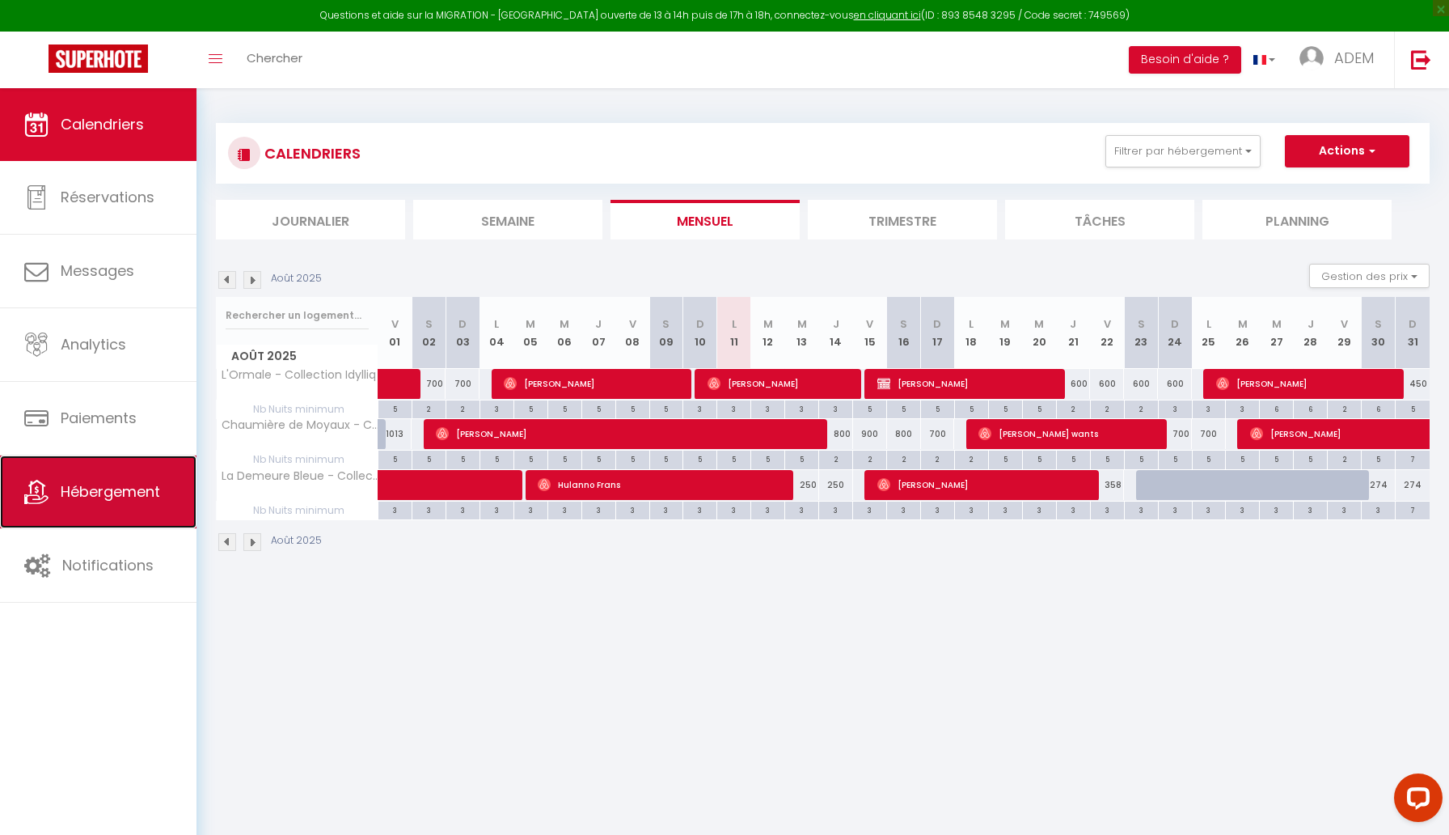
click at [112, 460] on link "Hébergement" at bounding box center [98, 491] width 197 height 73
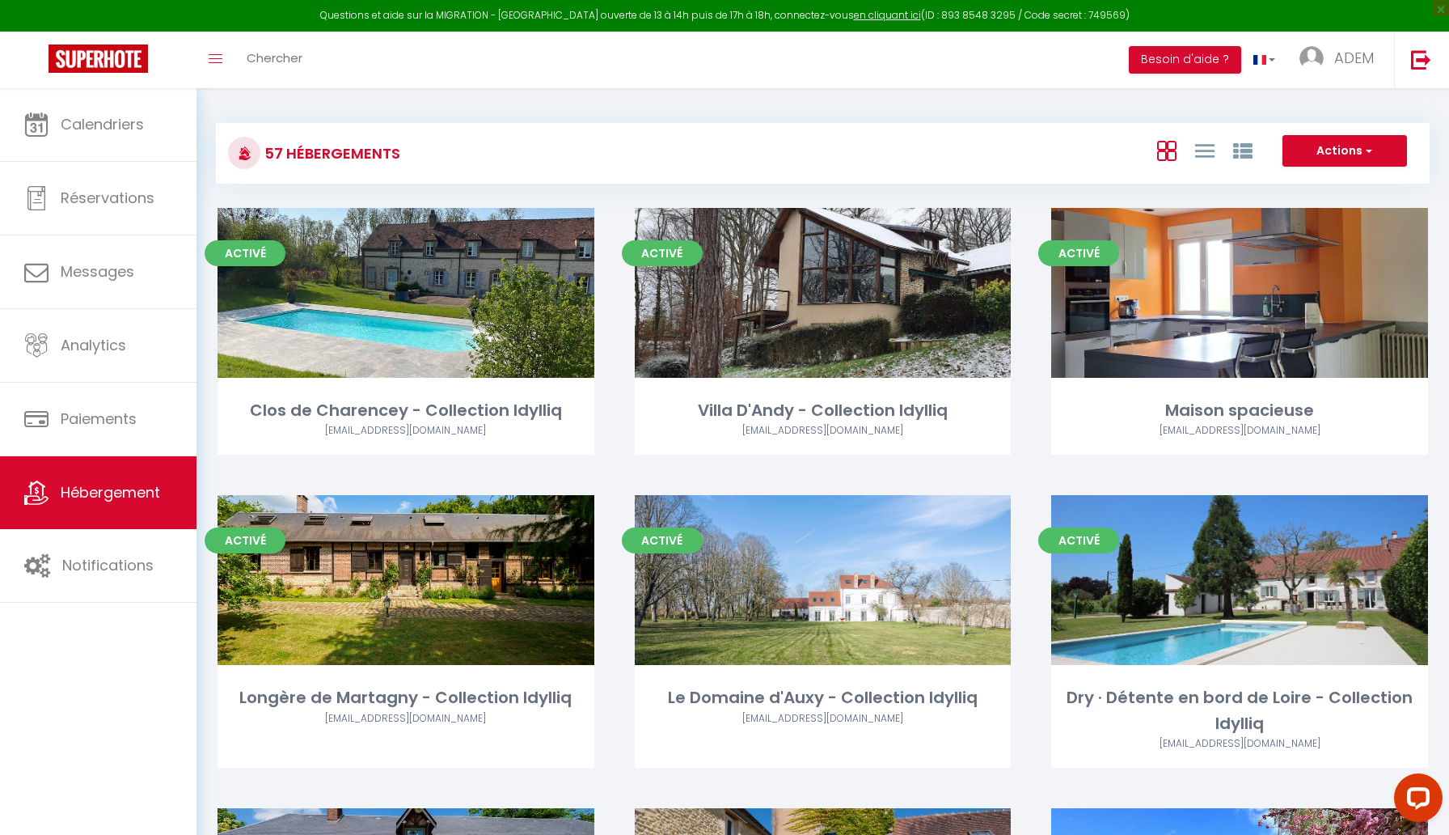
scroll to position [906, 0]
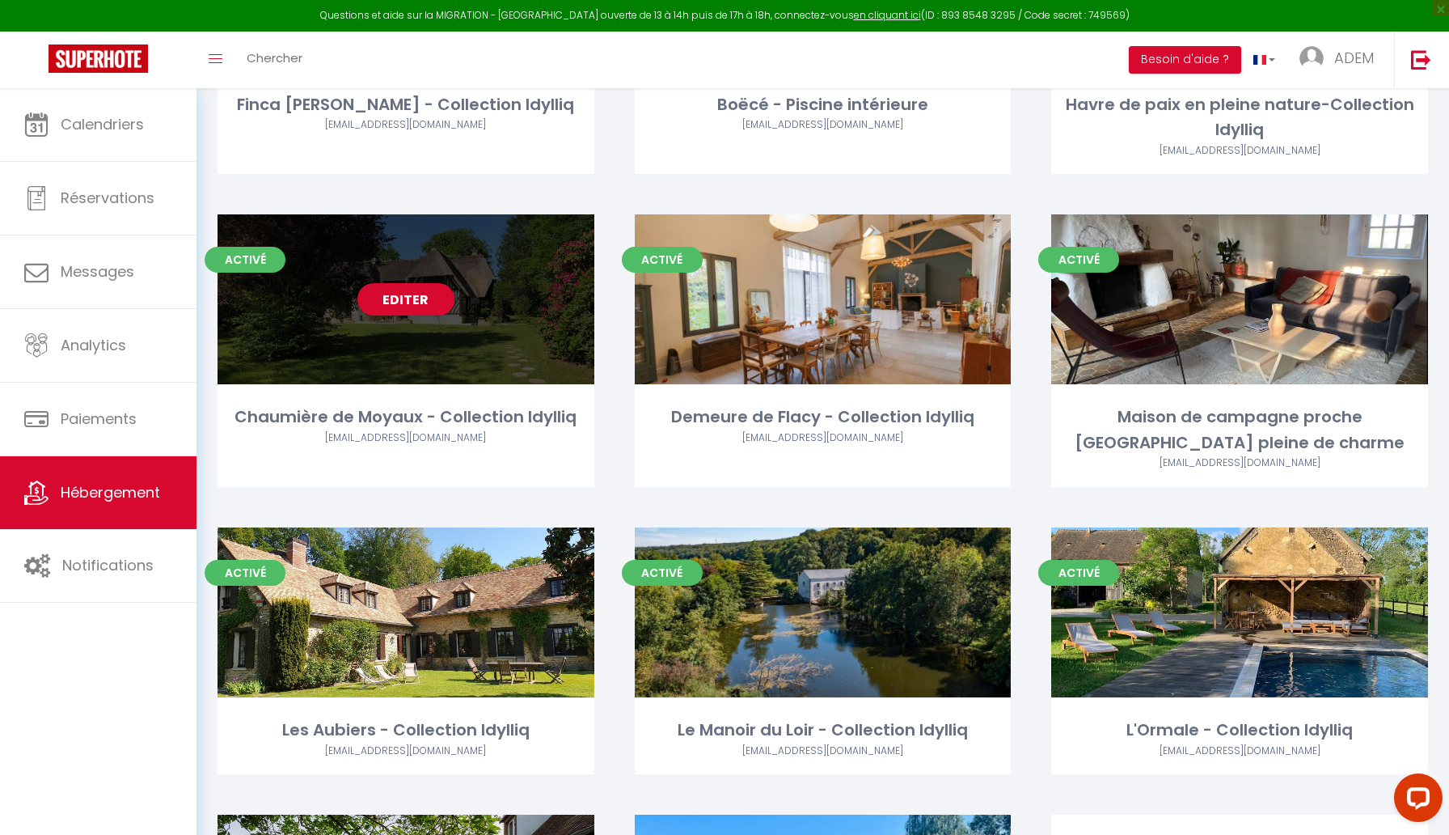
click at [400, 321] on div "Editer" at bounding box center [406, 299] width 377 height 170
click at [408, 313] on link "Editer" at bounding box center [406, 299] width 97 height 32
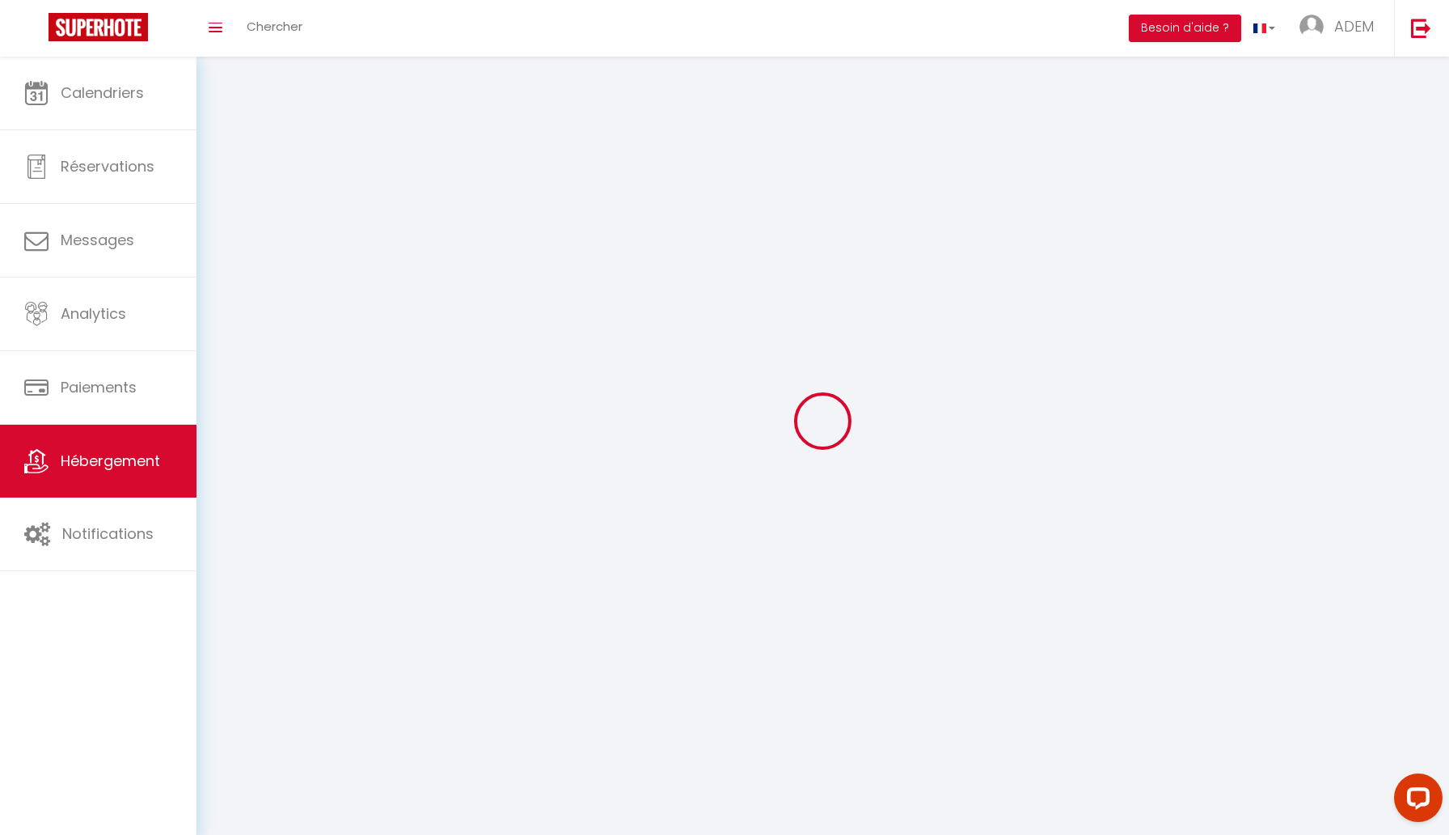
select select "1"
select select
select select "28"
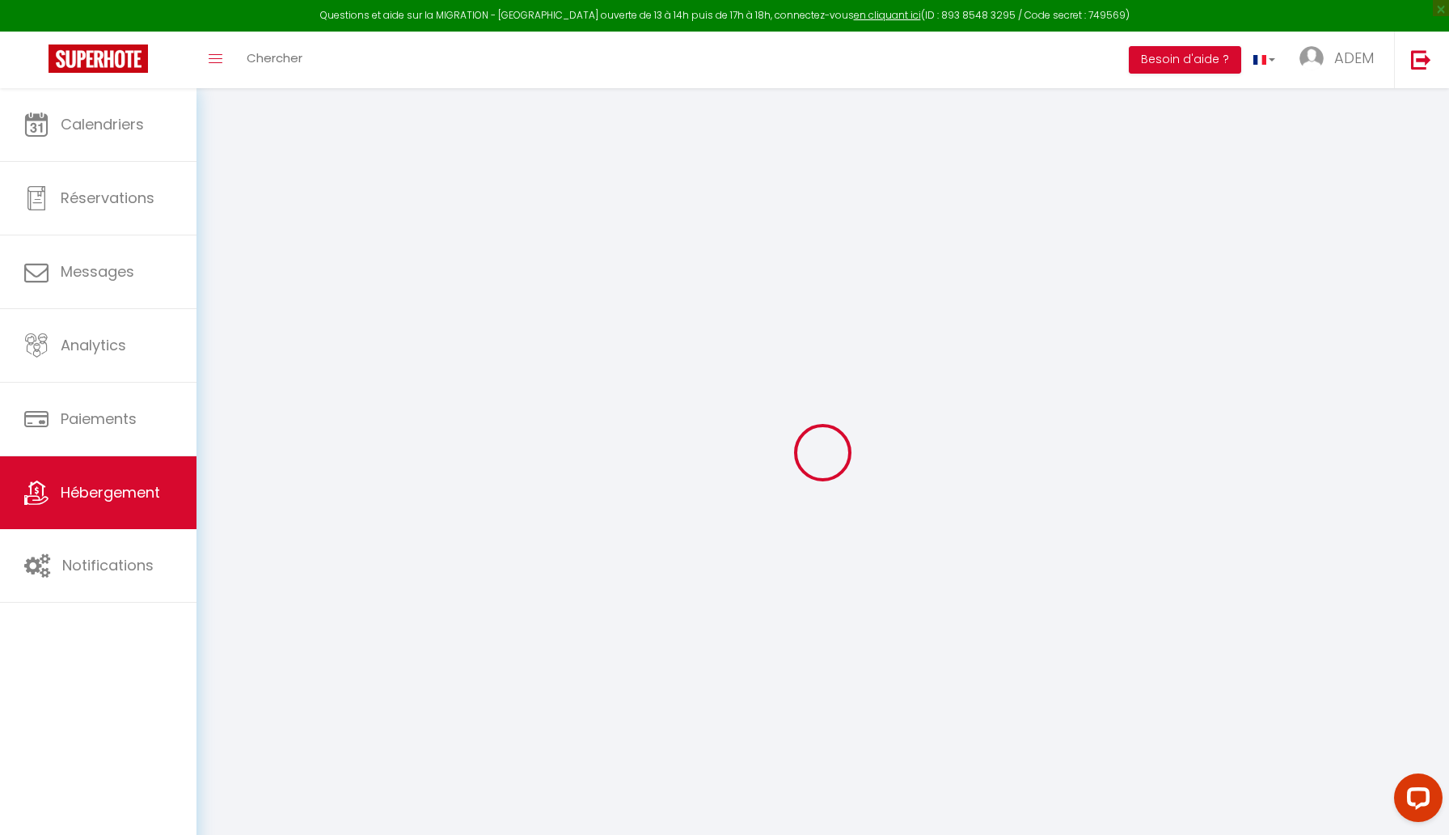
select select
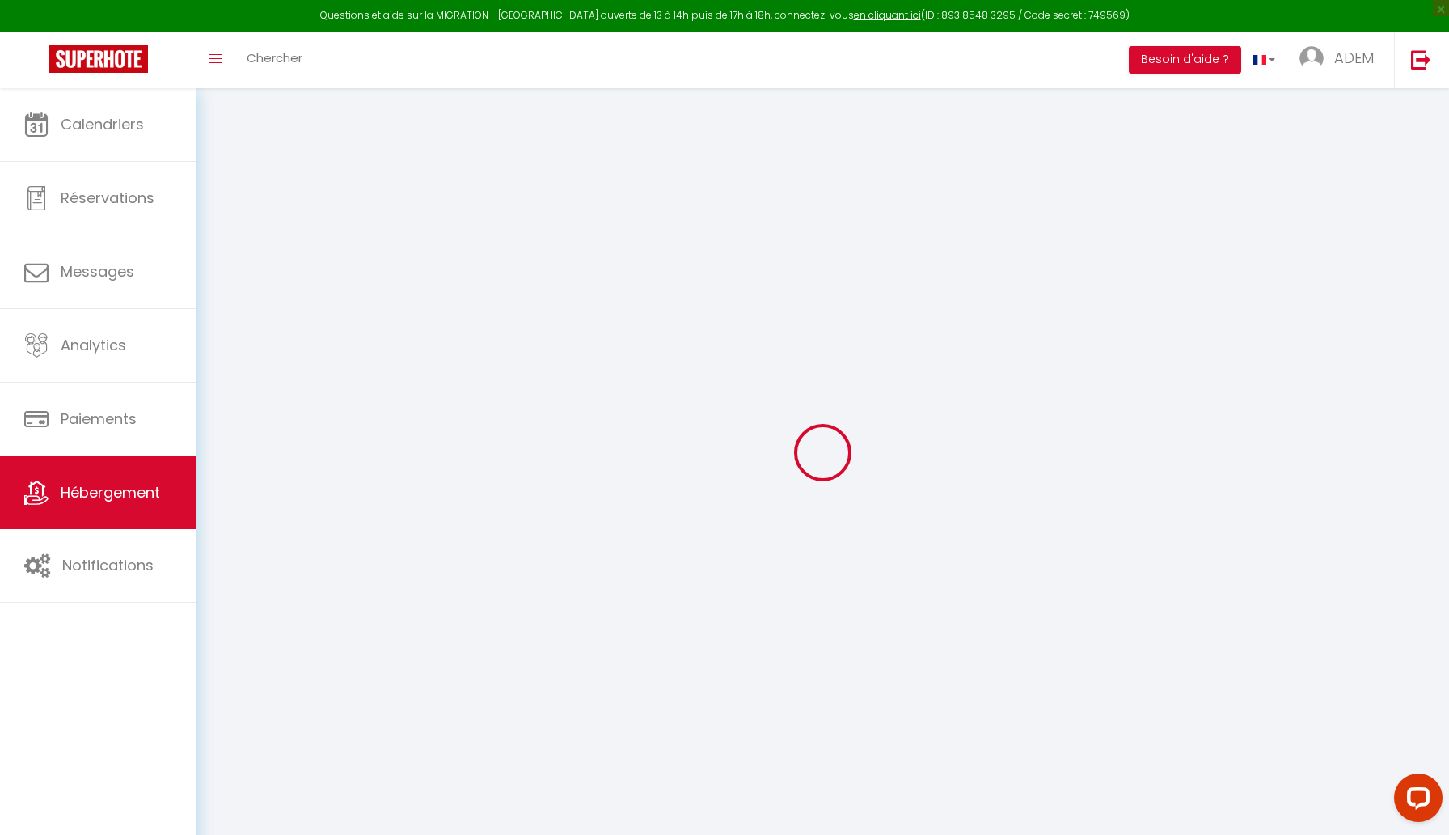
select select
checkbox input "false"
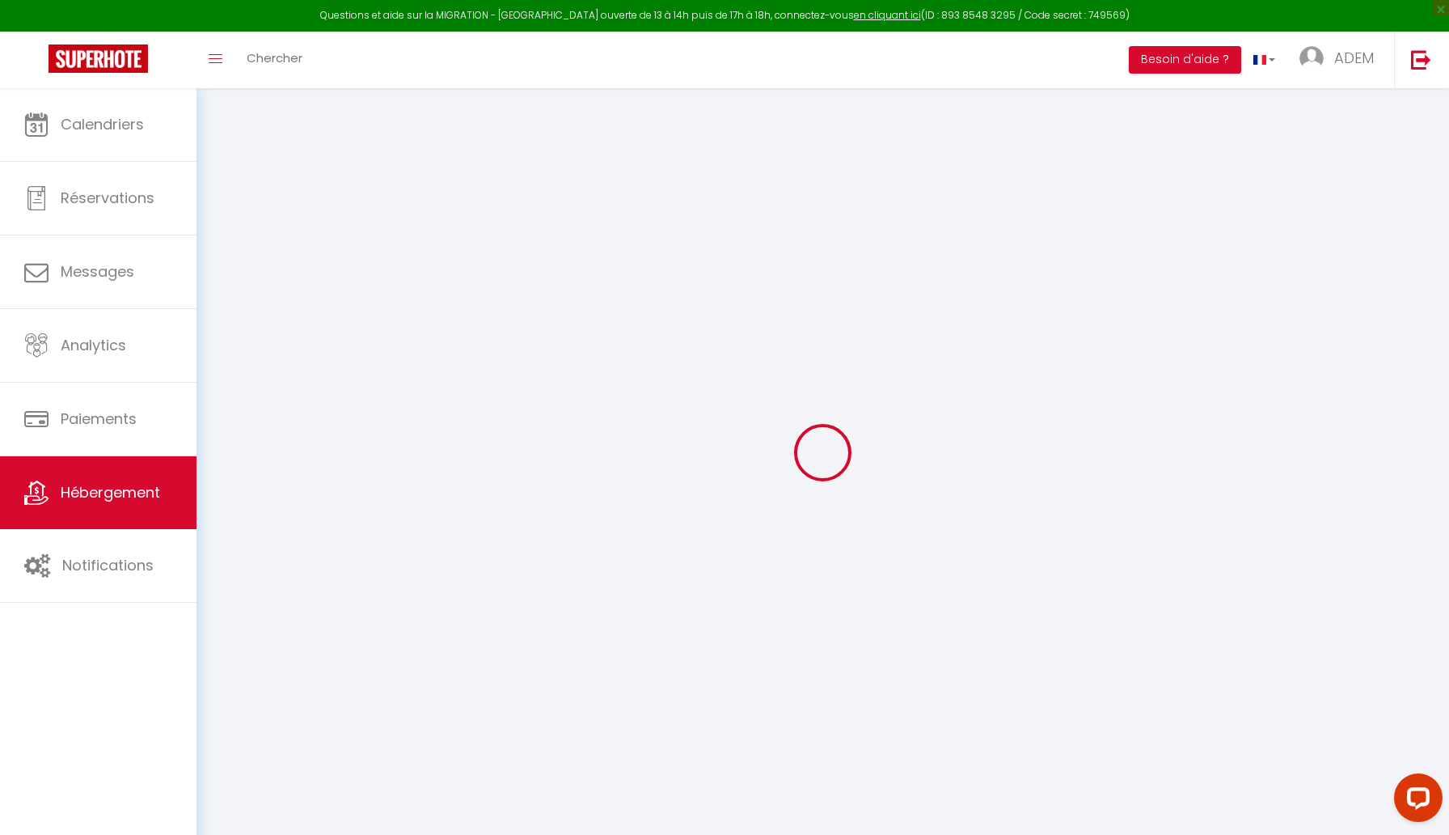
select select
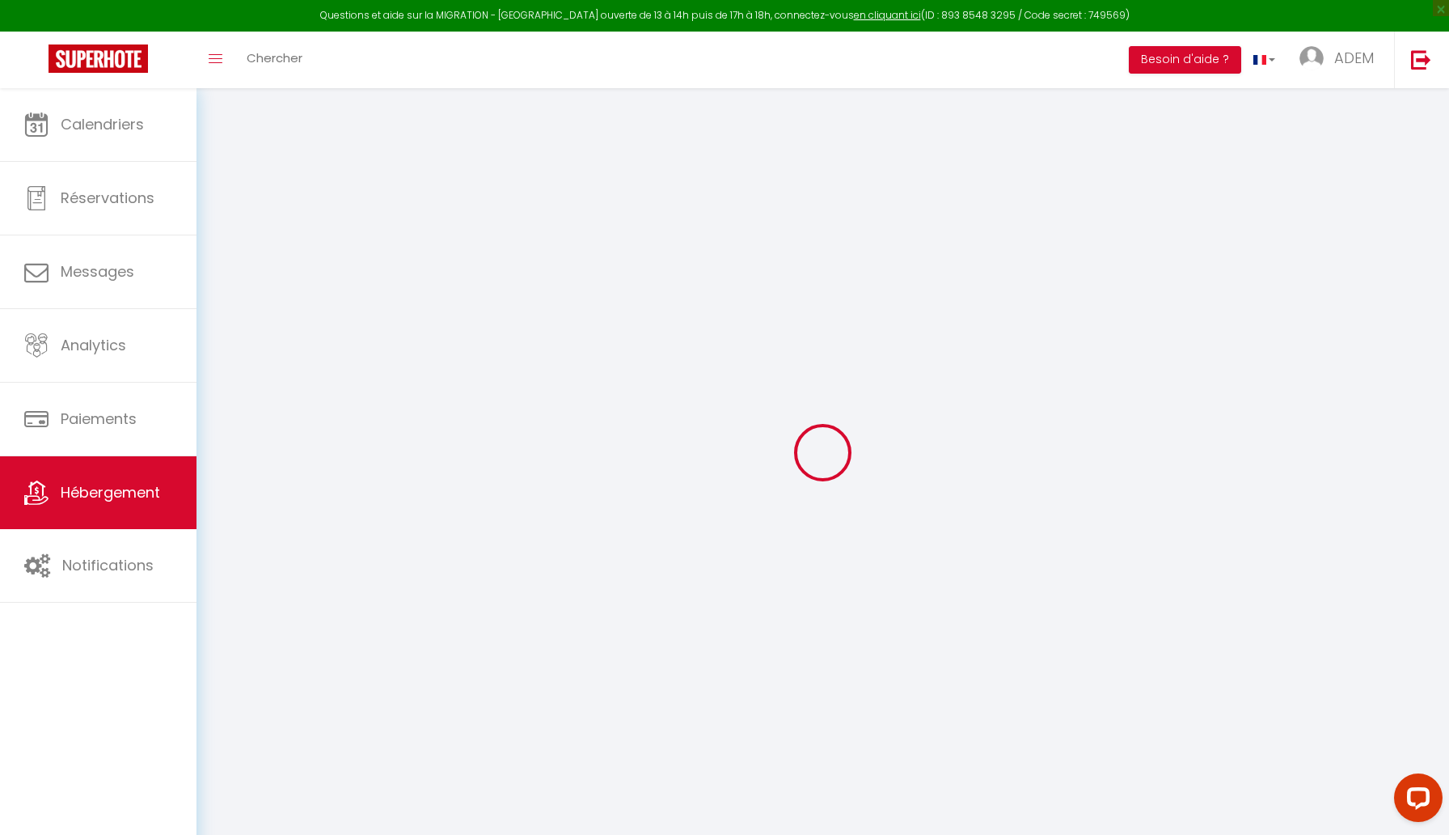
select select
checkbox input "false"
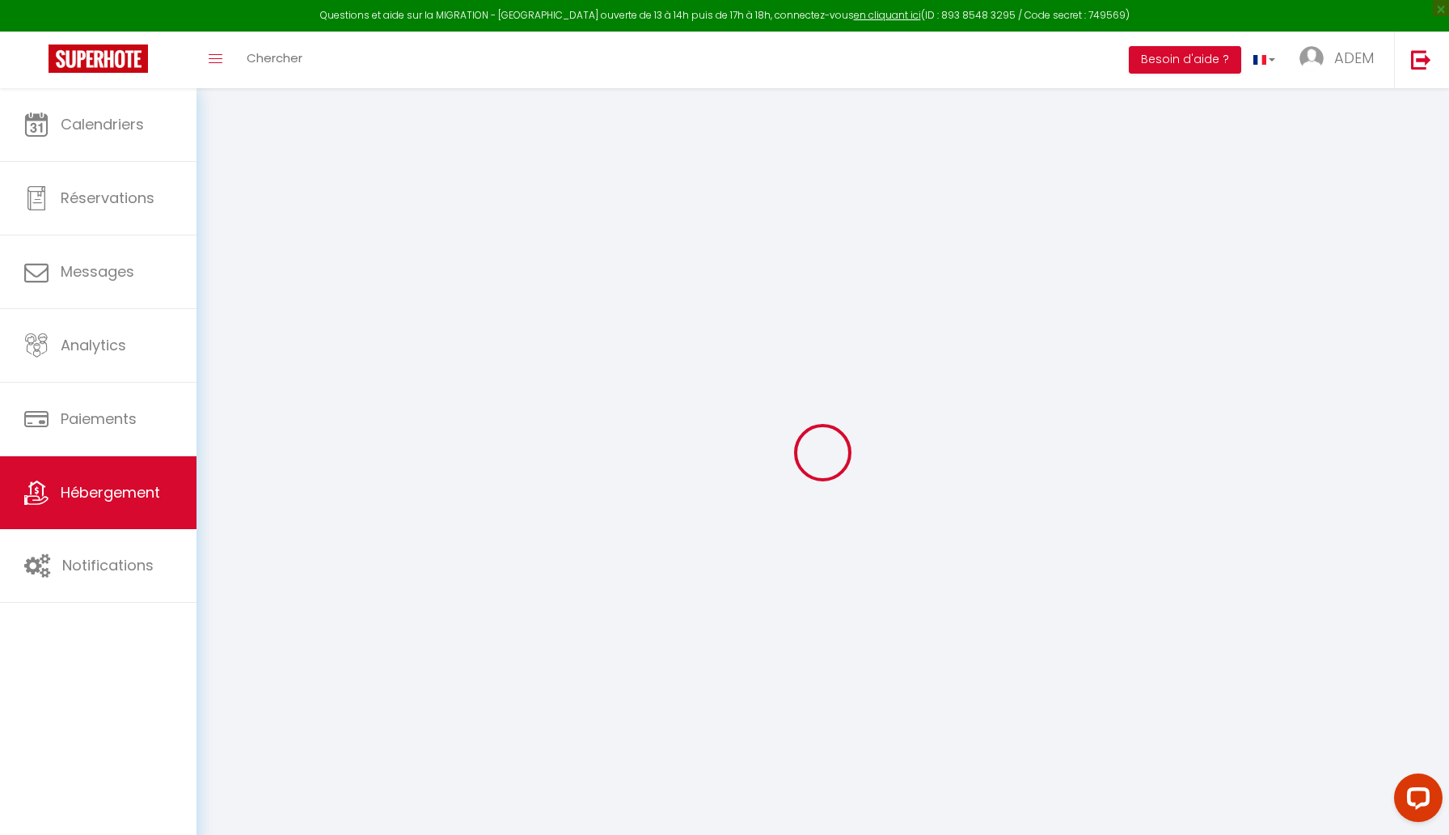
checkbox input "false"
select select
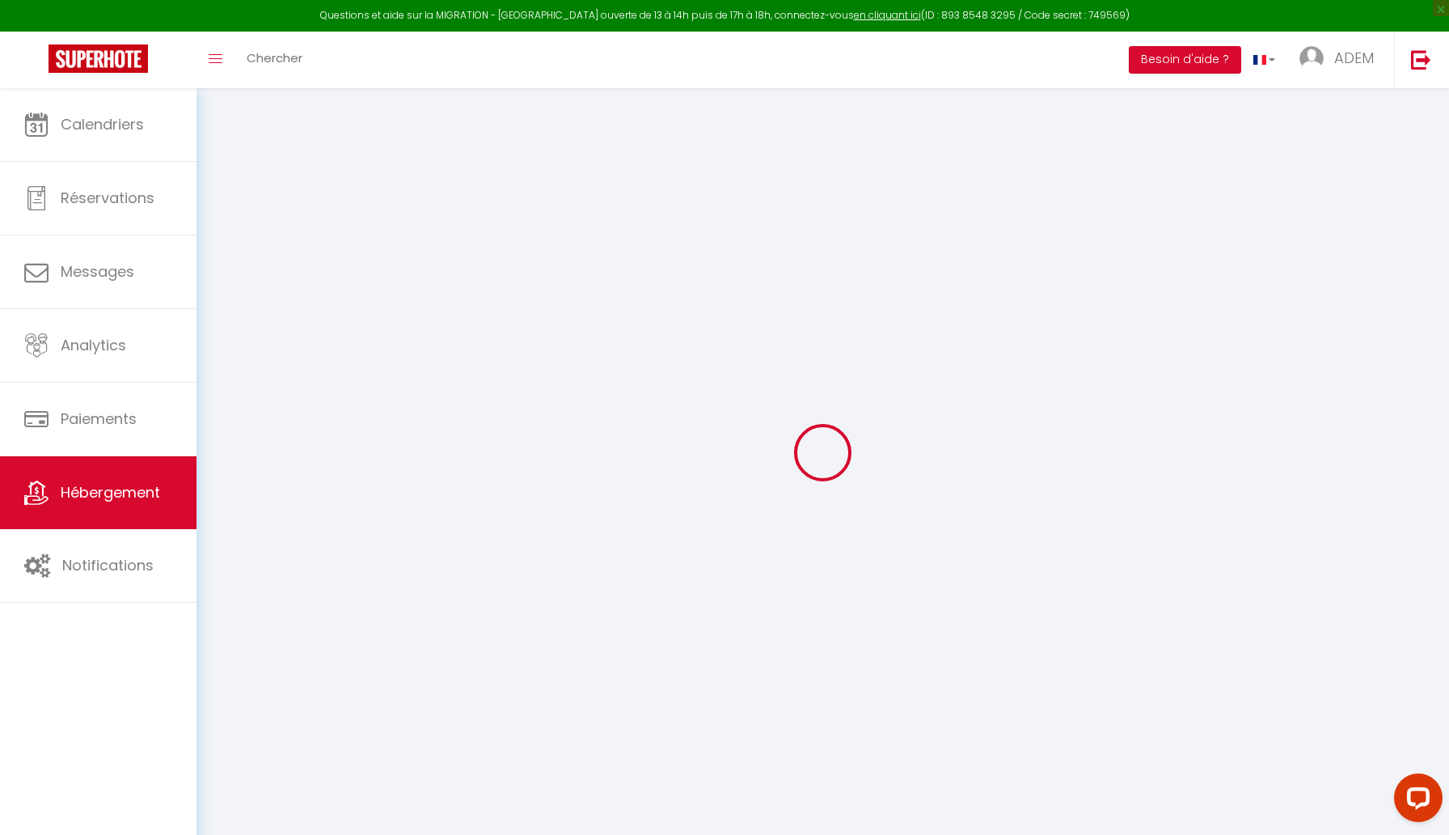
select select
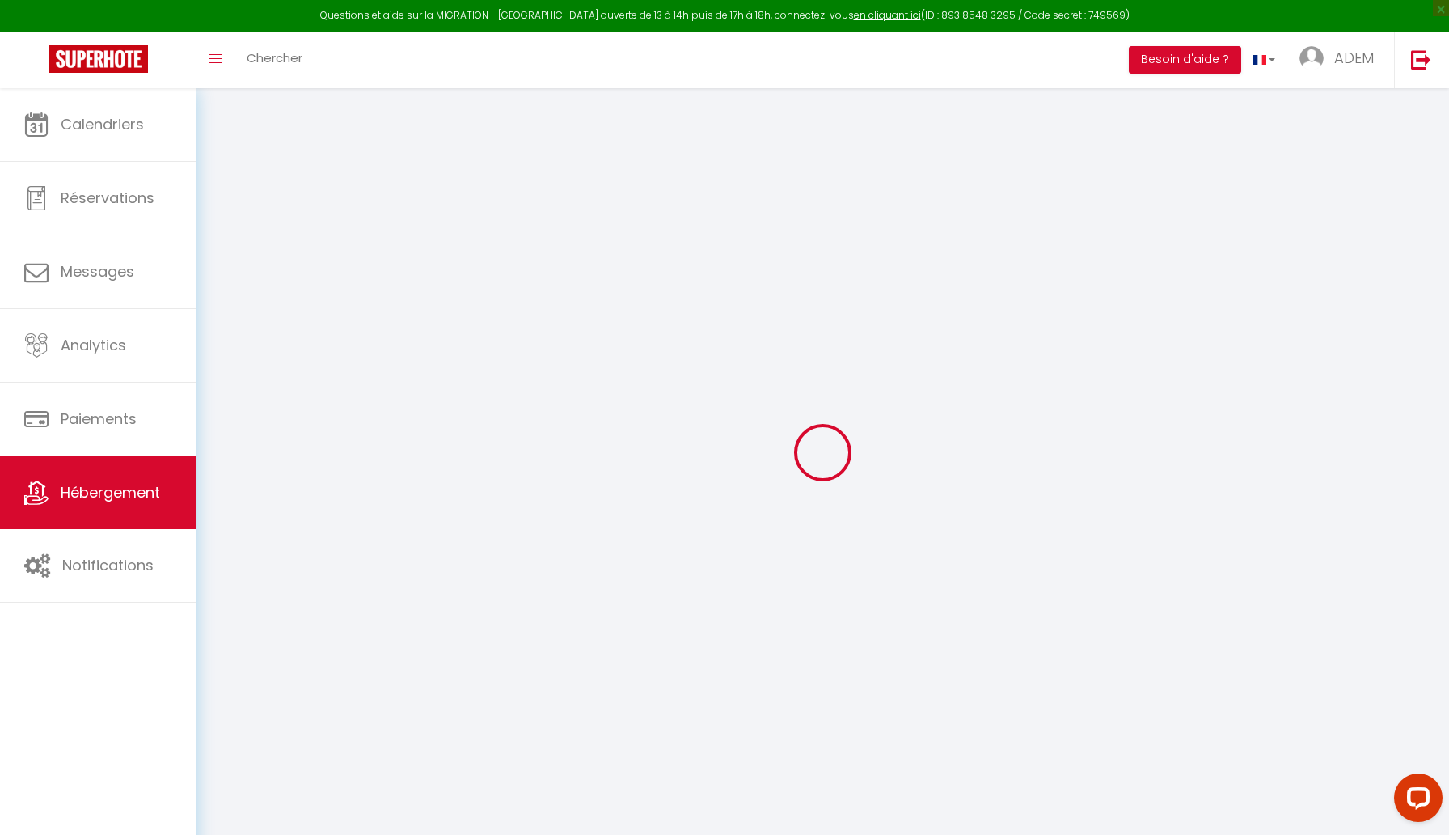
checkbox input "false"
select select
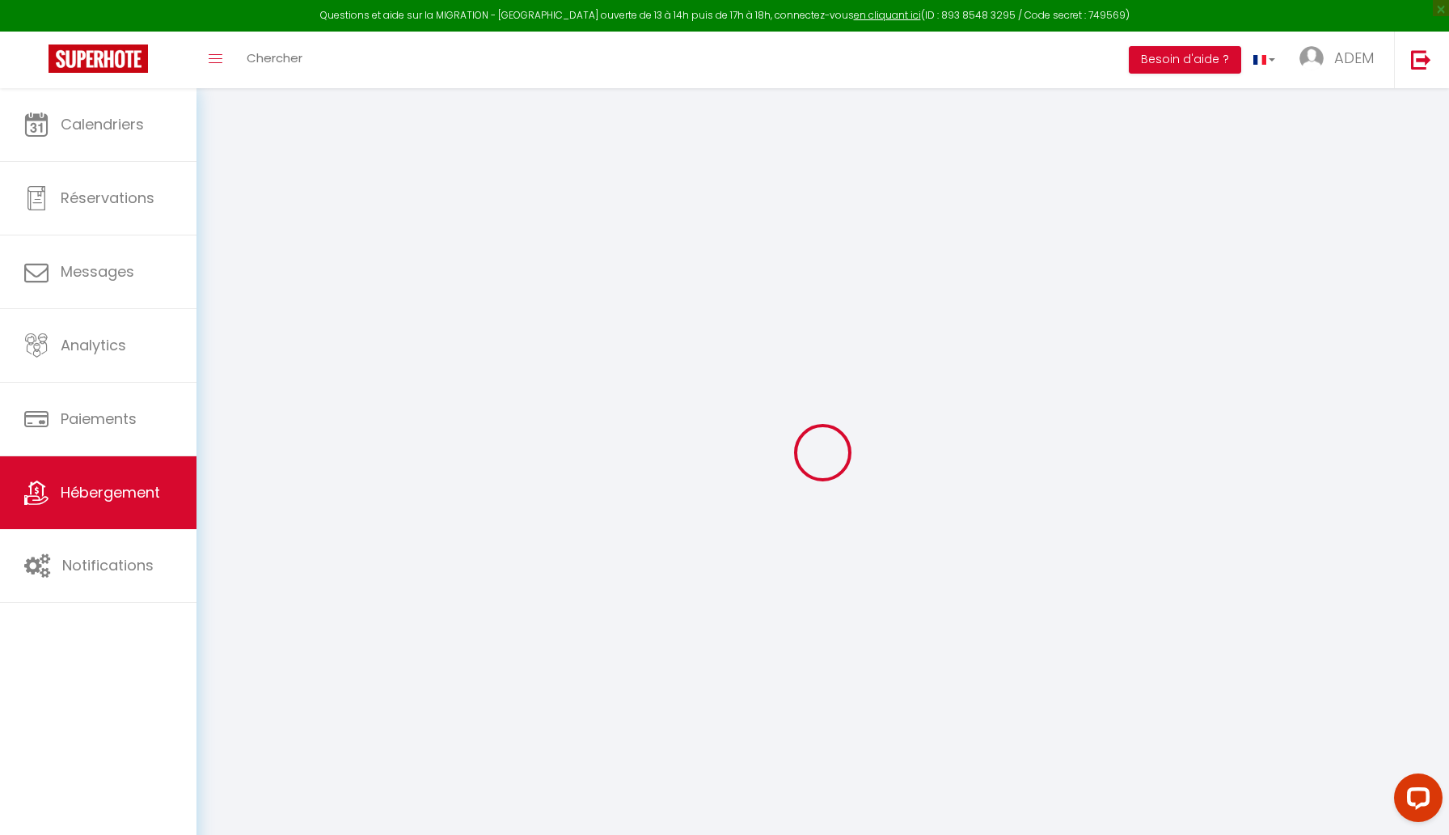
select select
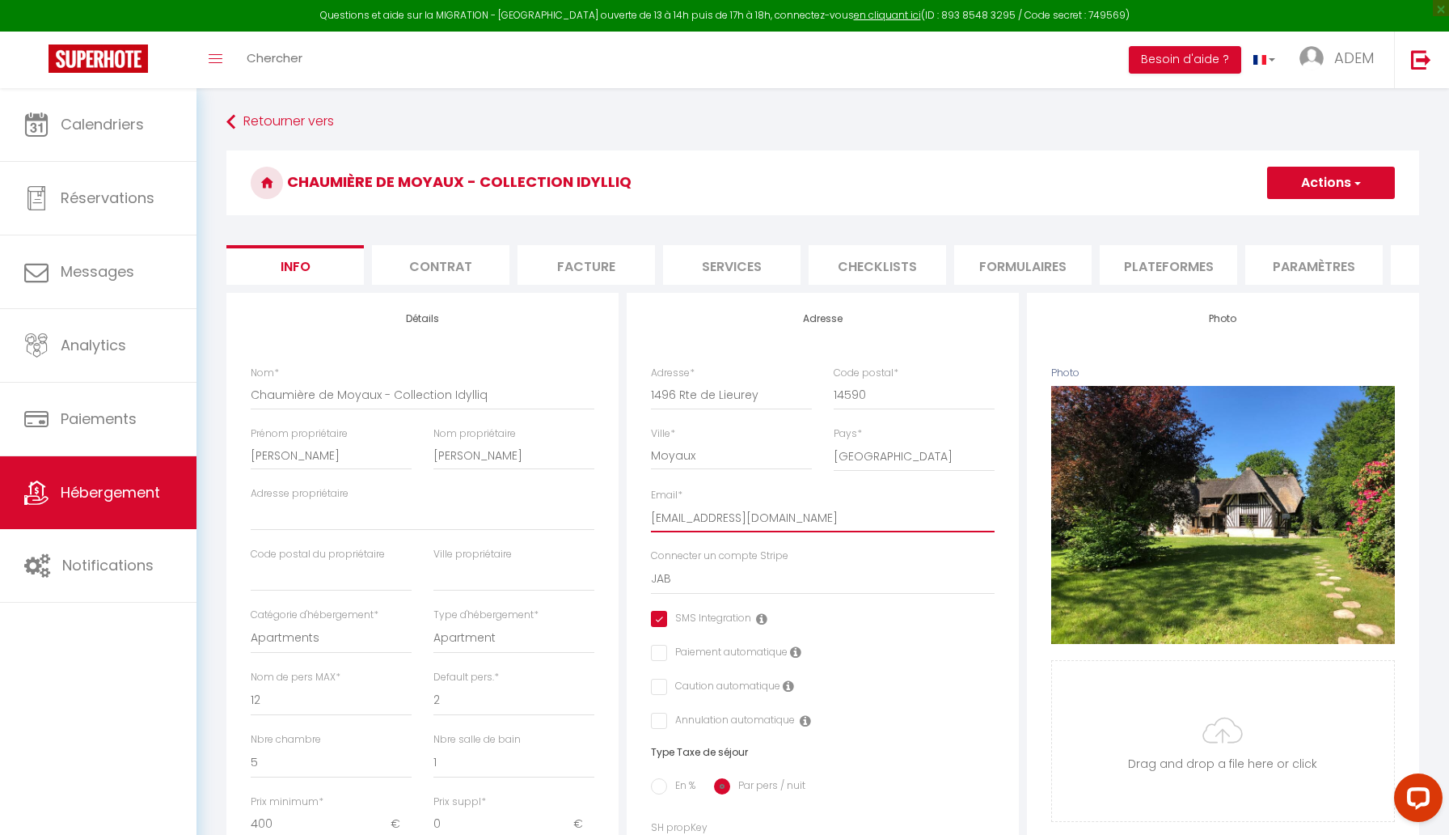
drag, startPoint x: 709, startPoint y: 517, endPoint x: 616, endPoint y: 519, distance: 92.2
click at [616, 519] on div "Détails Nom * Chaumière de Moyaux - Collection [PERSON_NAME] propriétaire [PERS…" at bounding box center [822, 838] width 1201 height 1091
click at [1328, 190] on button "Actions" at bounding box center [1331, 183] width 128 height 32
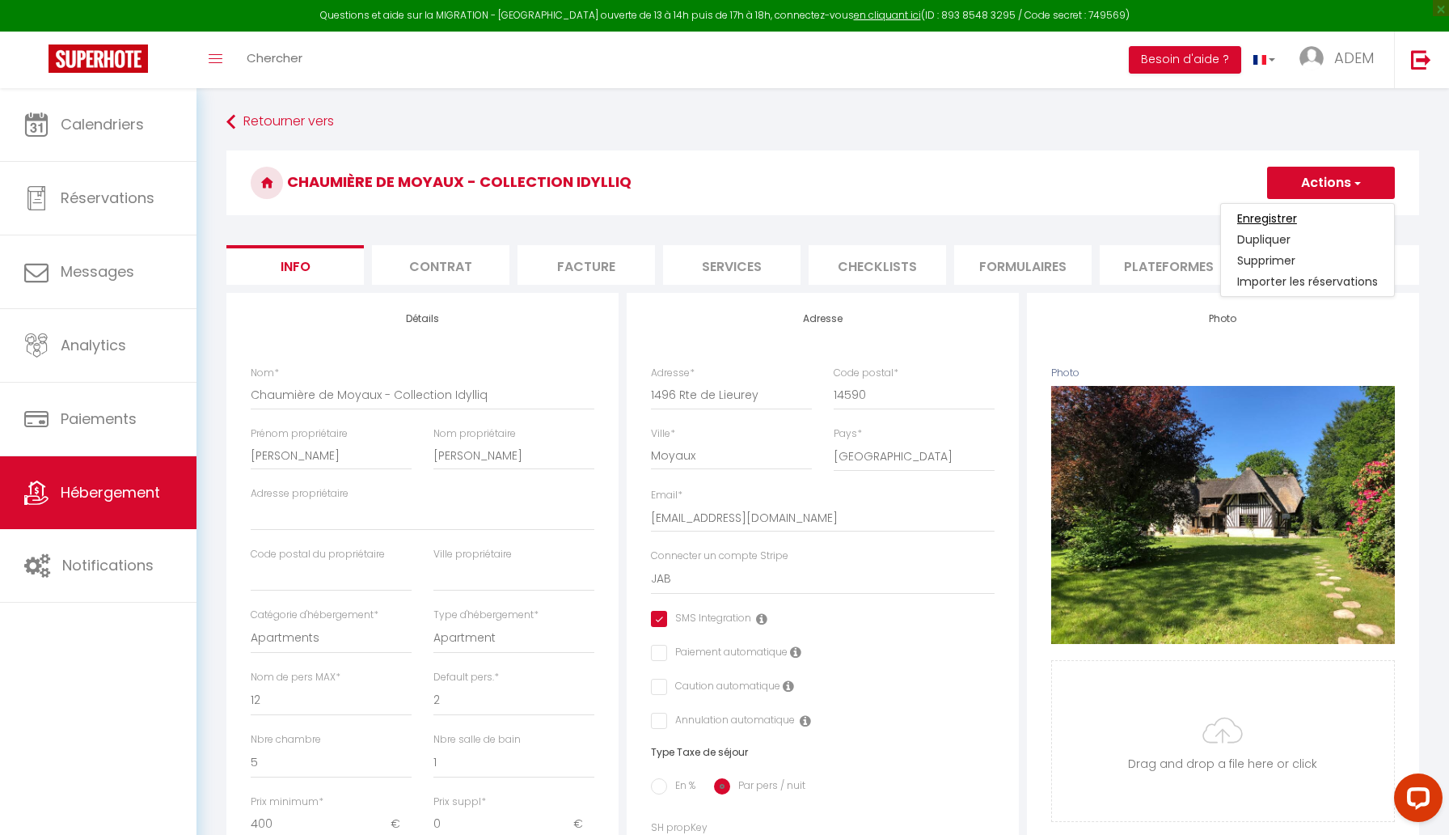
click at [1289, 219] on input "Enregistrer" at bounding box center [1268, 218] width 60 height 16
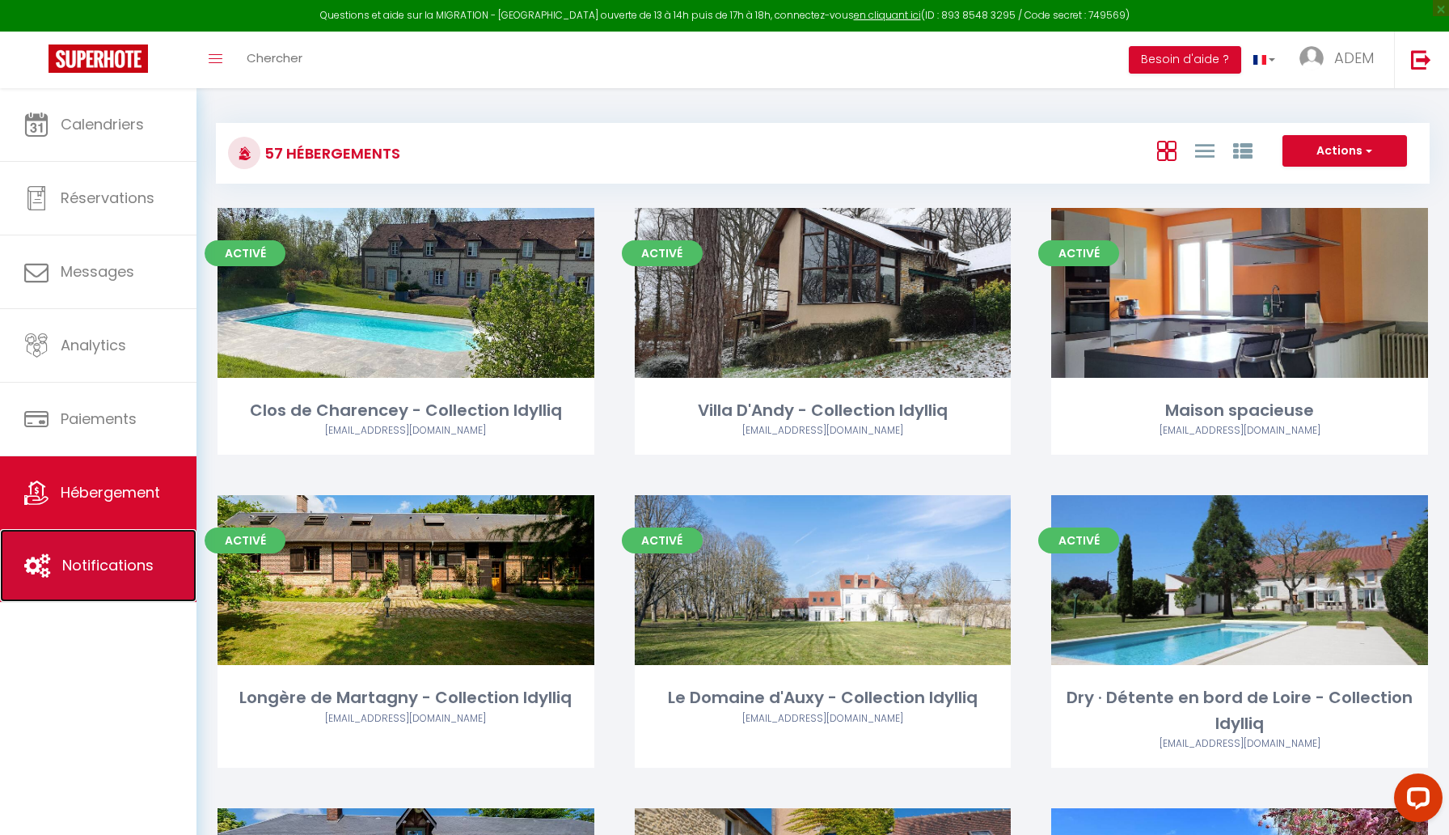
click at [88, 549] on link "Notifications" at bounding box center [98, 565] width 197 height 73
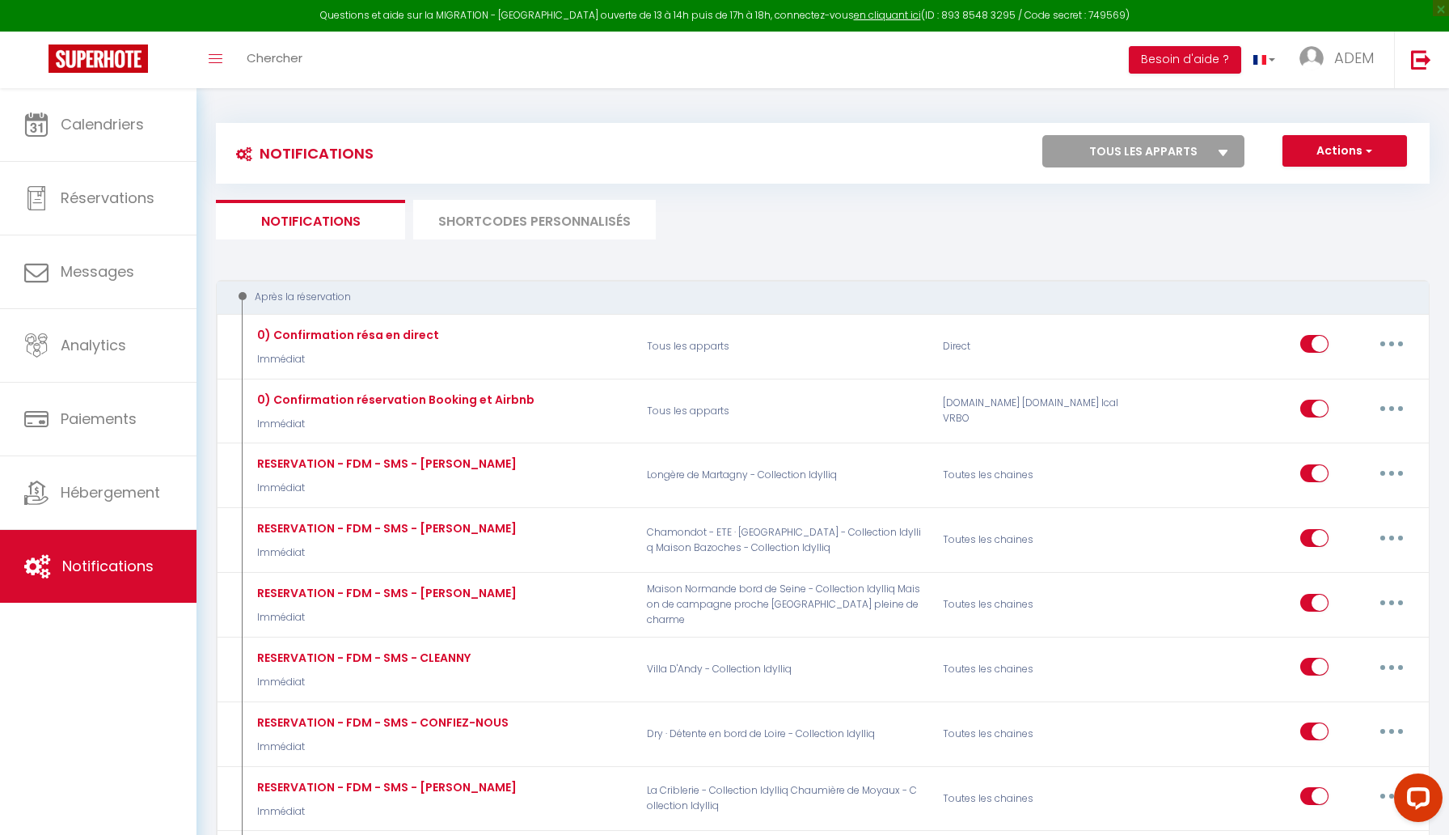
click at [561, 217] on li "SHORTCODES PERSONNALISÉS" at bounding box center [534, 220] width 243 height 40
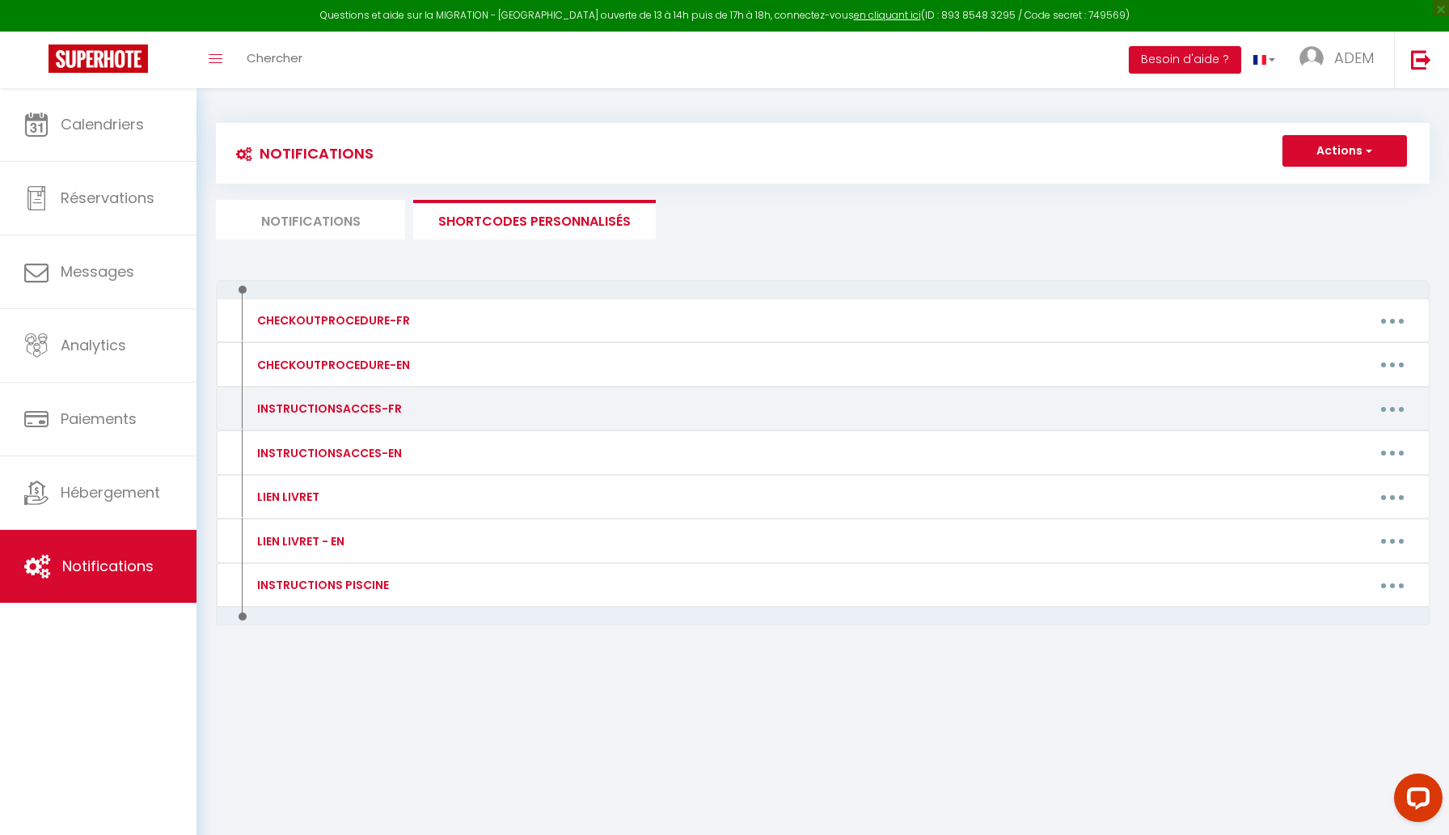
click at [1397, 401] on button "button" at bounding box center [1392, 409] width 45 height 26
click at [1354, 443] on link "Editer" at bounding box center [1351, 446] width 120 height 28
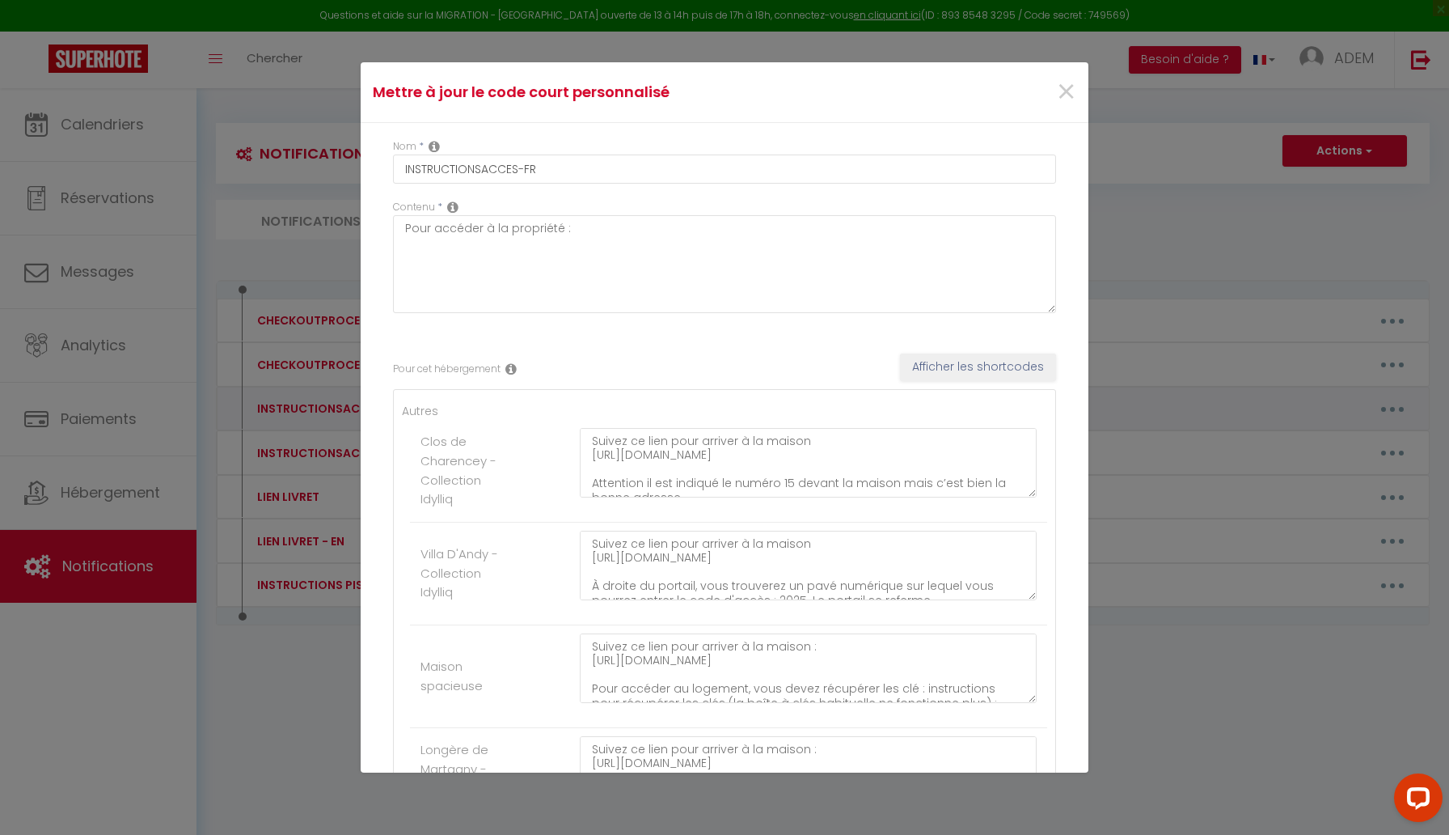
scroll to position [2596, 0]
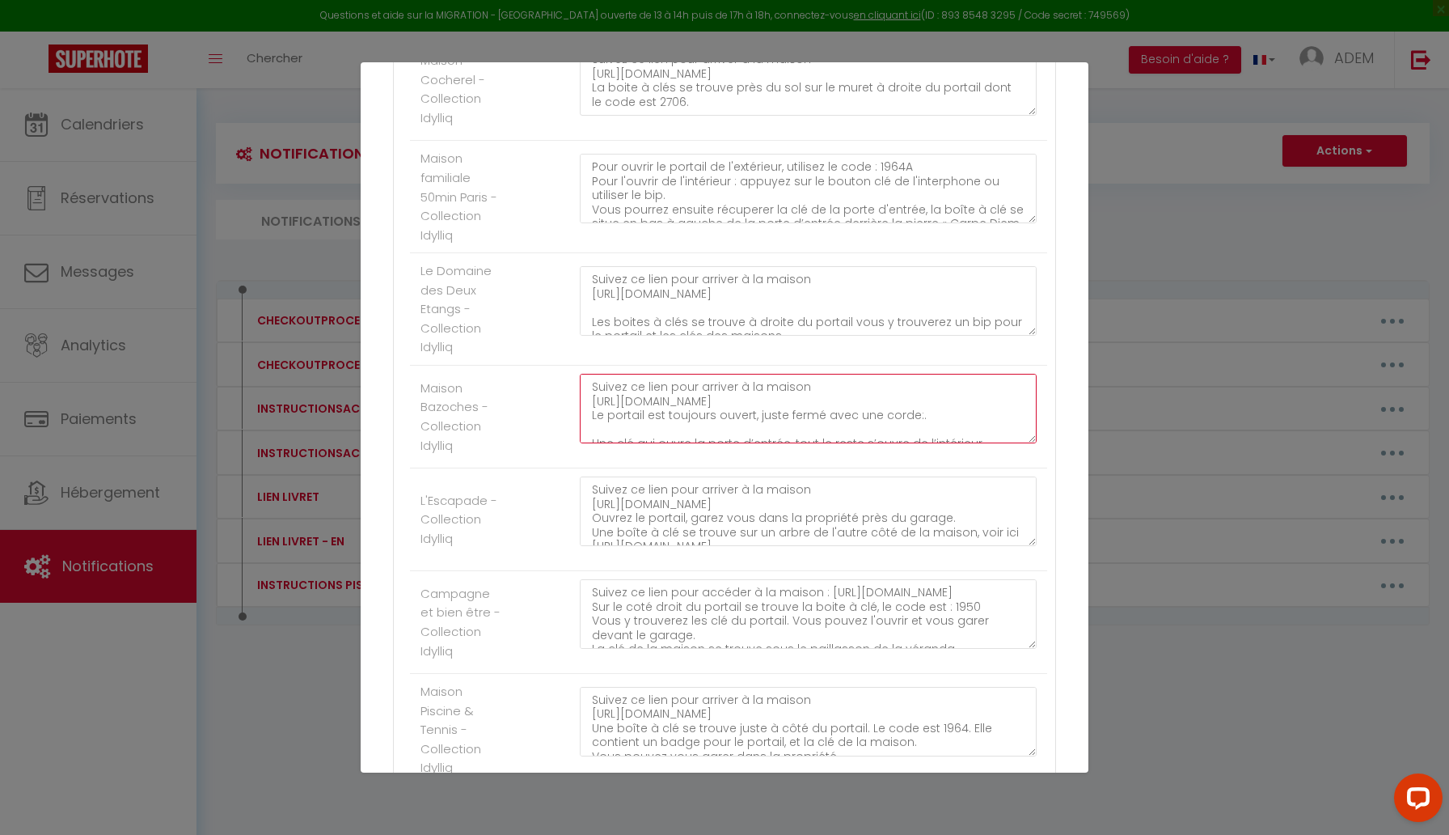
click at [864, 443] on textarea "Suivez ce lien pour arriver à la maison [URL][DOMAIN_NAME] Le portail est toujo…" at bounding box center [808, 409] width 457 height 70
click at [928, 414] on textarea "Suivez ce lien pour arriver à la maison [URL][DOMAIN_NAME] Le portail est toujo…" at bounding box center [808, 409] width 457 height 70
click at [981, 439] on textarea "Suivez ce lien pour arriver à la maison [URL][DOMAIN_NAME] Le portail est toujo…" at bounding box center [808, 409] width 457 height 70
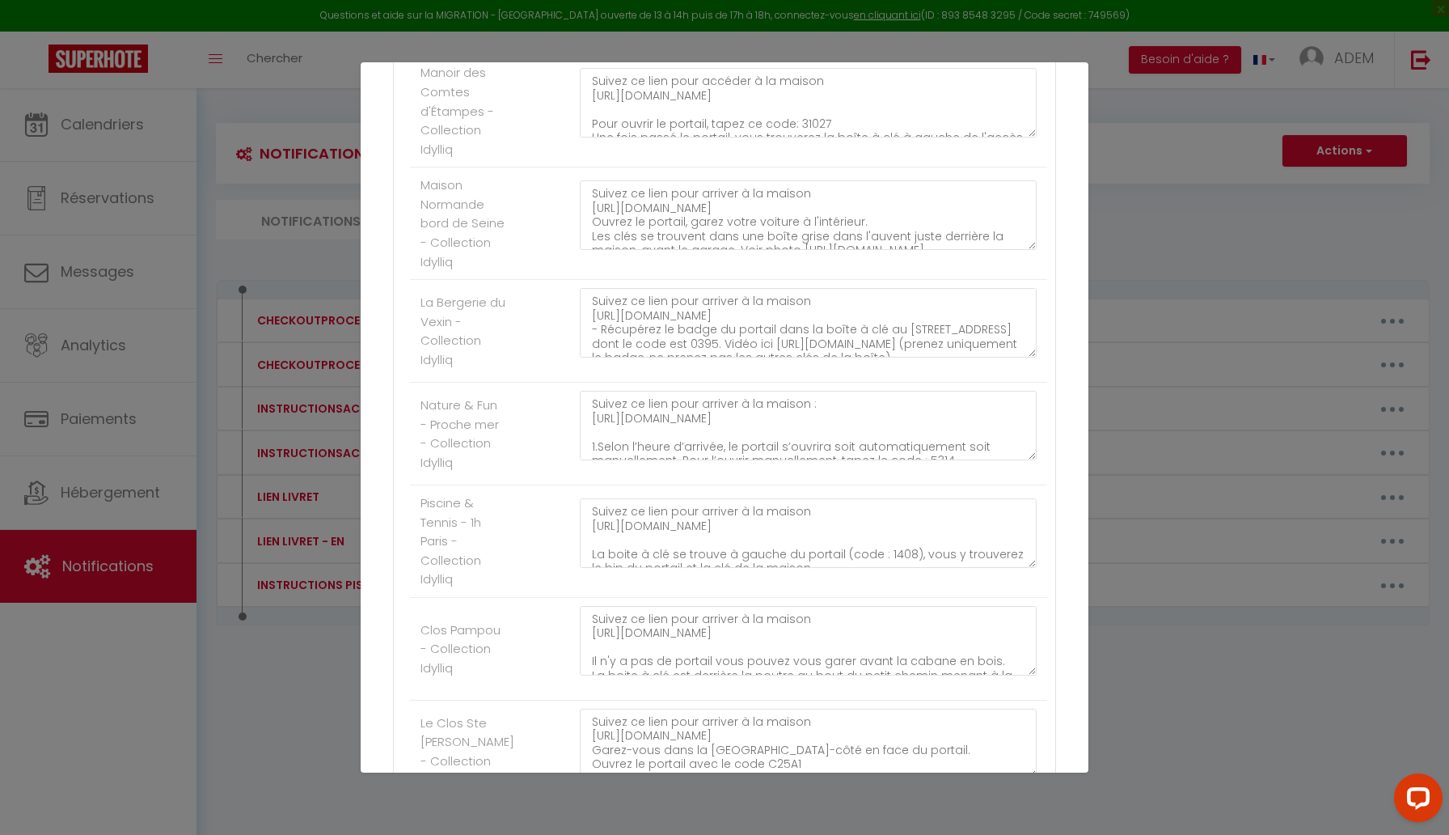
scroll to position [5829, 0]
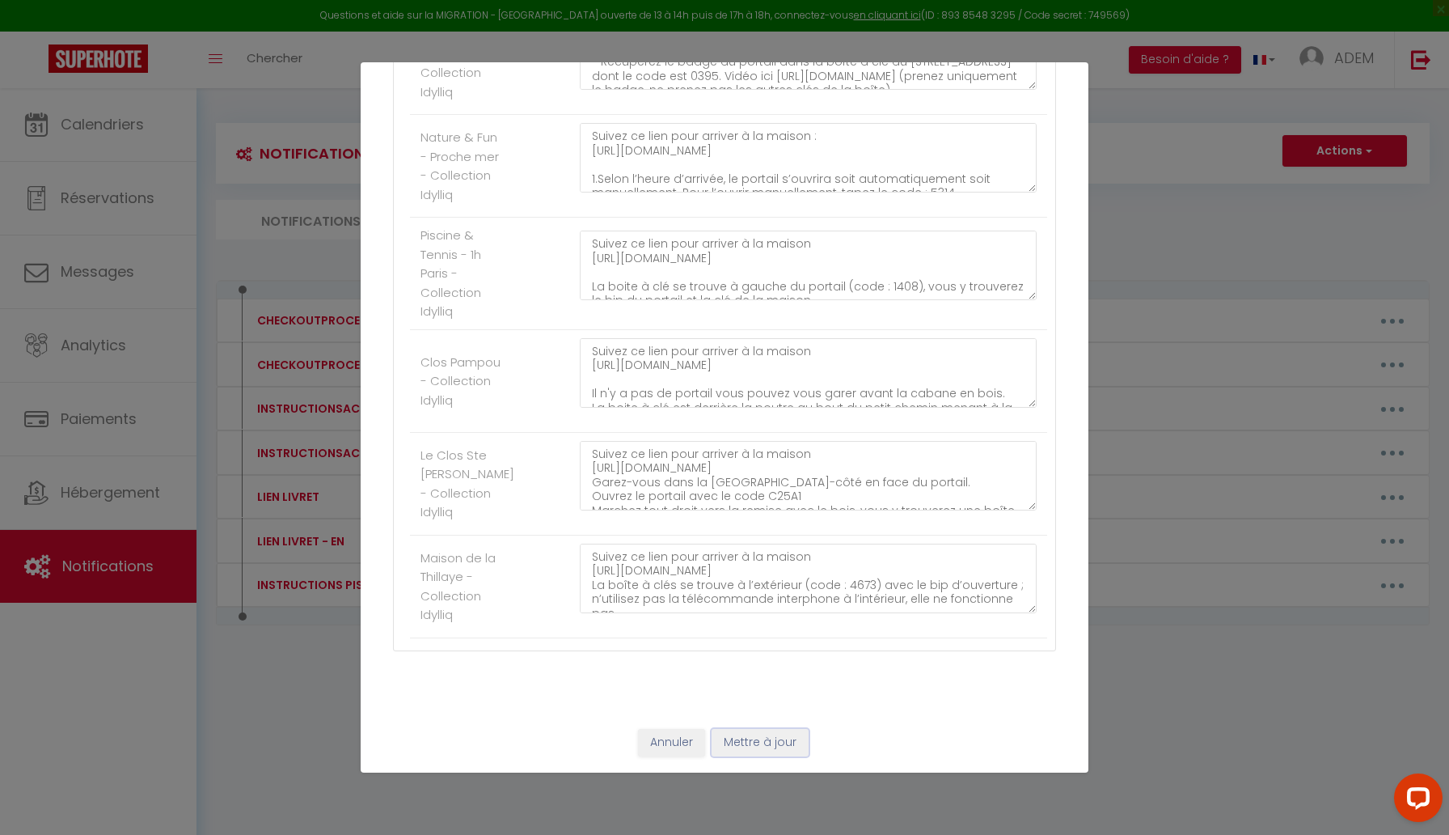
click at [735, 743] on button "Mettre à jour" at bounding box center [760, 743] width 97 height 28
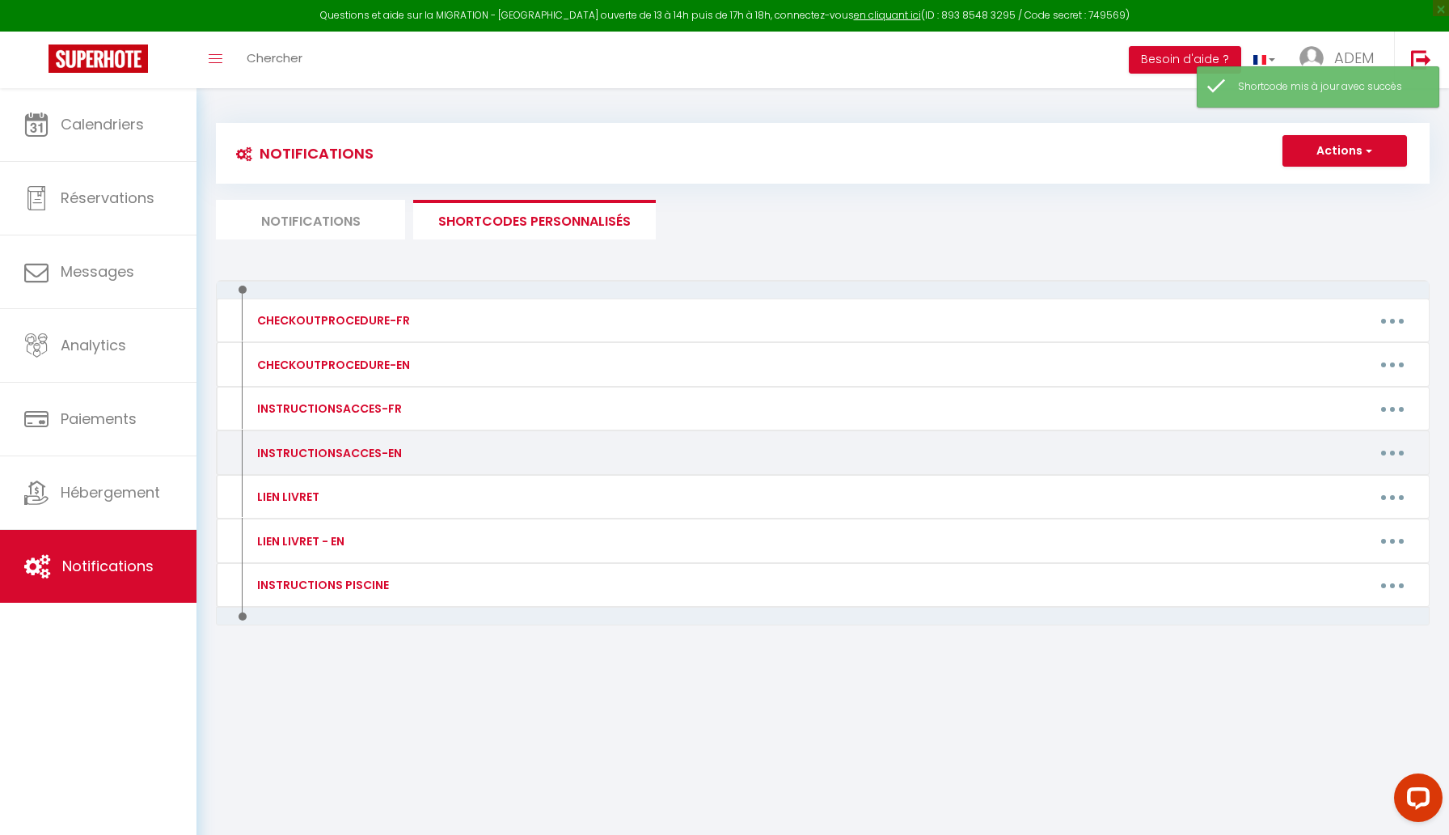
click at [1386, 457] on button "button" at bounding box center [1392, 453] width 45 height 26
click at [1346, 479] on link "Editer" at bounding box center [1351, 490] width 120 height 28
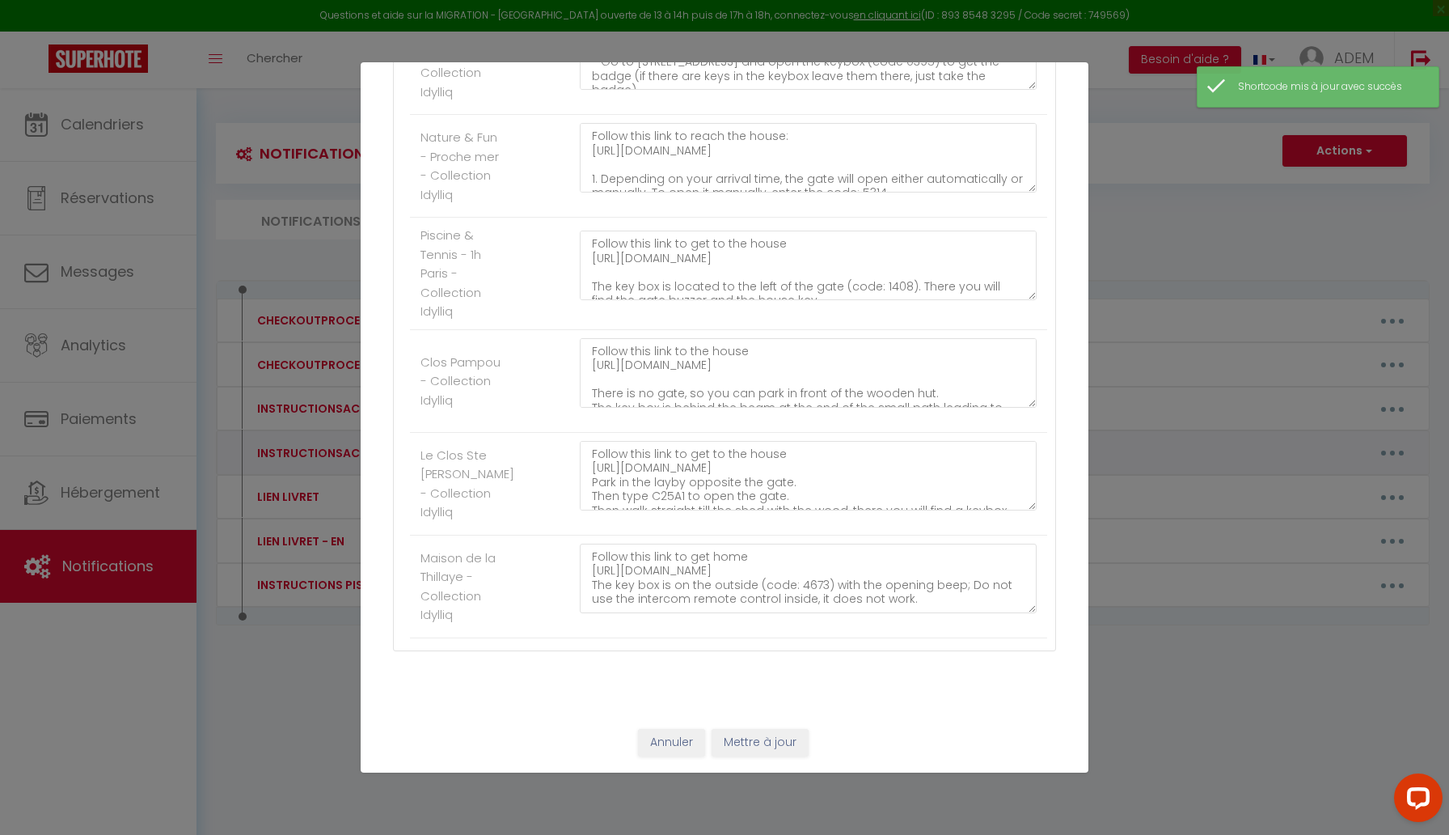
scroll to position [2596, 0]
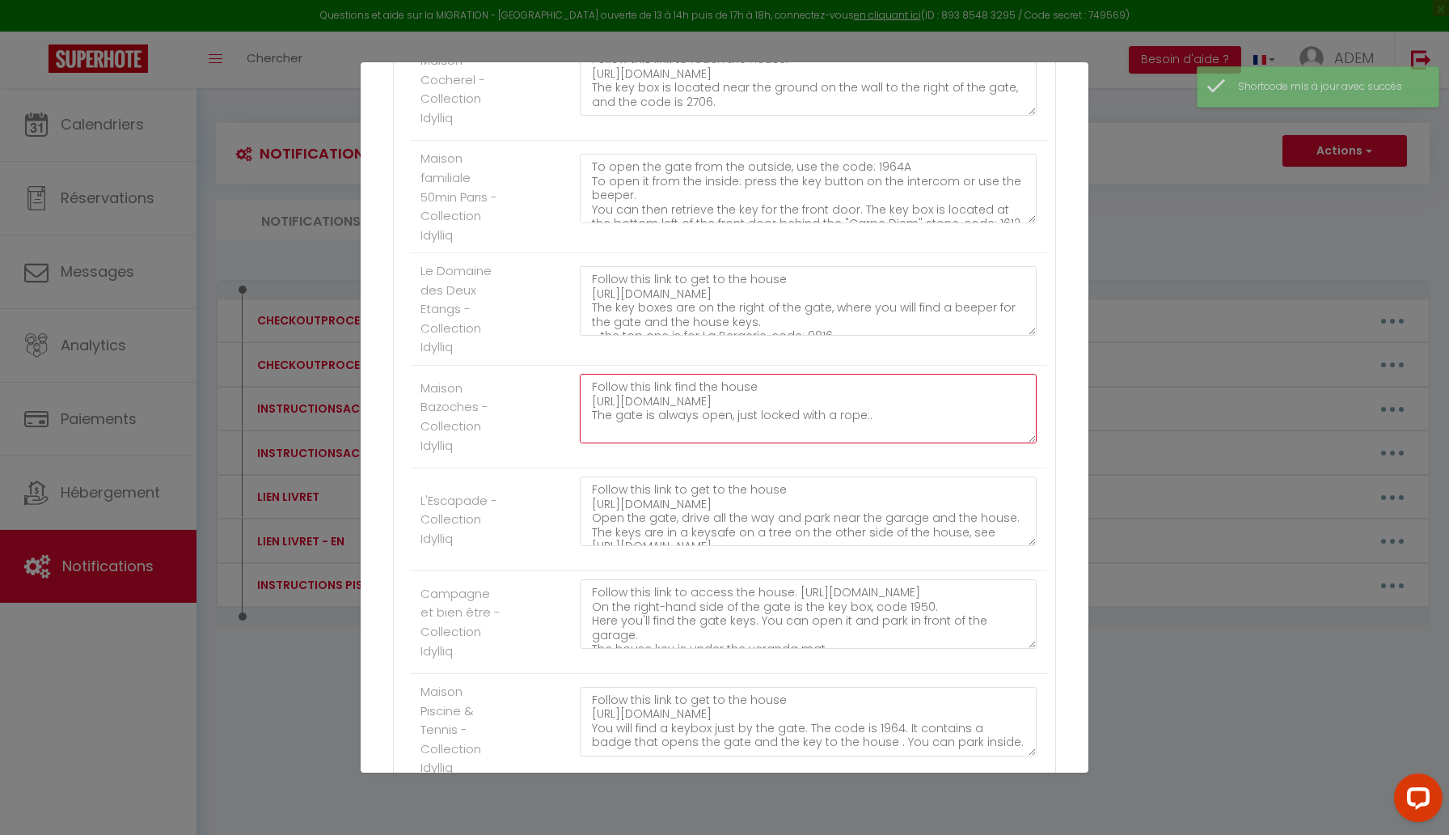
click at [881, 417] on textarea "Follow this link find the house [URL][DOMAIN_NAME] The gate is always open, jus…" at bounding box center [808, 409] width 457 height 70
click at [873, 430] on textarea "Follow this link find the house [URL][DOMAIN_NAME] The gate is always open, jus…" at bounding box center [808, 409] width 457 height 70
click at [771, 432] on textarea "Follow this link find the house [URL][DOMAIN_NAME] The gate is always open, jus…" at bounding box center [808, 409] width 457 height 70
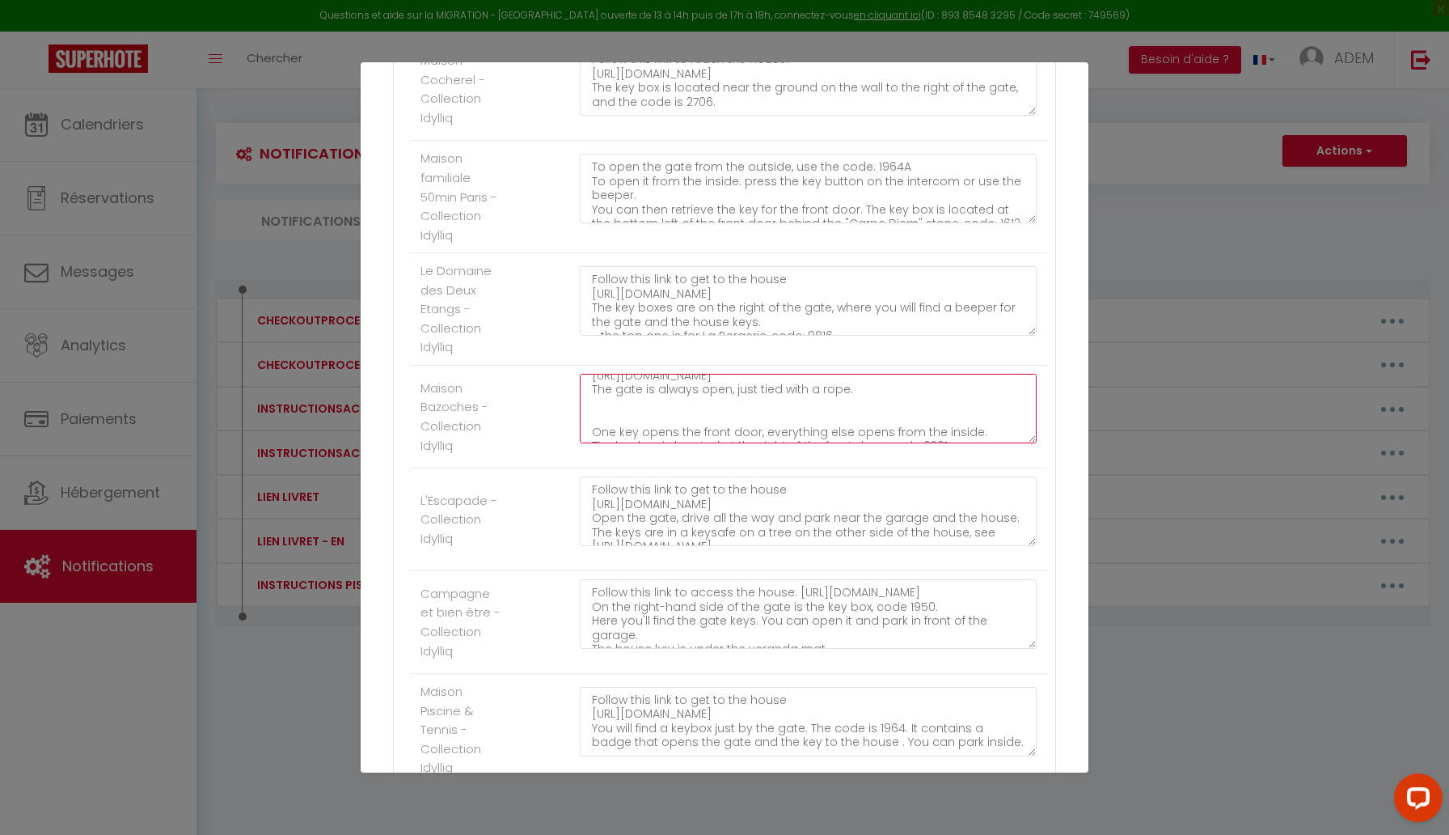
scroll to position [36, 0]
click at [784, 430] on textarea "Follow this link find the house [URL][DOMAIN_NAME] The gate is always open, jus…" at bounding box center [808, 409] width 457 height 70
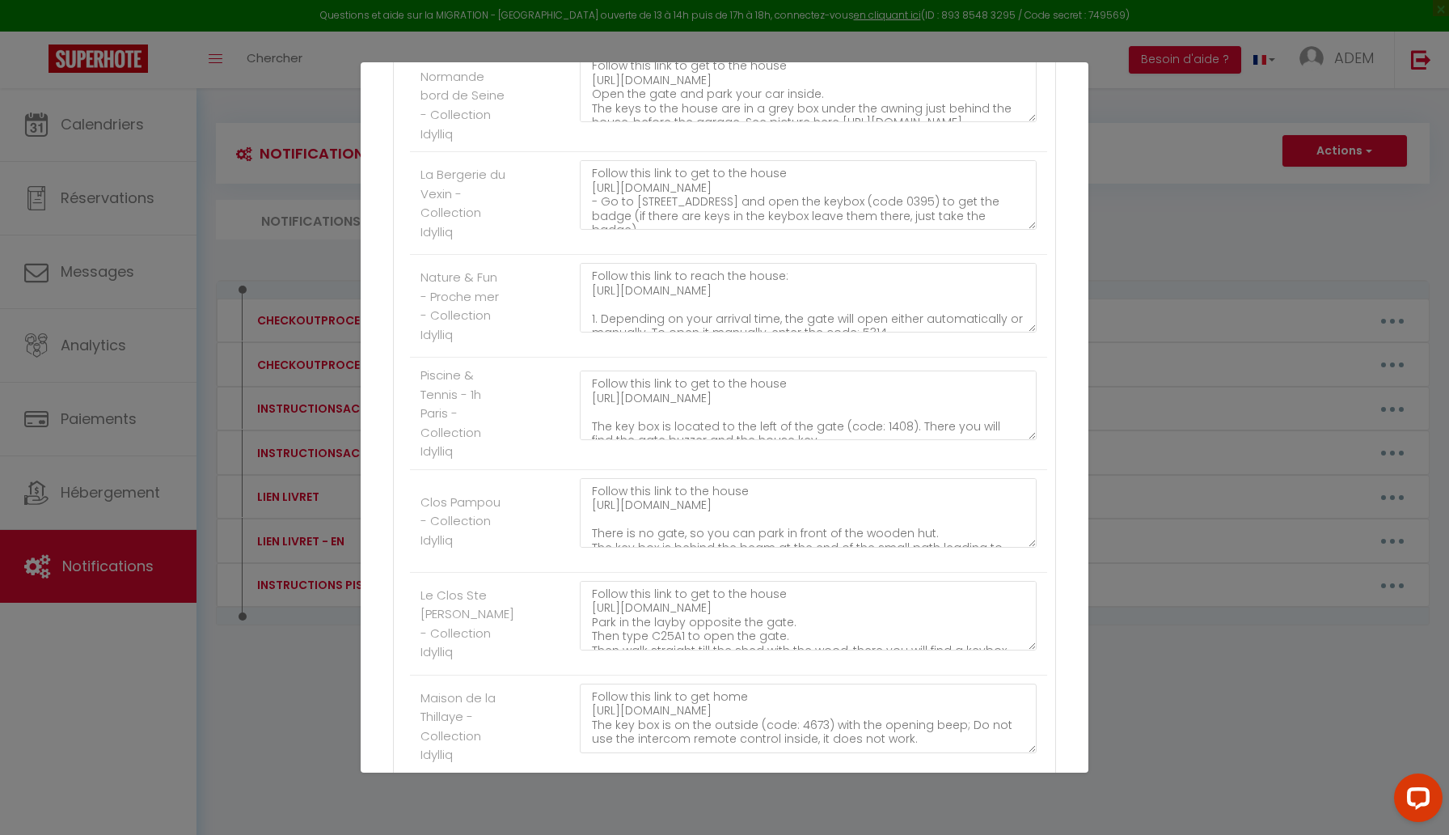
scroll to position [5829, 0]
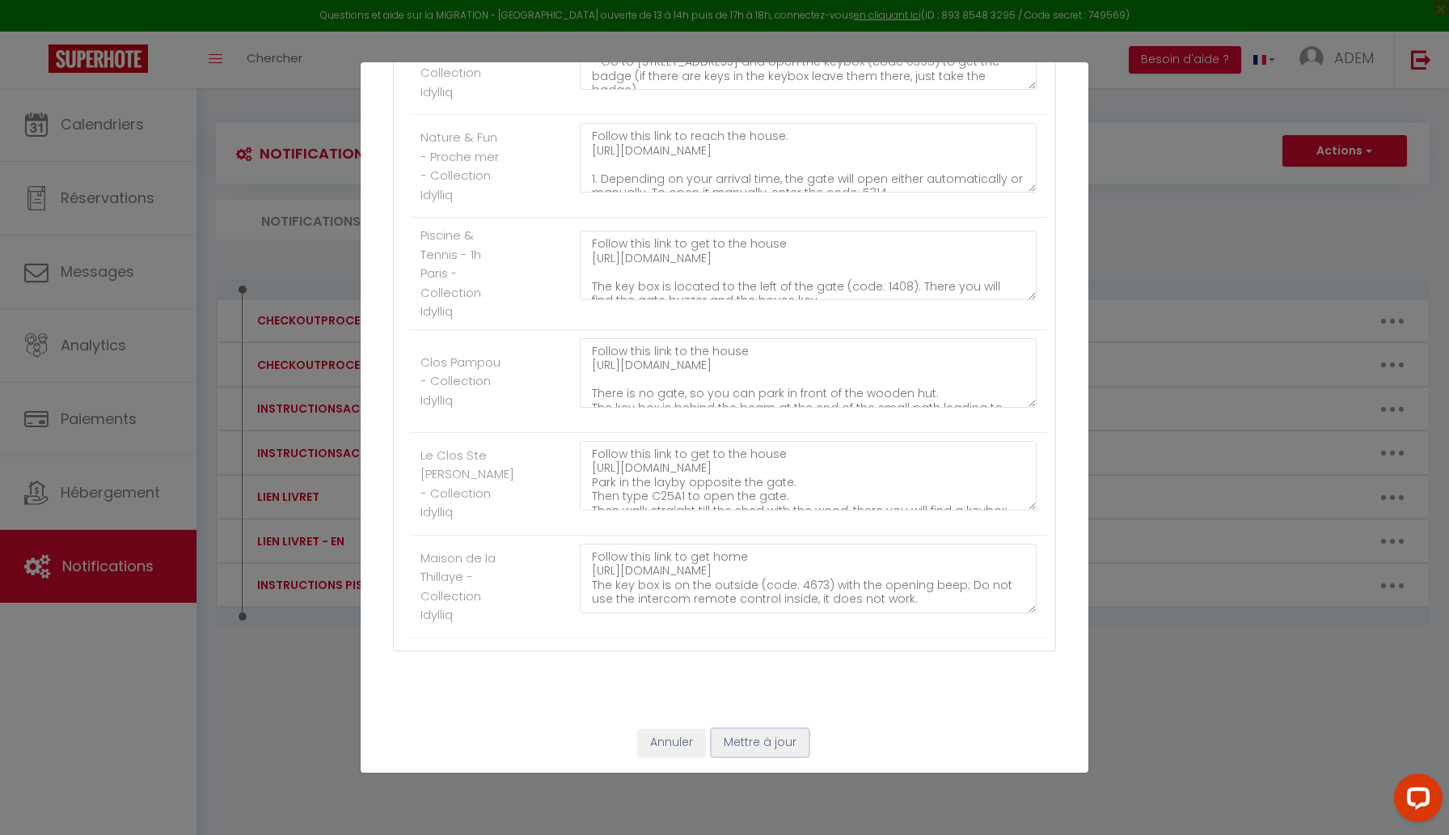
click at [743, 740] on button "Mettre à jour" at bounding box center [760, 743] width 97 height 28
